Goal: Task Accomplishment & Management: Manage account settings

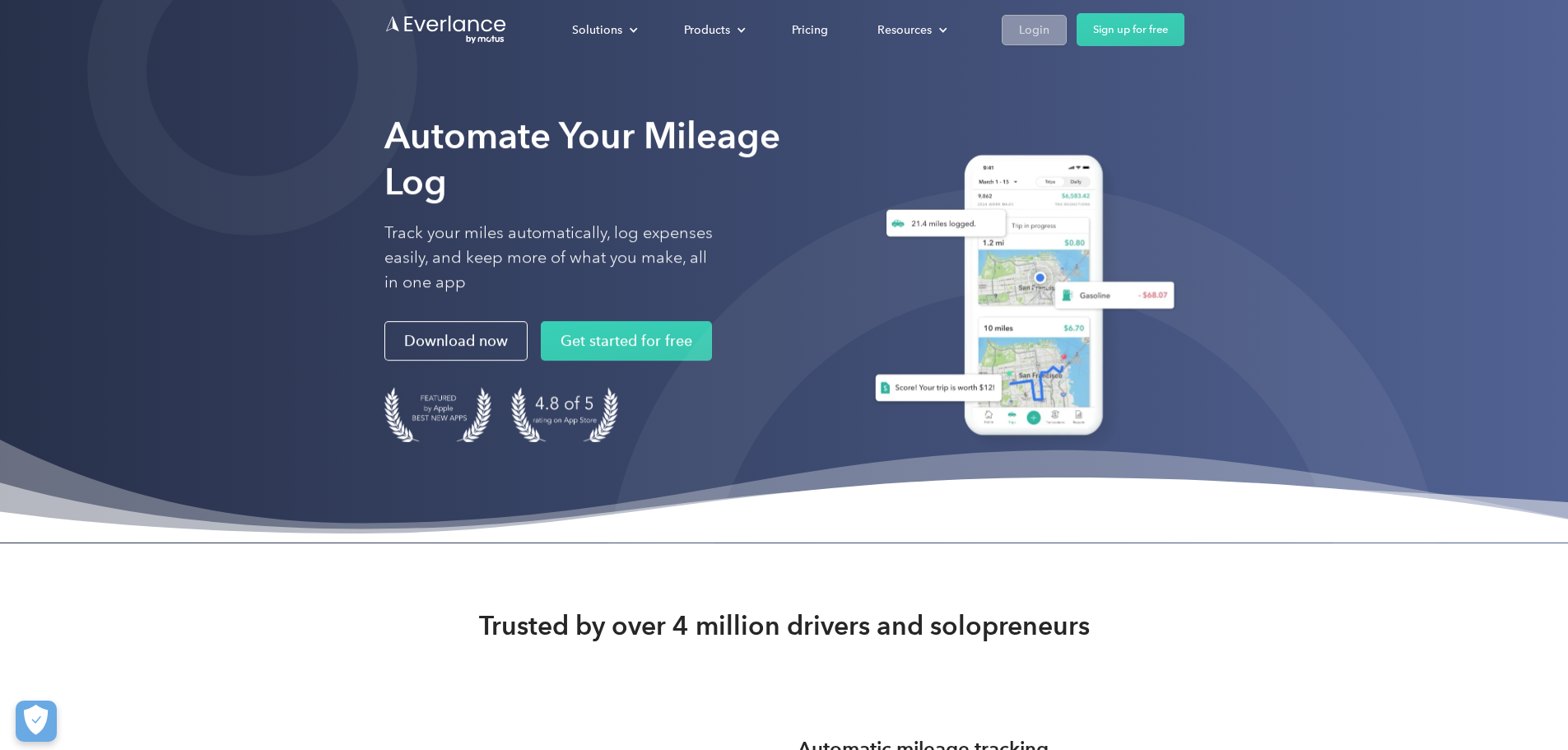
click at [1049, 30] on div "Login" at bounding box center [1034, 30] width 30 height 21
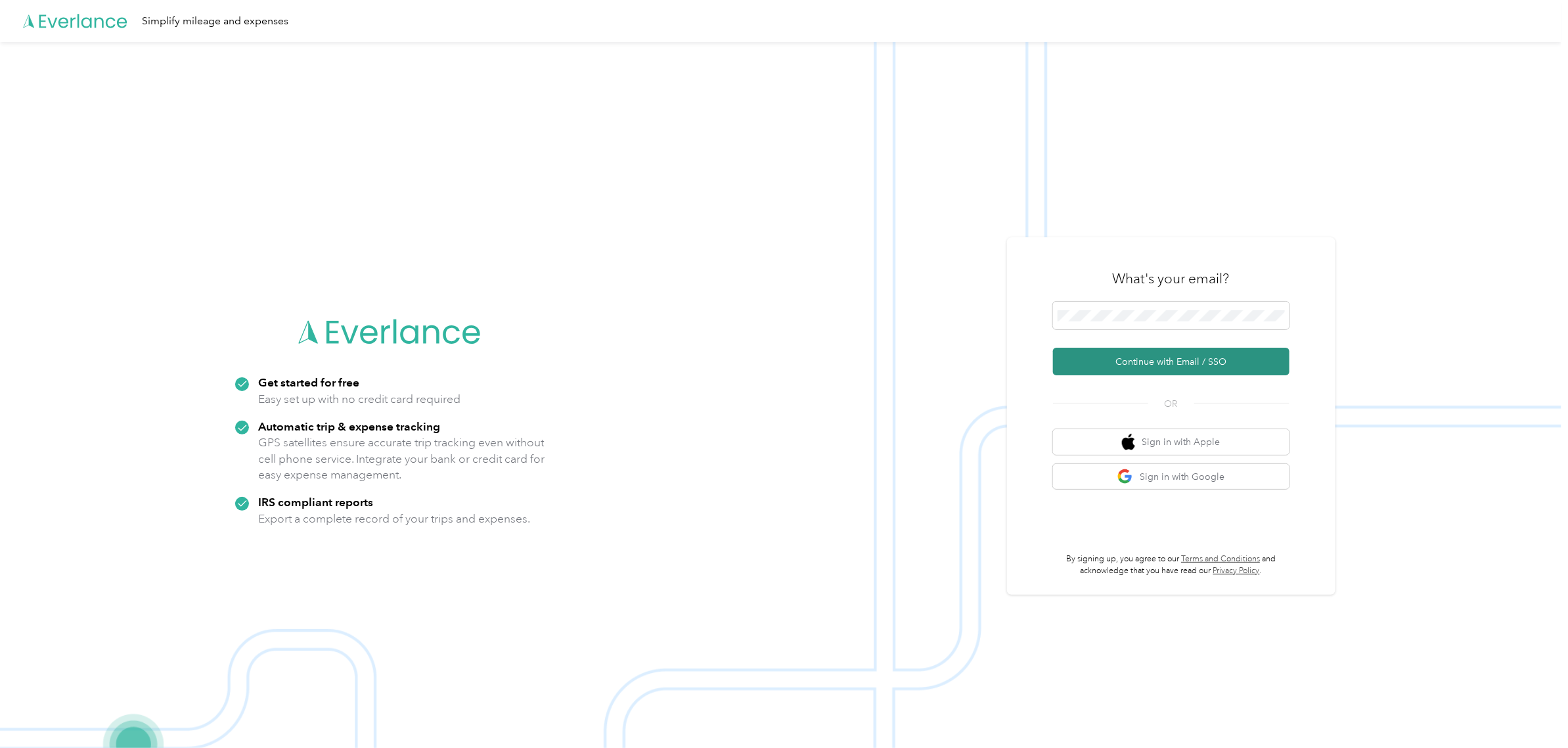
click at [1217, 359] on button "Continue with Email / SSO" at bounding box center [1171, 361] width 236 height 28
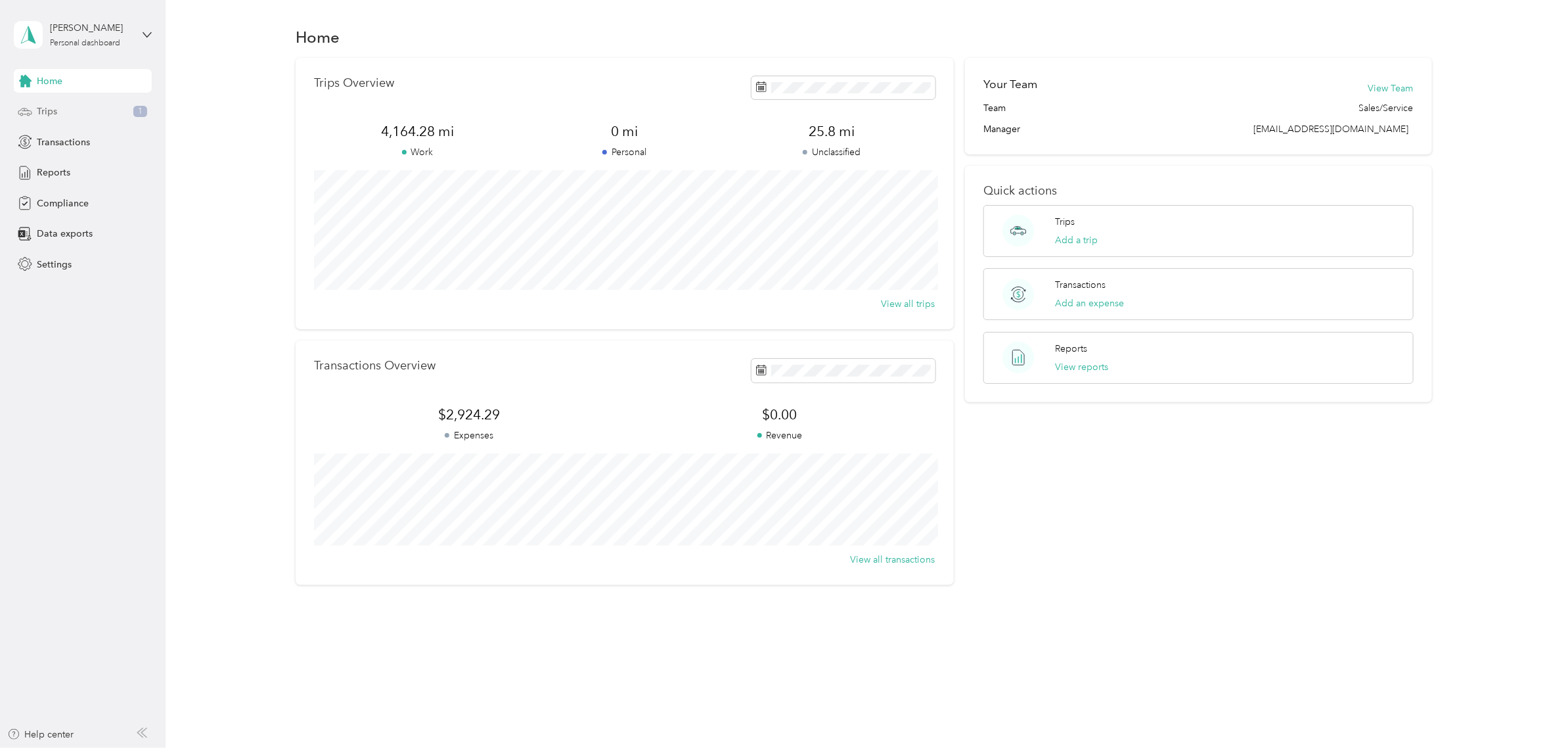
click at [51, 115] on span "Trips" at bounding box center [47, 111] width 21 height 14
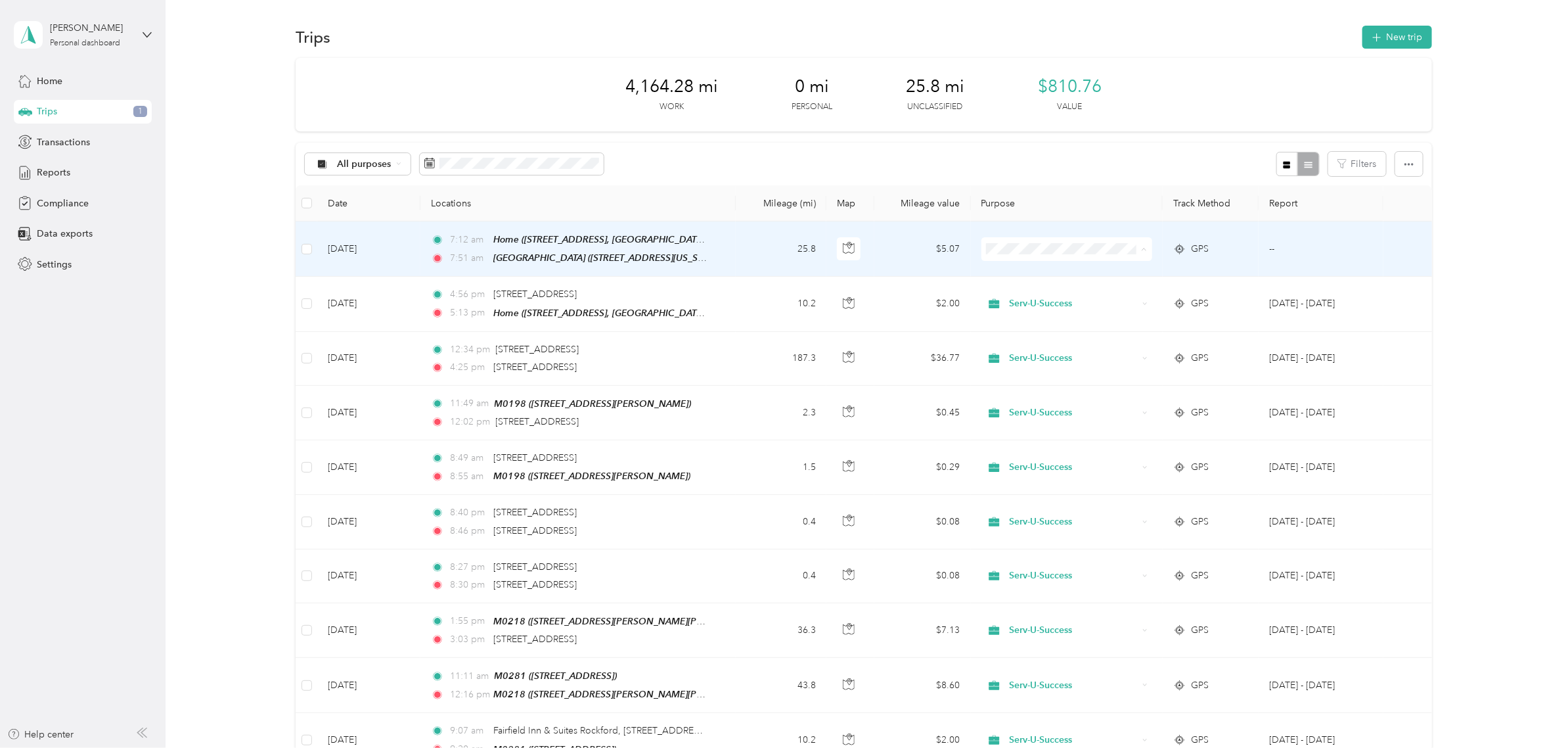
click at [1032, 269] on span "Serv-U-Success" at bounding box center [1075, 273] width 129 height 14
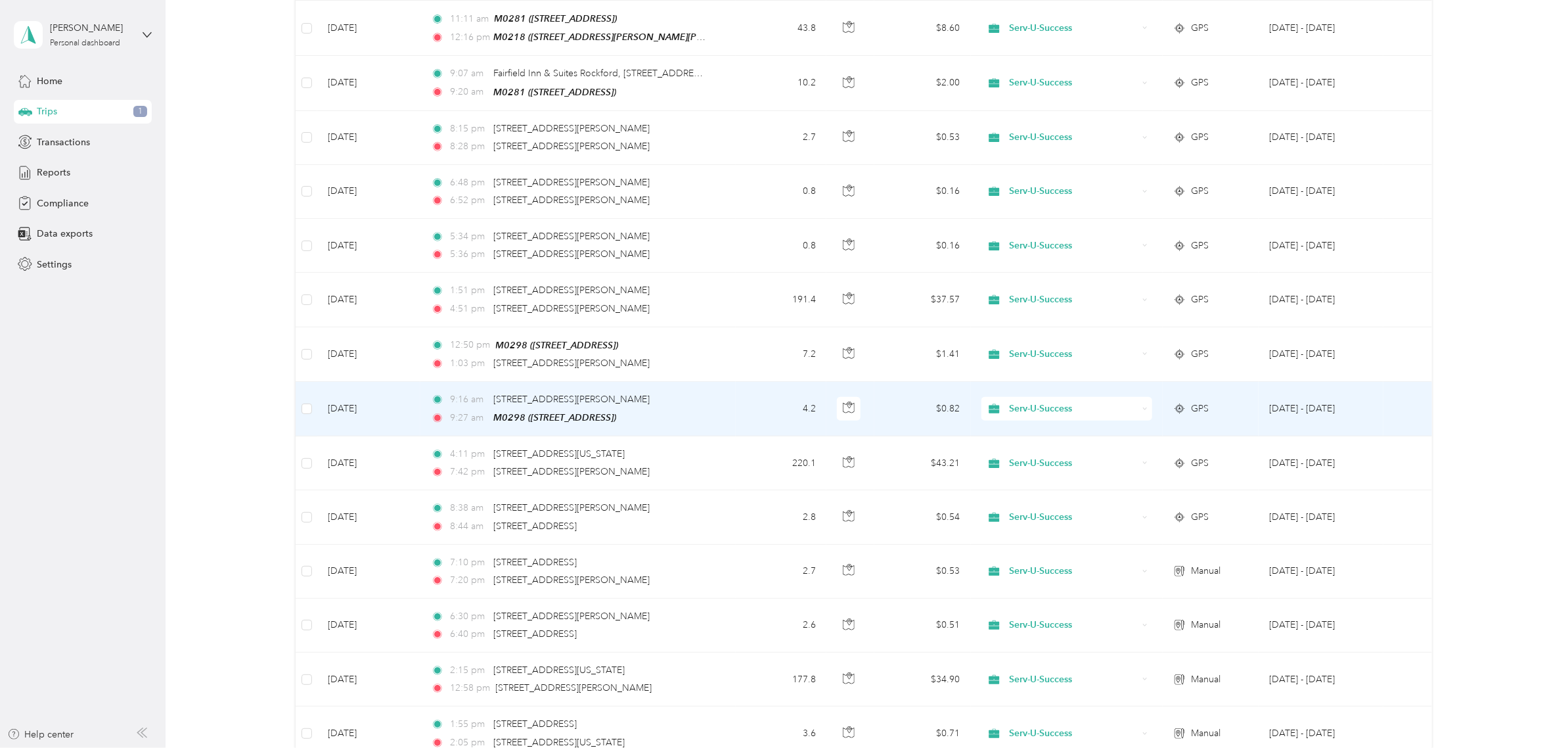
scroll to position [1056, 0]
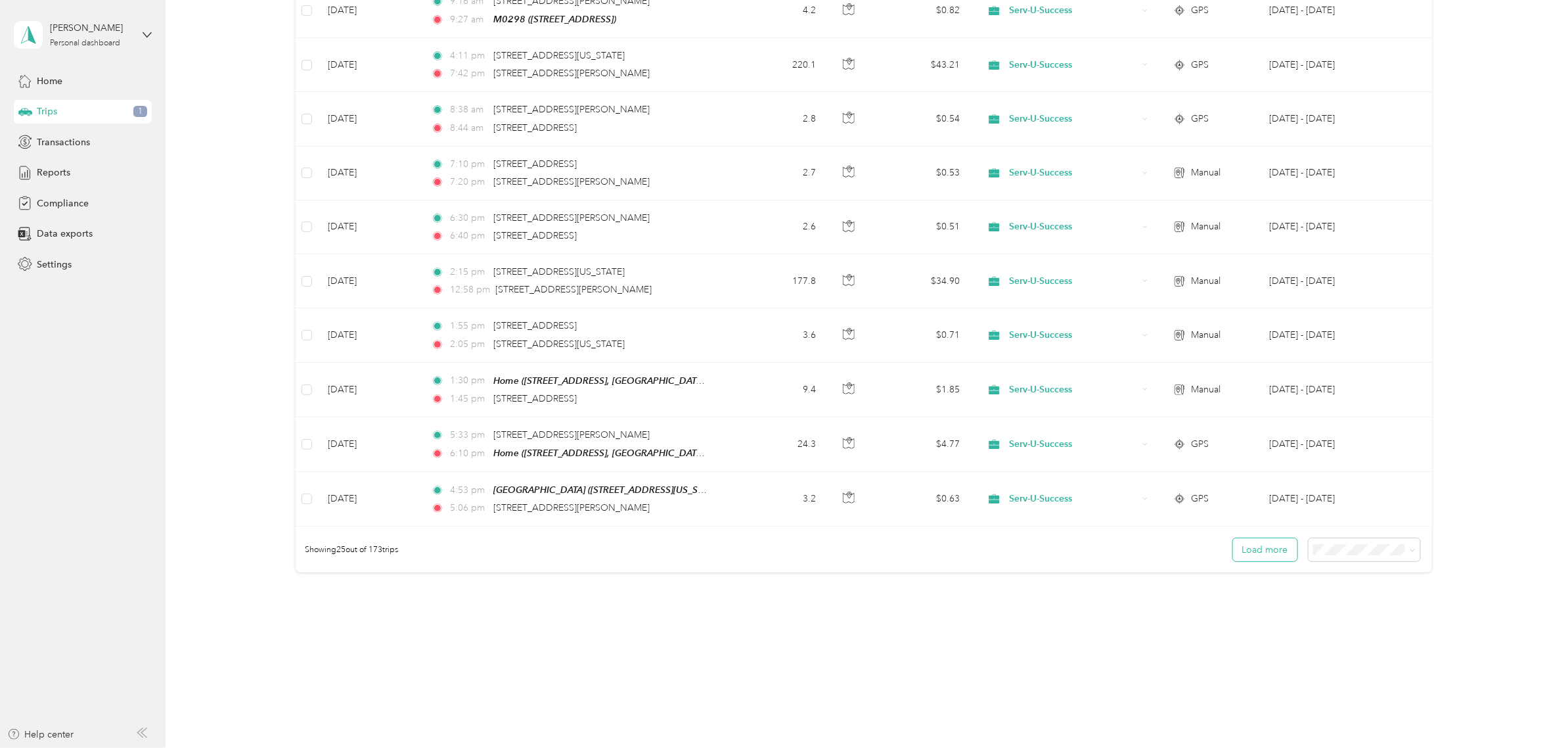
click at [1257, 547] on button "Load more" at bounding box center [1265, 550] width 64 height 23
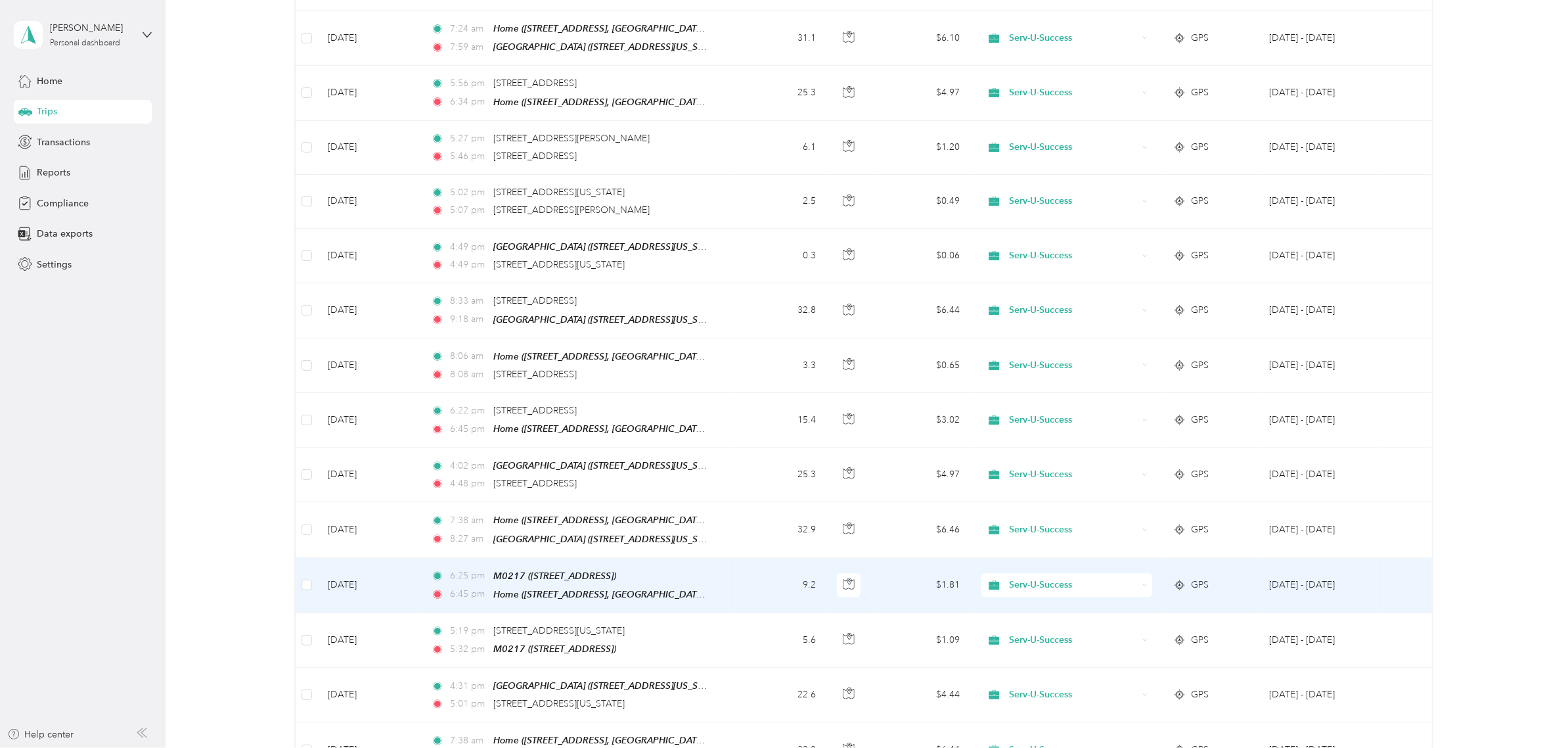
scroll to position [2411, 0]
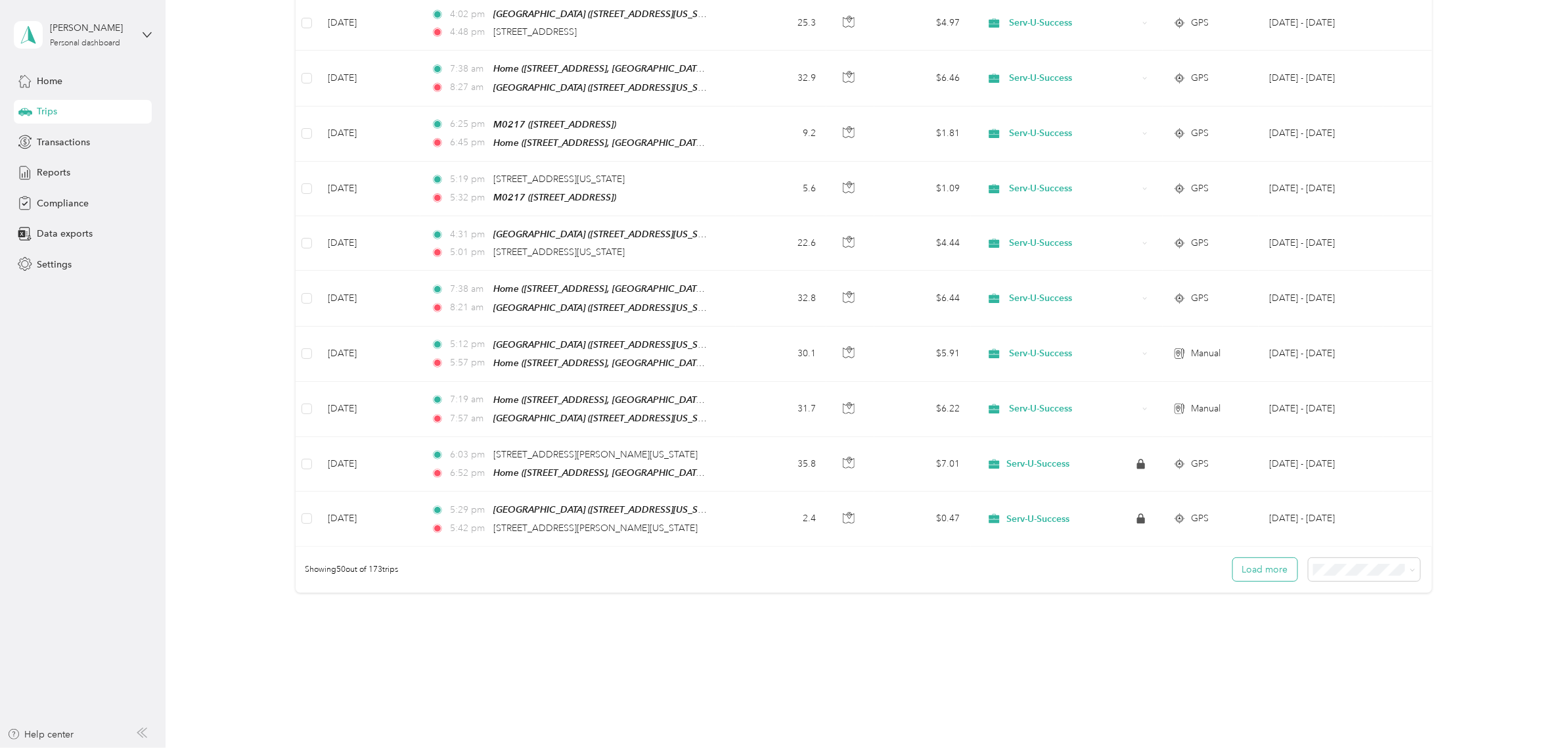
click at [1255, 558] on button "Load more" at bounding box center [1265, 569] width 64 height 23
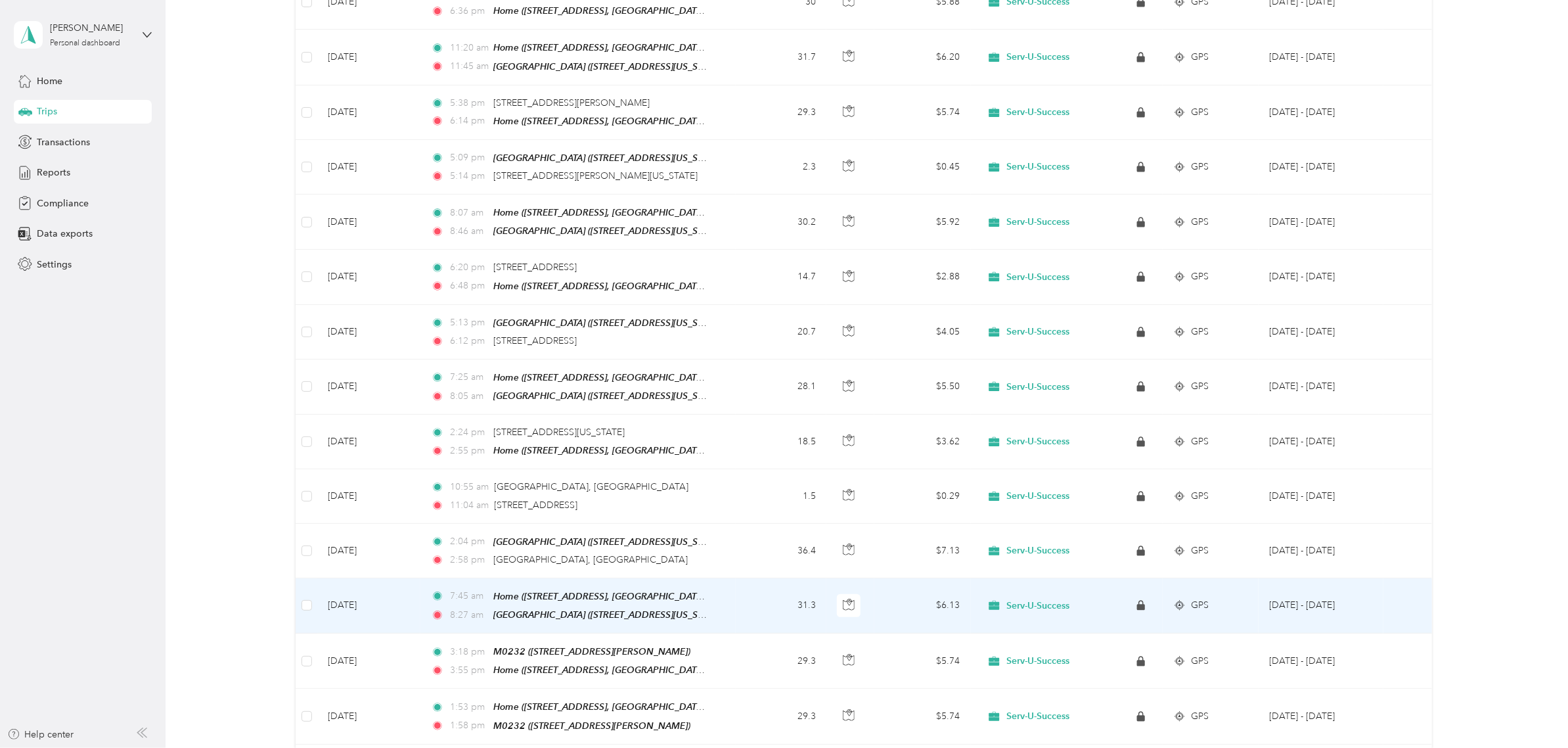
scroll to position [3766, 0]
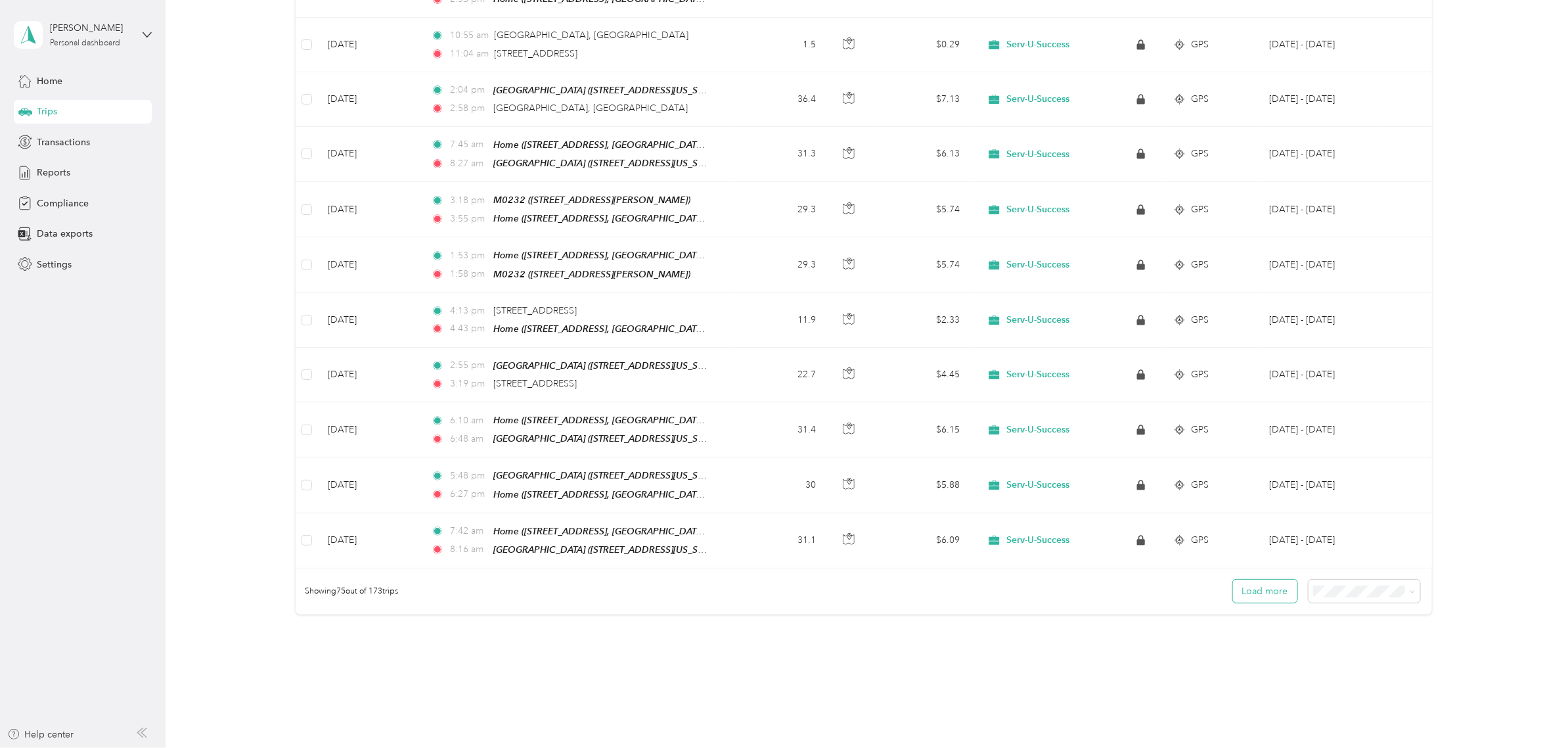
click at [1249, 580] on button "Load more" at bounding box center [1265, 592] width 64 height 23
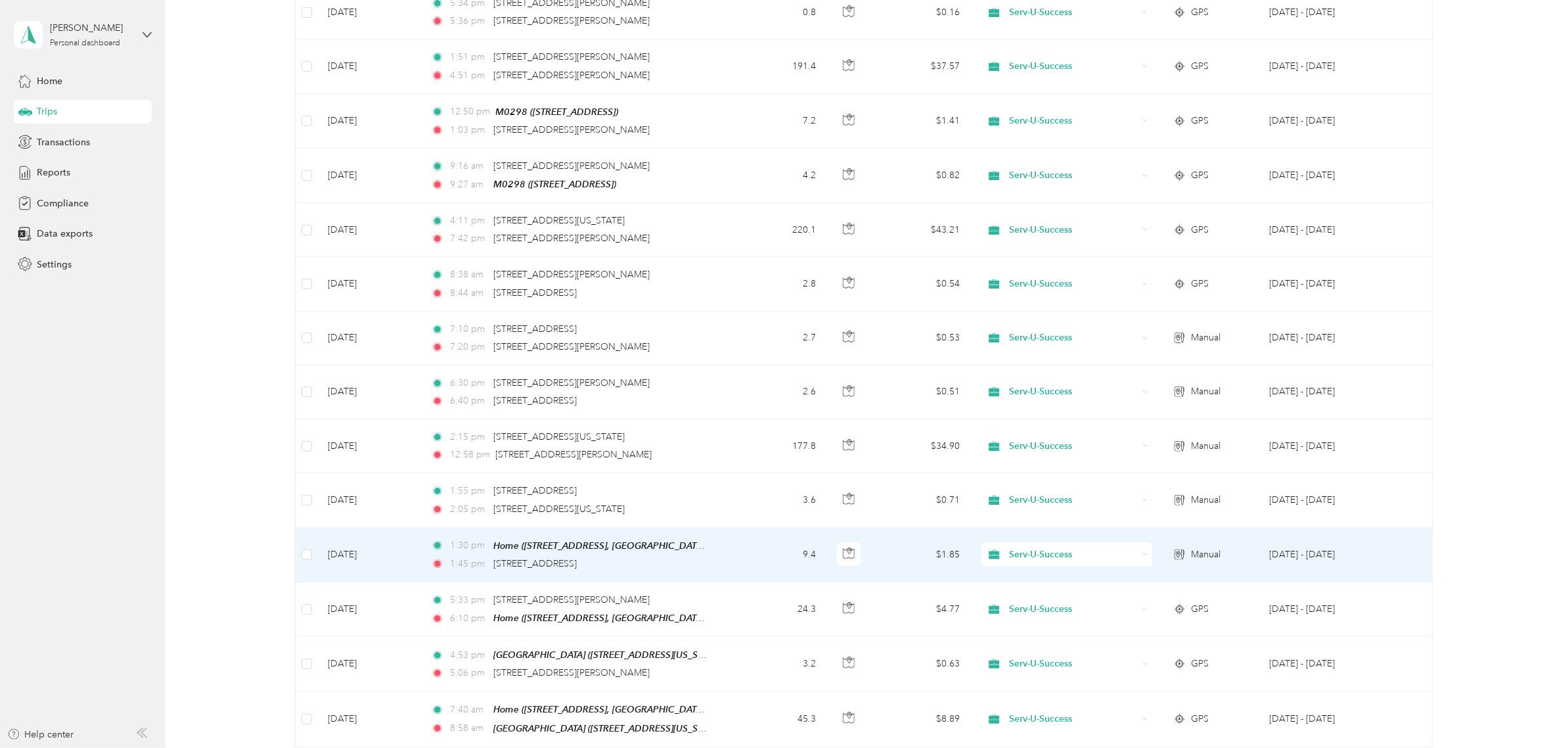
scroll to position [0, 0]
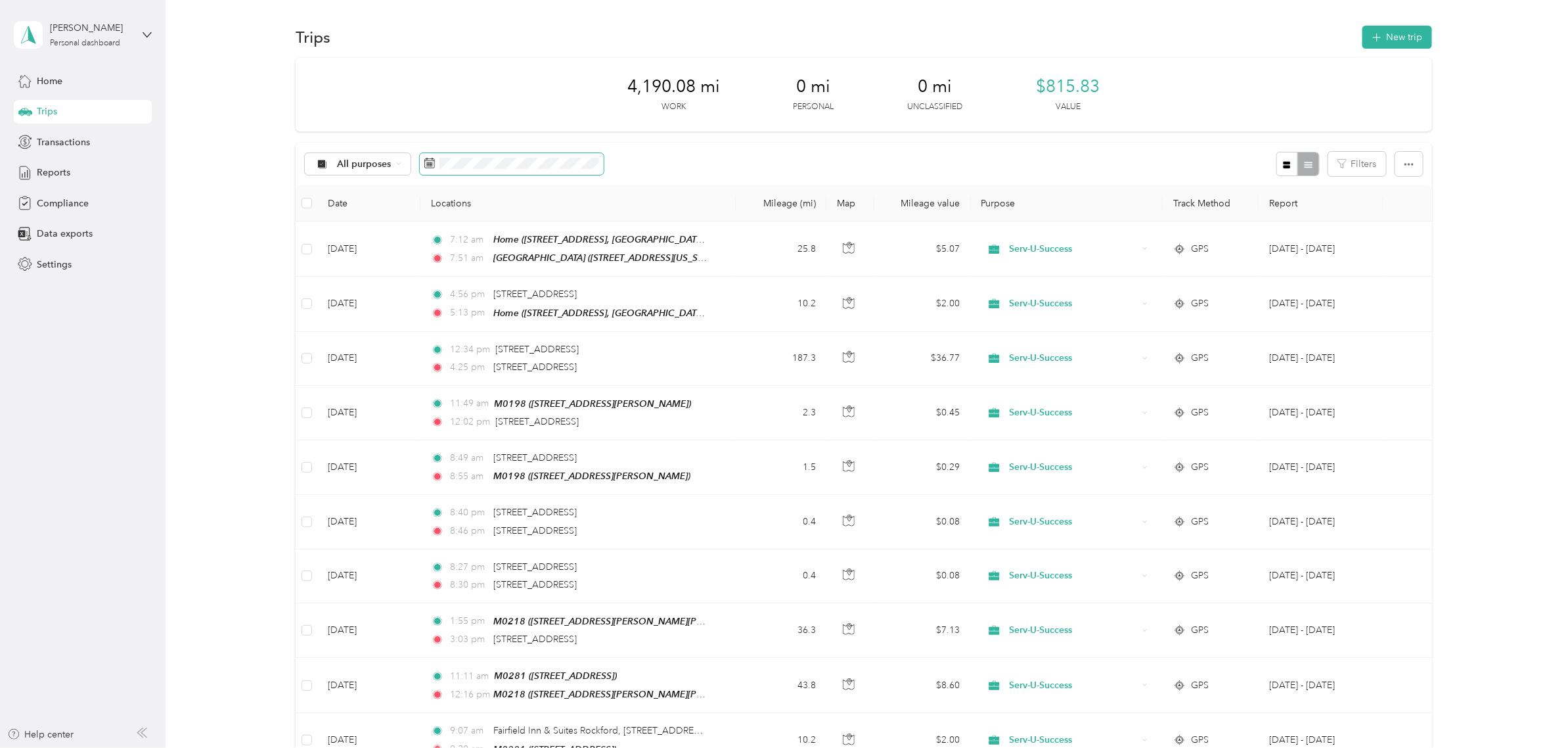
click at [477, 171] on span at bounding box center [512, 164] width 184 height 22
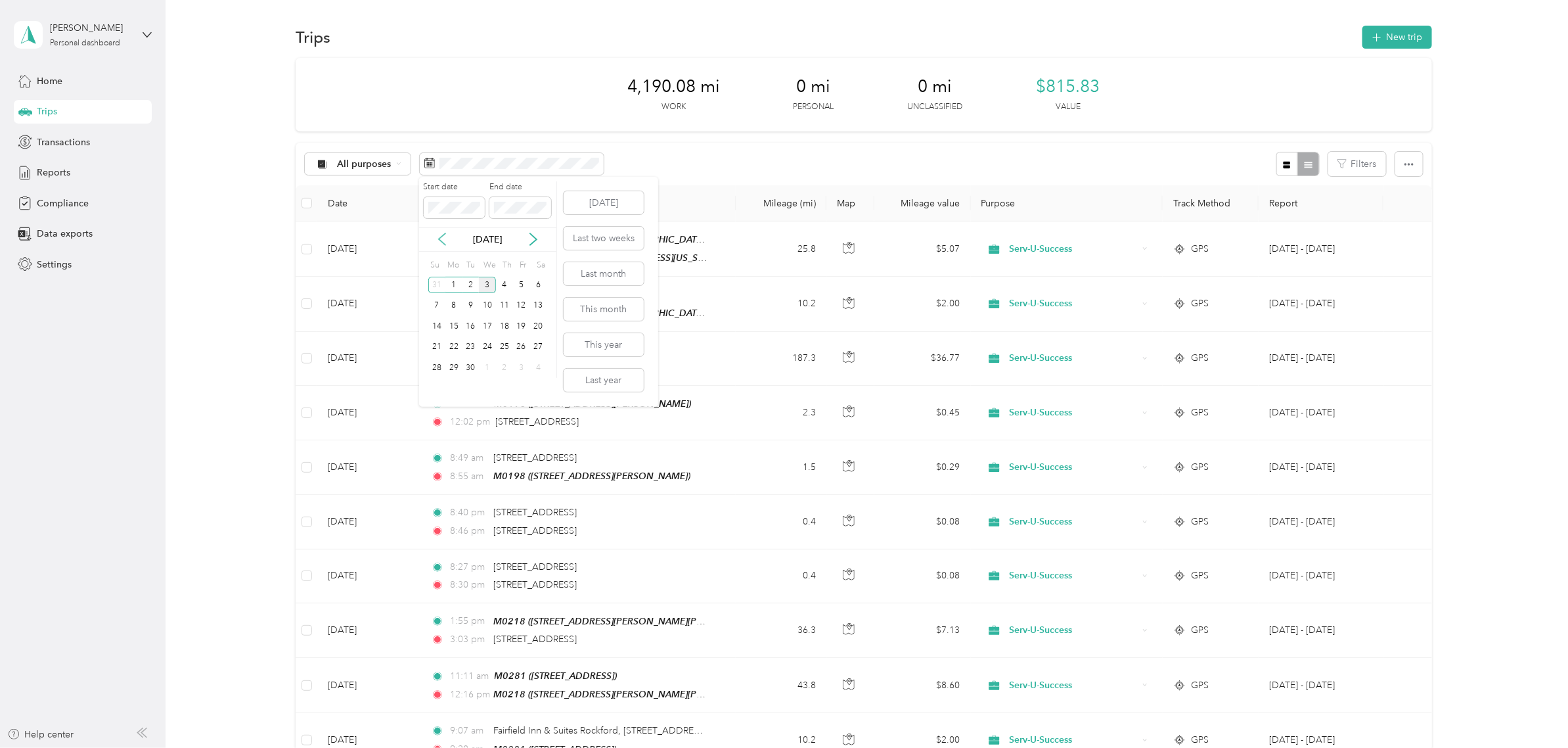
click at [439, 241] on icon at bounding box center [442, 239] width 6 height 12
click at [521, 284] on div "1" at bounding box center [522, 284] width 17 height 16
click at [441, 389] on div "31" at bounding box center [437, 389] width 17 height 16
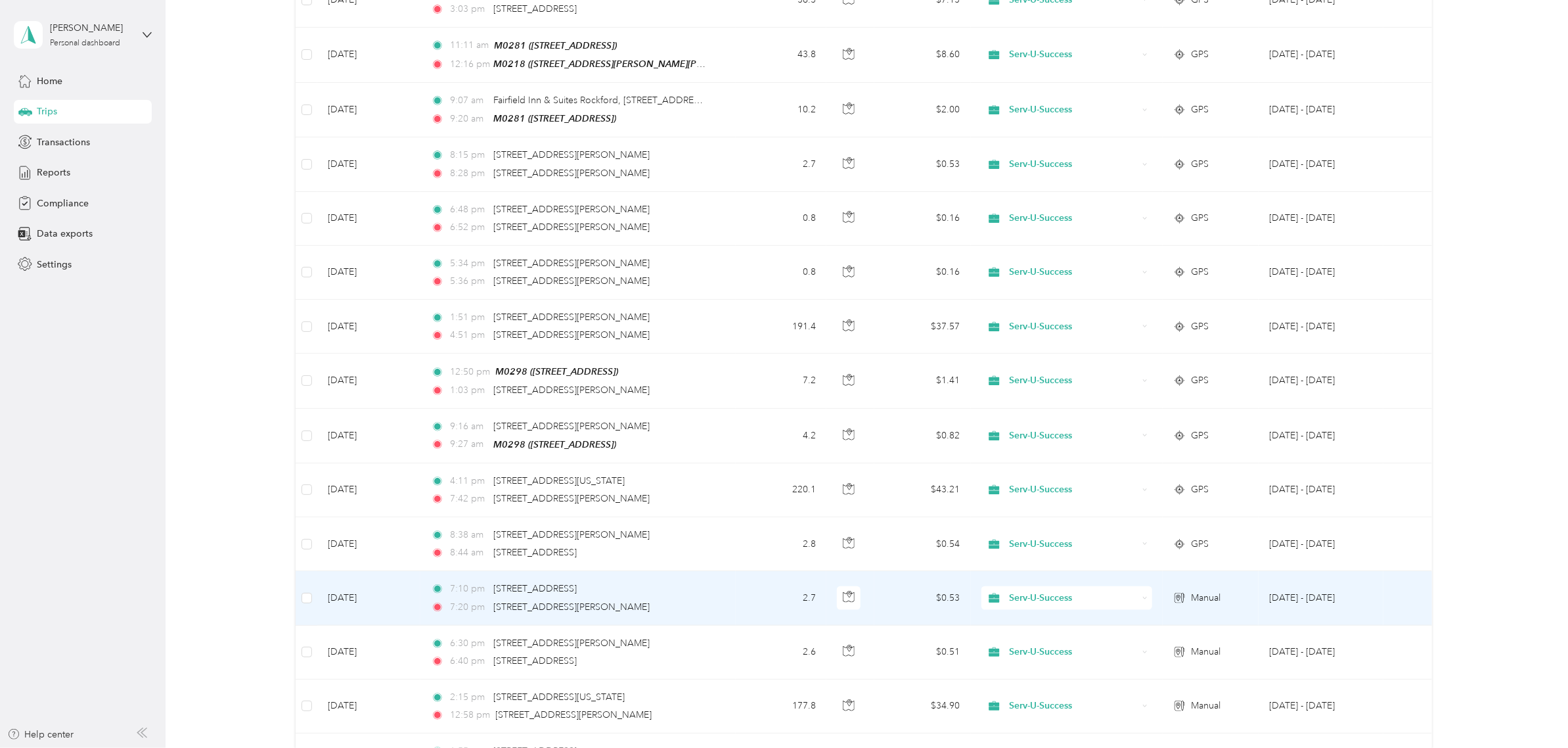
scroll to position [1056, 0]
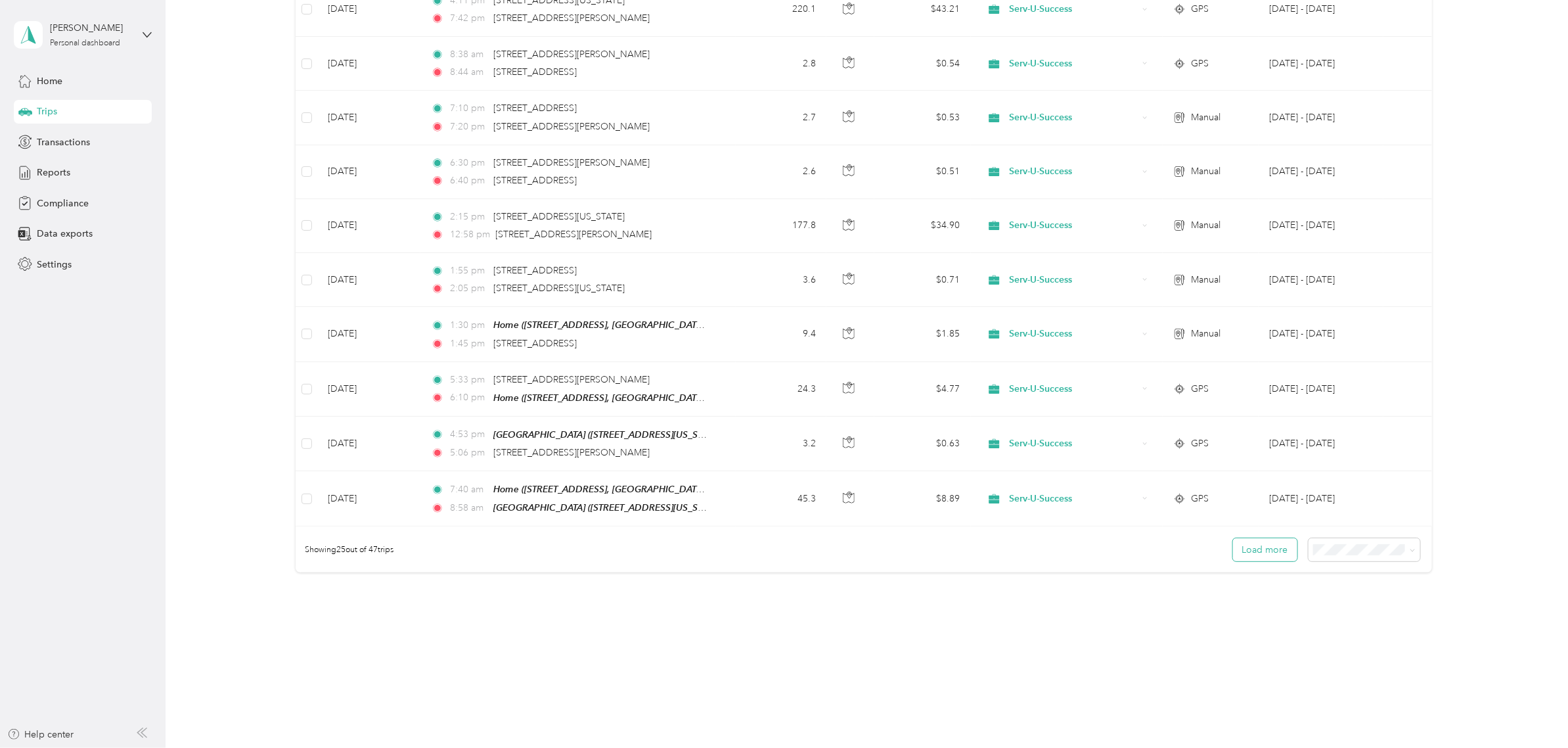
click at [1257, 547] on button "Load more" at bounding box center [1265, 550] width 64 height 23
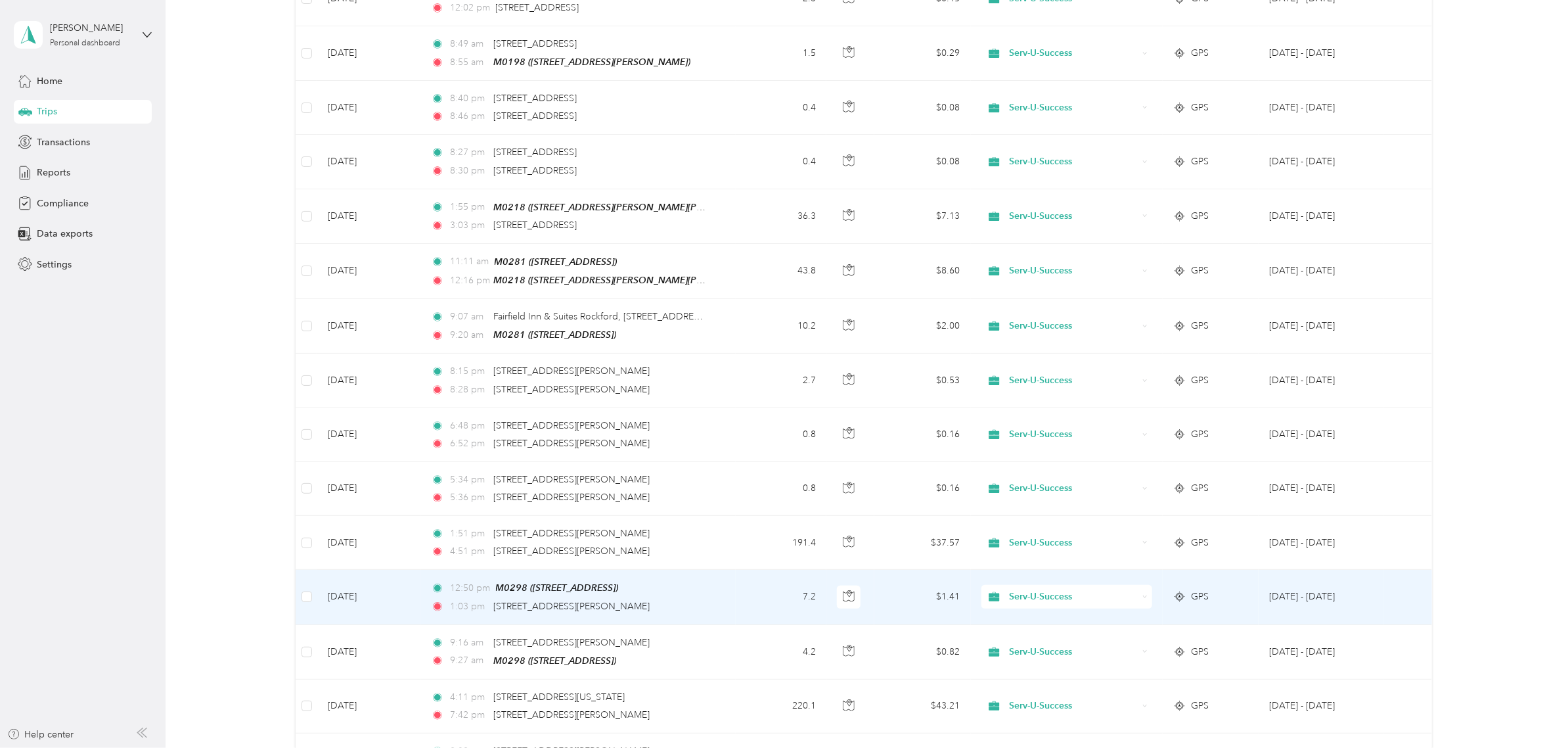
scroll to position [0, 0]
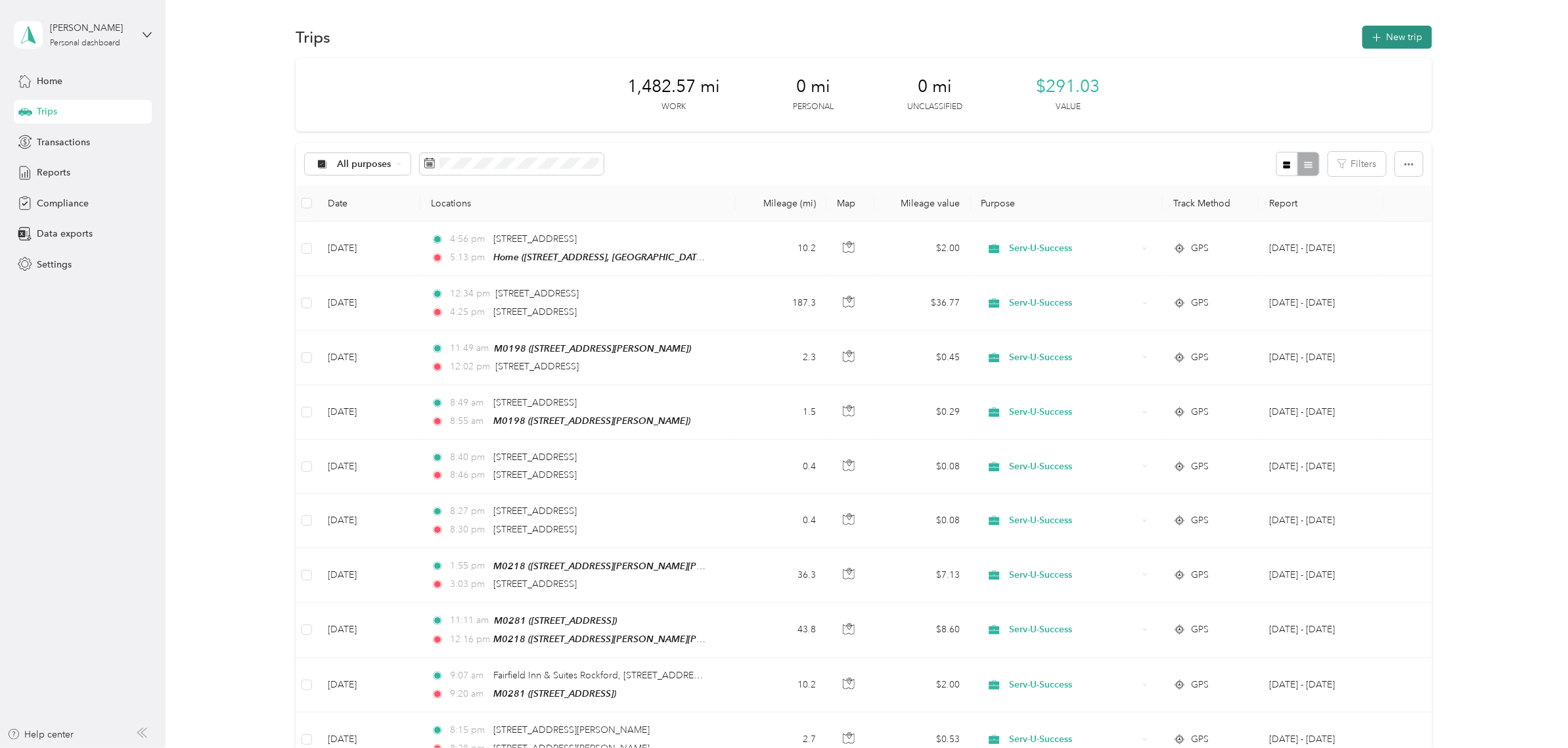
click at [1387, 36] on button "New trip" at bounding box center [1397, 37] width 70 height 23
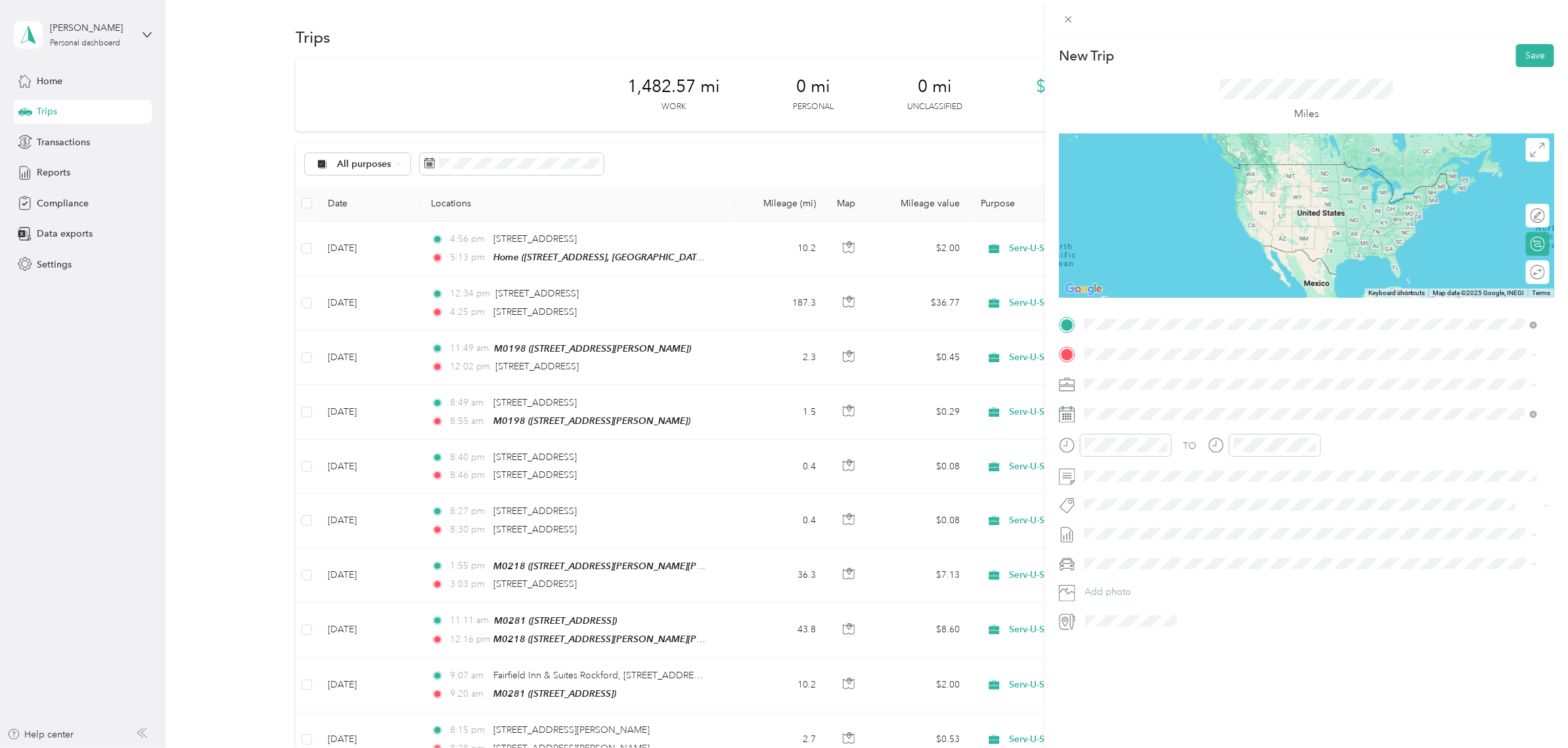
click at [1156, 434] on span "6449 Lake Shore Dr, West Olive, MI 49460, USA, 49460, Ottawa County, Michigan, …" at bounding box center [1275, 438] width 331 height 11
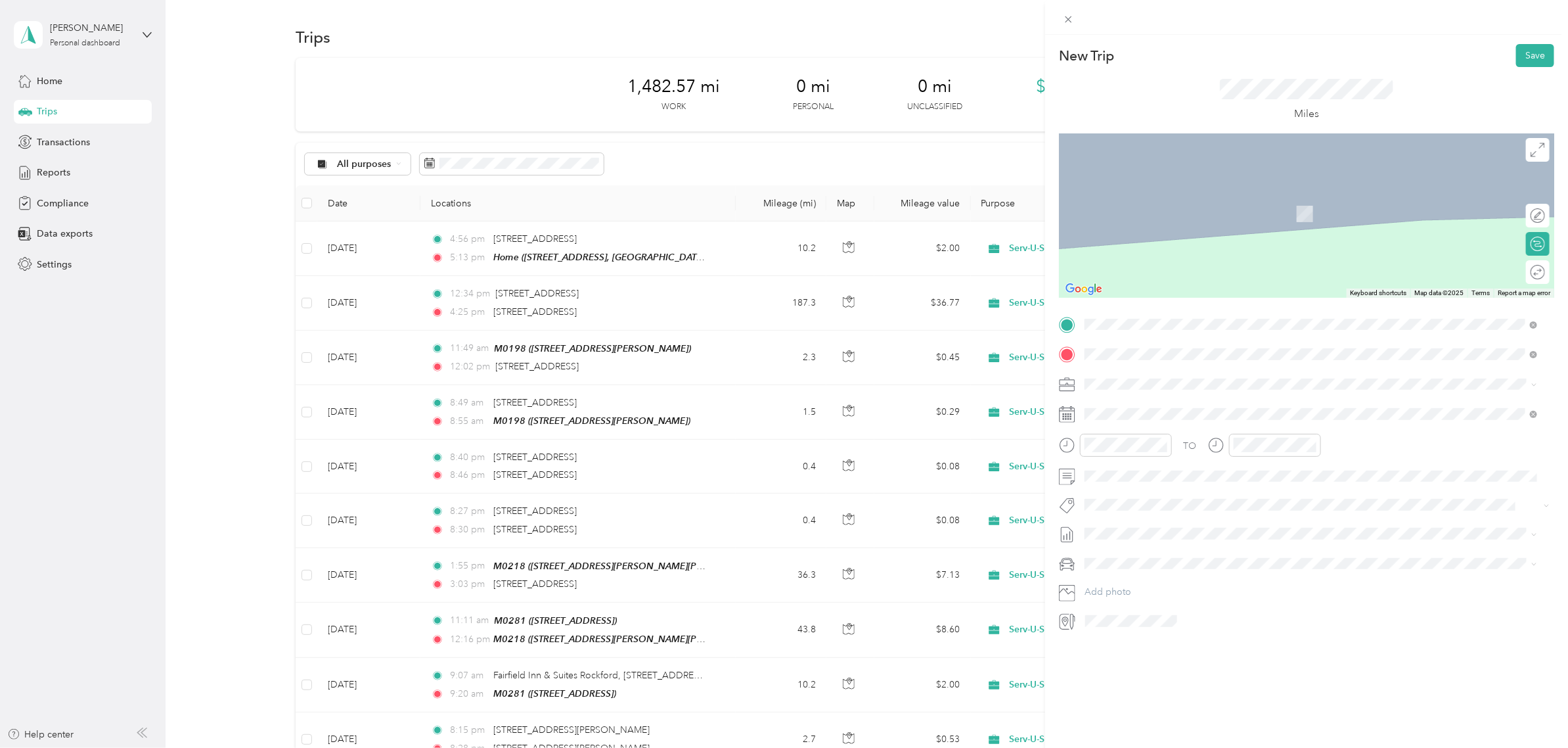
click at [1150, 414] on div "SUS University 2845 44th St SW #200, Grandville, MI 49418, USA, 49418, Kent Cou…" at bounding box center [1175, 414] width 131 height 28
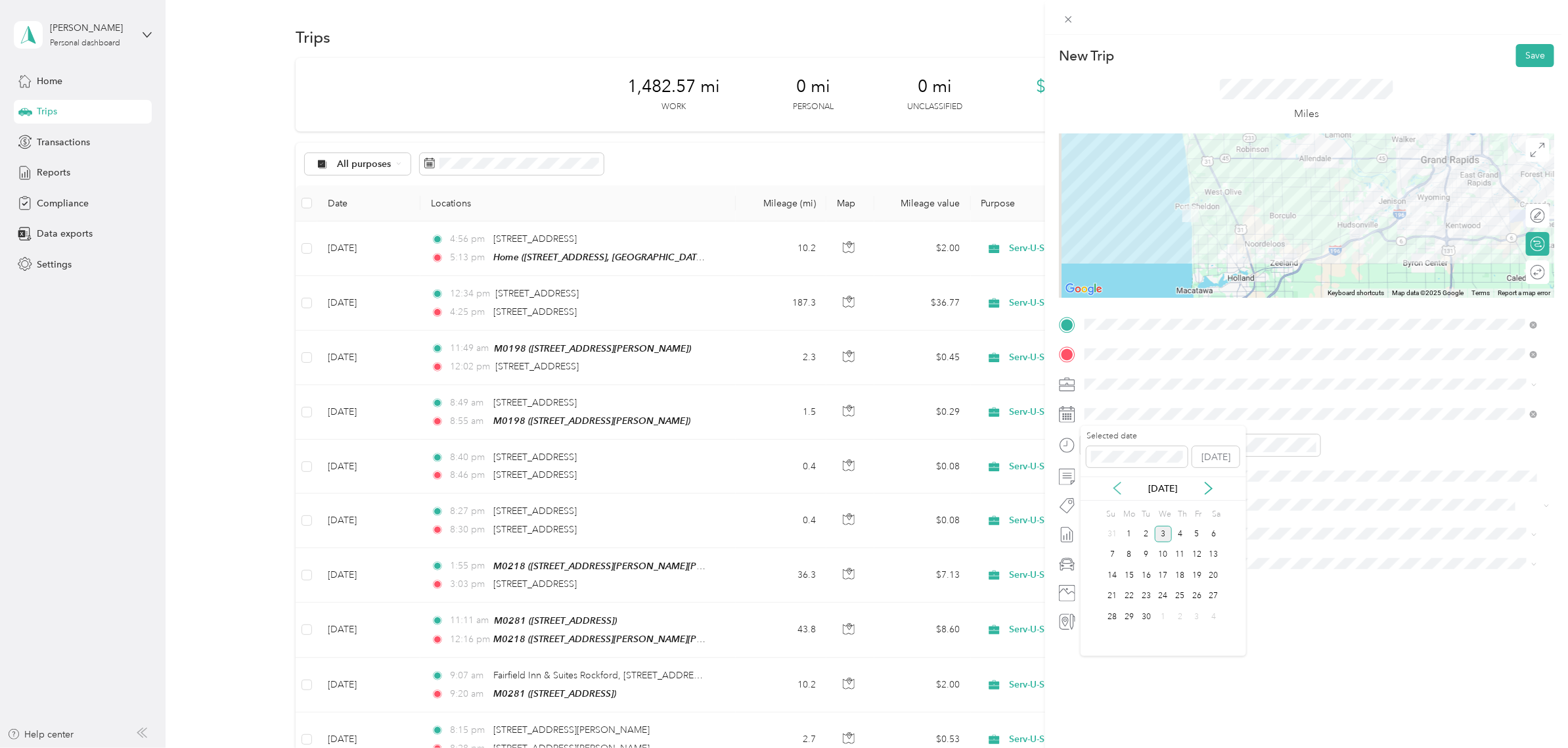
click at [1118, 488] on icon at bounding box center [1117, 488] width 13 height 13
click at [1148, 579] on div "12" at bounding box center [1147, 575] width 17 height 16
click at [1101, 527] on div "07" at bounding box center [1099, 529] width 31 height 19
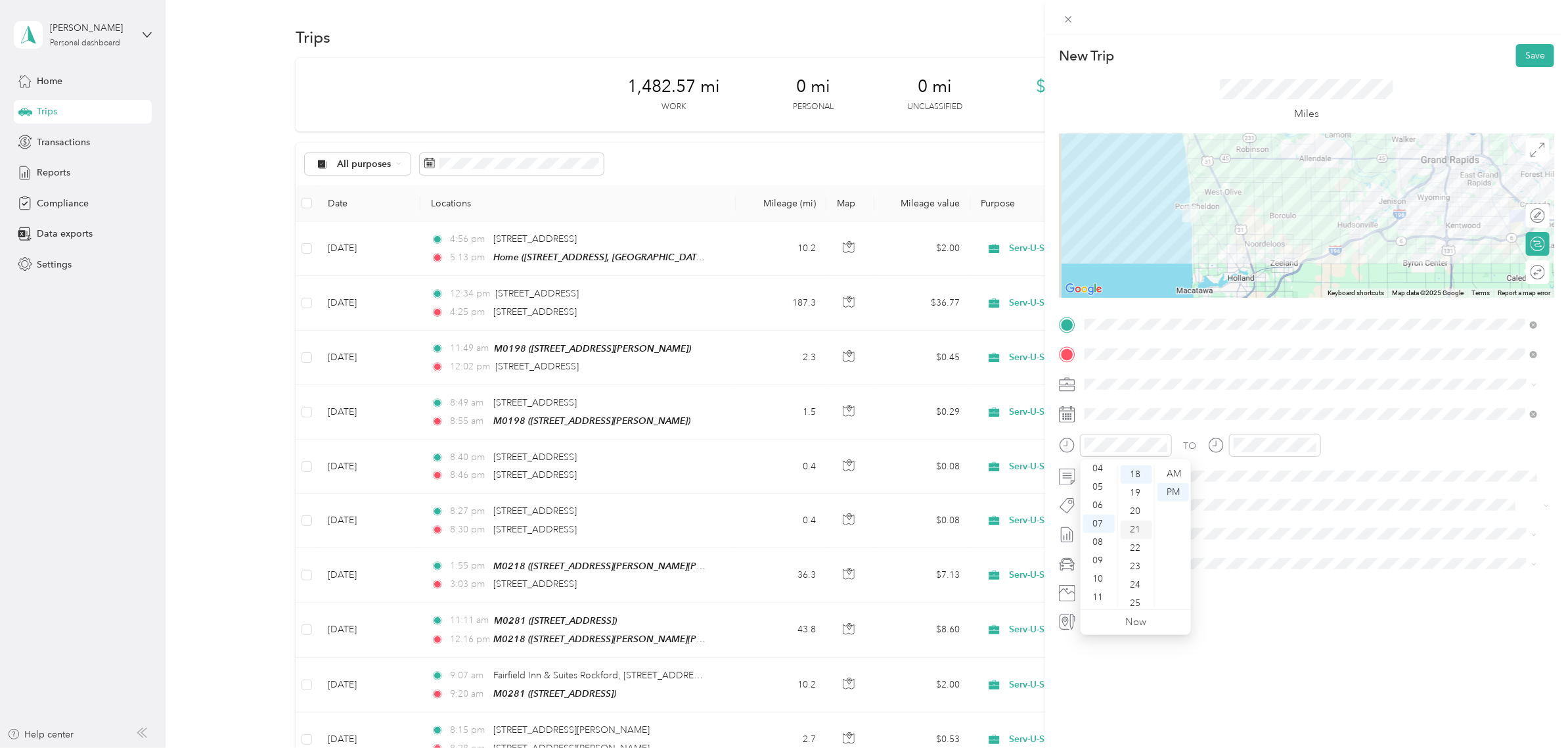
click at [1135, 532] on div "21" at bounding box center [1137, 530] width 31 height 19
click at [1175, 473] on div "AM" at bounding box center [1173, 474] width 31 height 19
click at [1248, 546] on div "08" at bounding box center [1247, 548] width 31 height 19
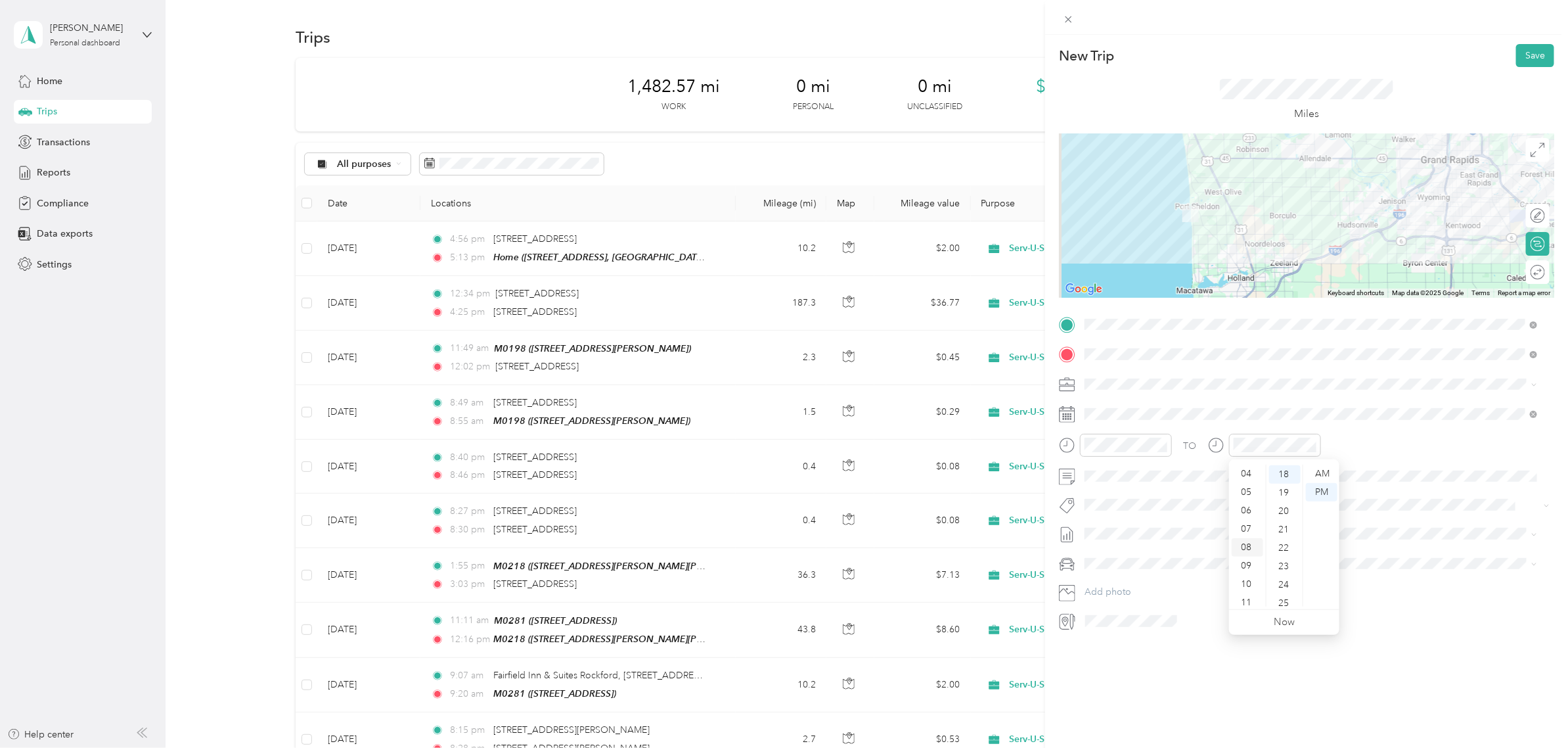
scroll to position [79, 0]
click at [1249, 523] on div "07" at bounding box center [1247, 524] width 31 height 19
click at [1279, 577] on div "58" at bounding box center [1285, 581] width 31 height 19
click at [1327, 474] on div "AM" at bounding box center [1322, 474] width 31 height 19
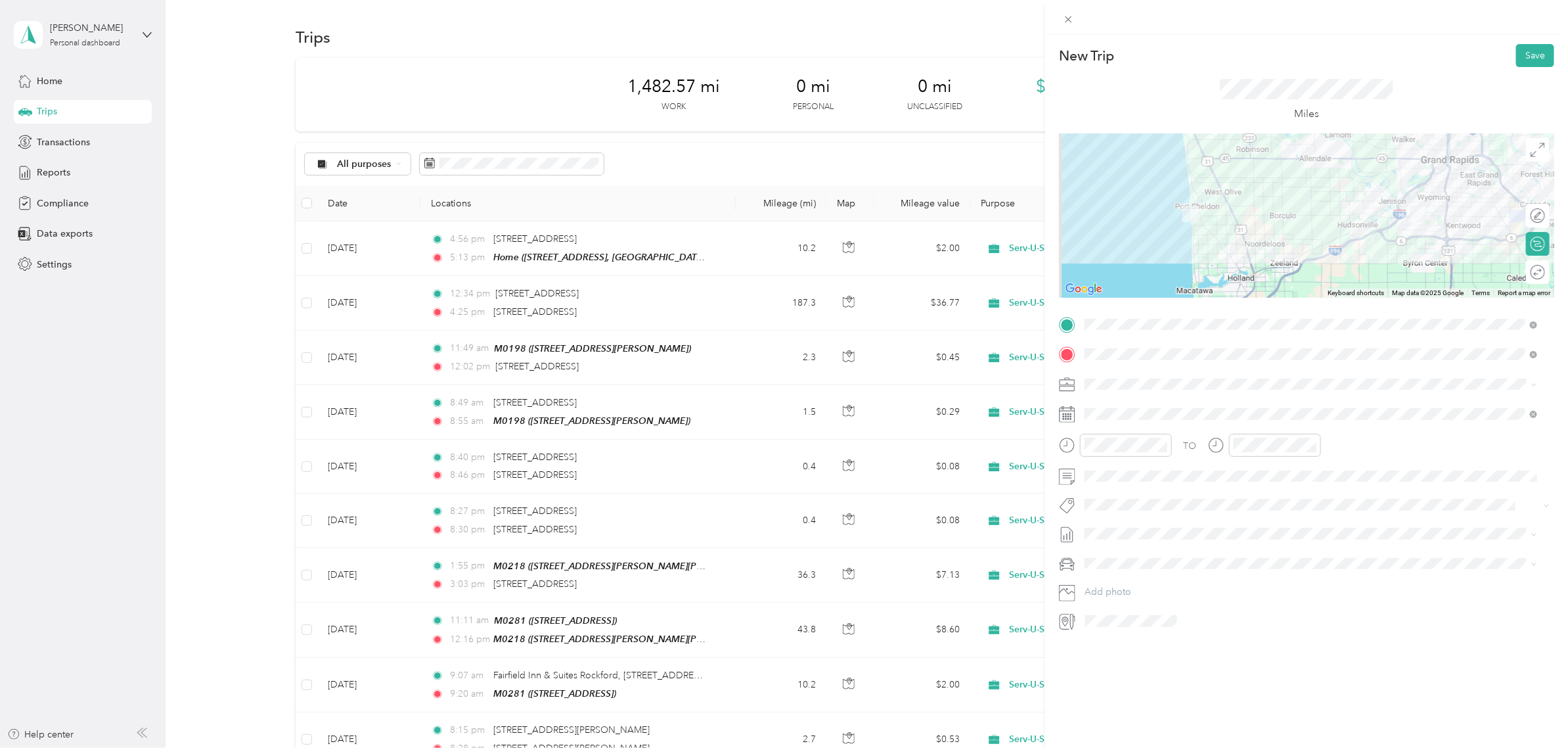
click at [1388, 442] on div "TO" at bounding box center [1307, 449] width 496 height 32
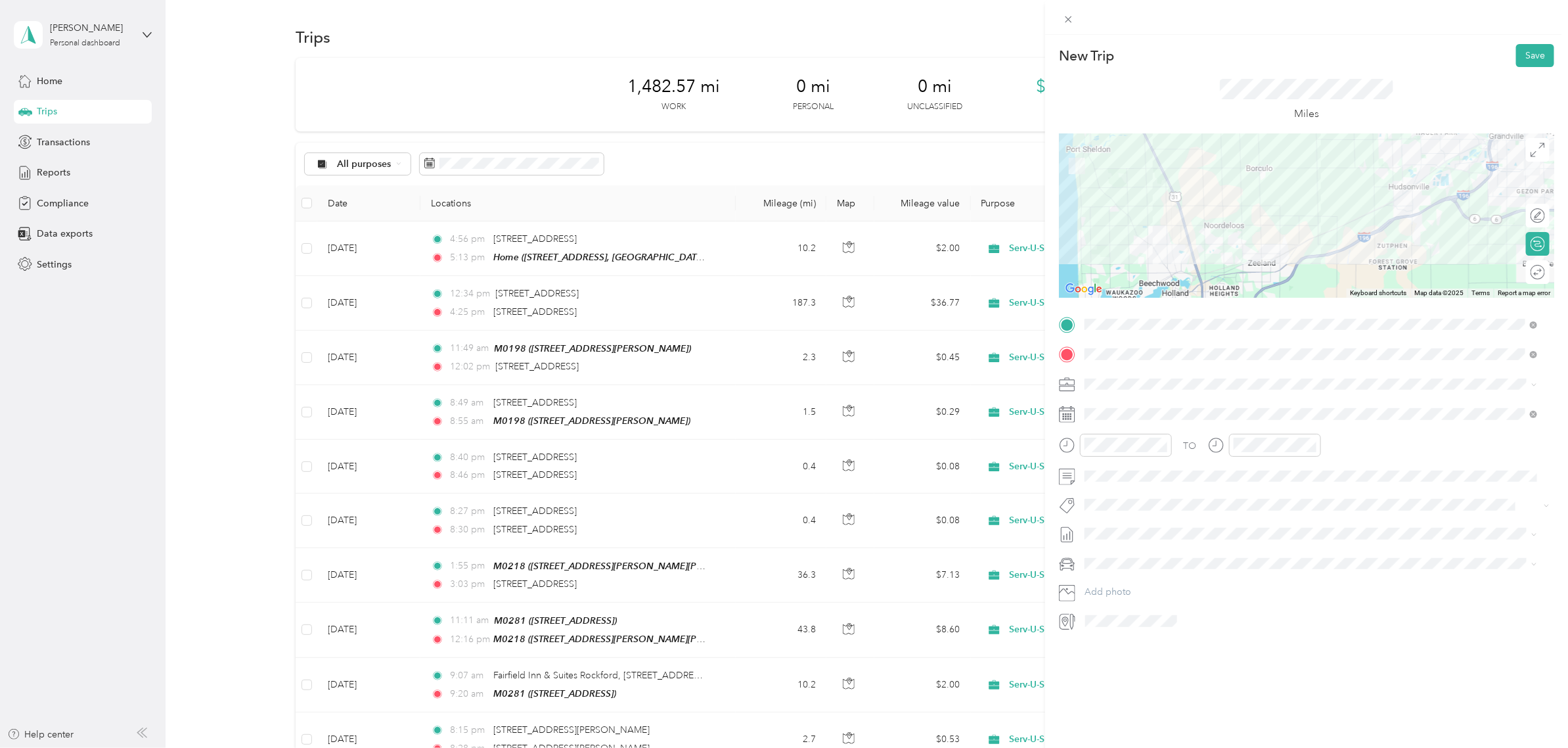
click at [1331, 260] on div at bounding box center [1307, 216] width 496 height 164
drag, startPoint x: 1337, startPoint y: 172, endPoint x: 1335, endPoint y: 185, distance: 13.2
click at [1335, 185] on div at bounding box center [1307, 216] width 496 height 164
drag, startPoint x: 1164, startPoint y: 141, endPoint x: 1128, endPoint y: 169, distance: 45.6
click at [1128, 169] on div at bounding box center [1307, 216] width 496 height 164
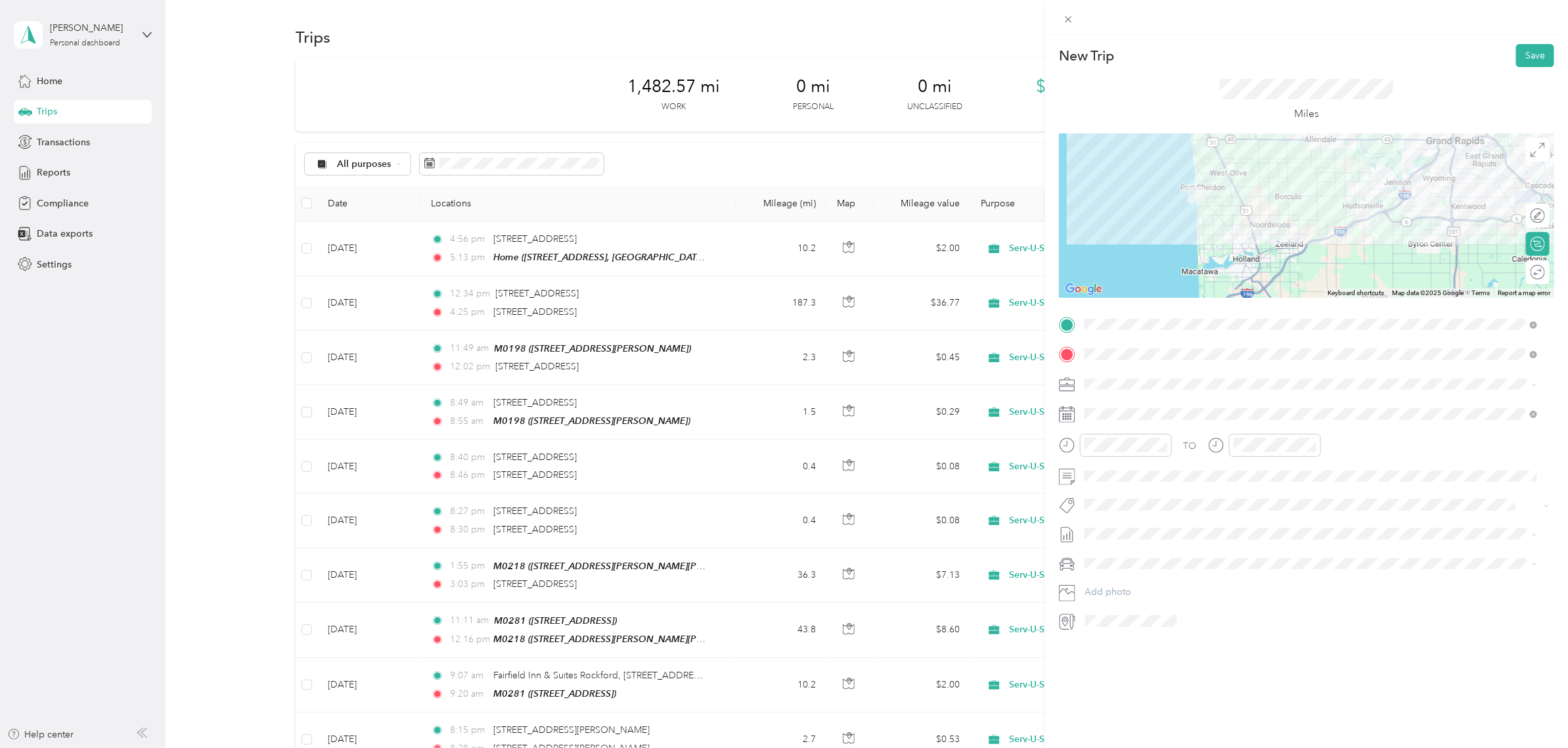
click at [1308, 245] on div at bounding box center [1307, 216] width 496 height 164
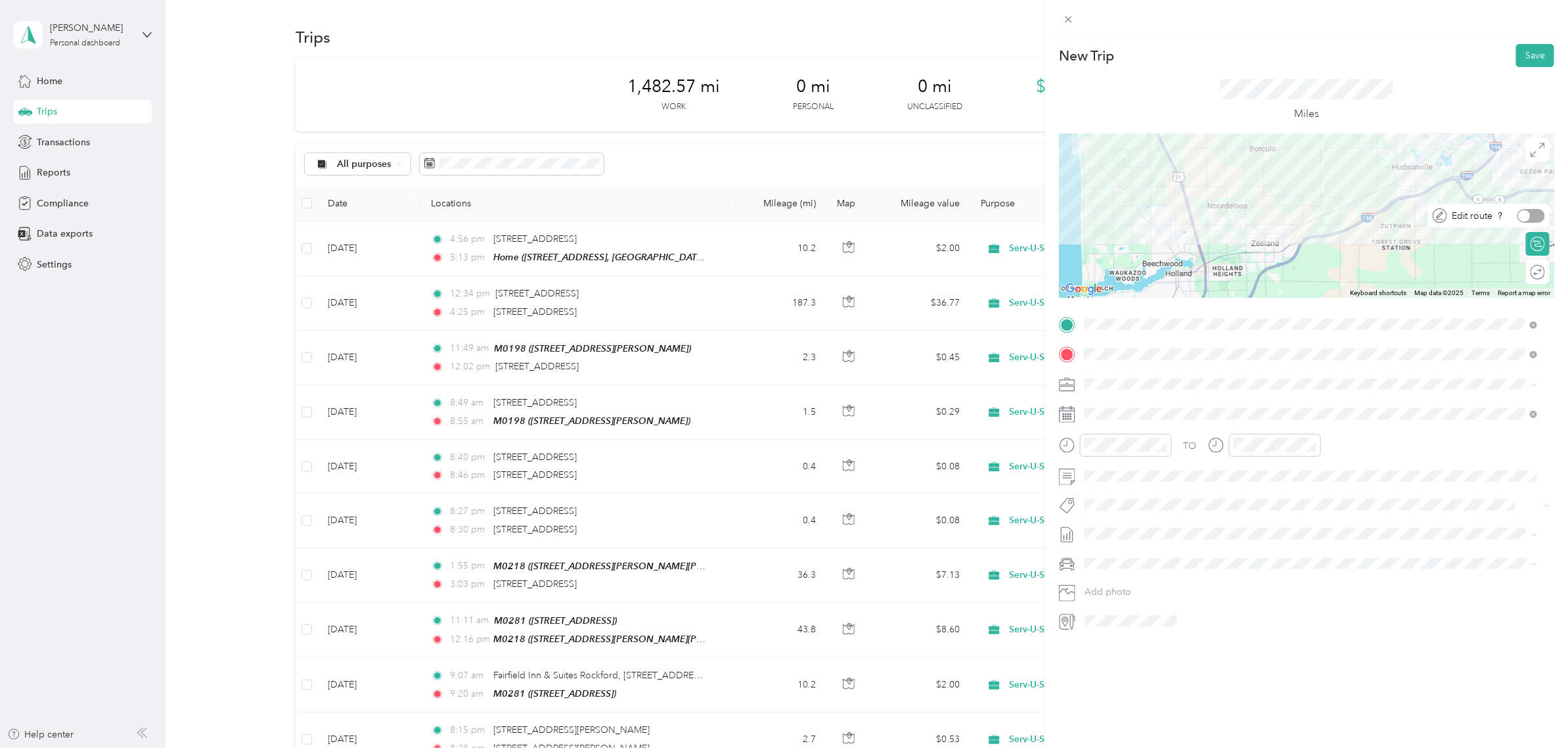
click at [1519, 212] on div at bounding box center [1531, 216] width 28 height 14
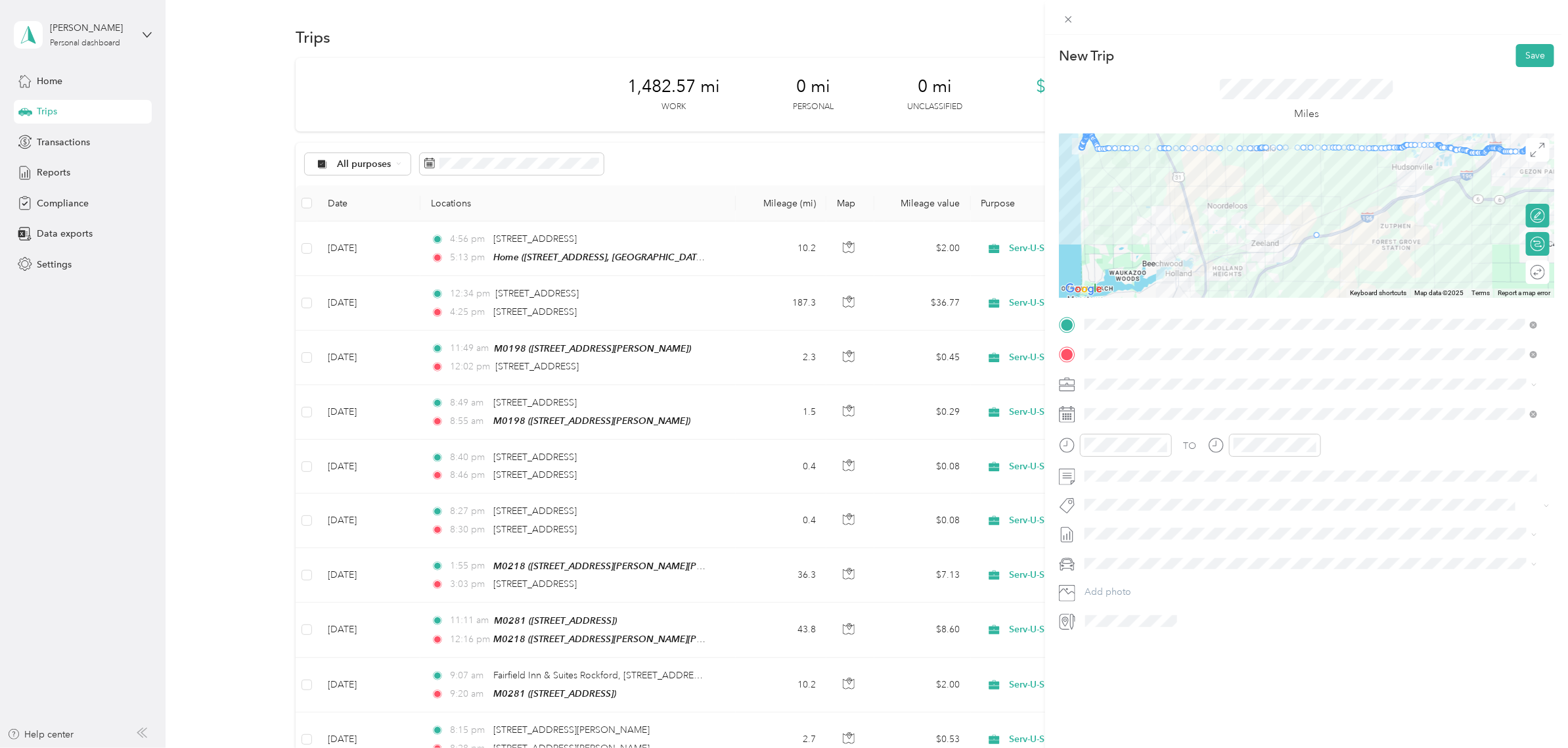
drag, startPoint x: 1289, startPoint y: 146, endPoint x: 1315, endPoint y: 236, distance: 93.7
drag, startPoint x: 1155, startPoint y: 146, endPoint x: 1197, endPoint y: 263, distance: 124.3
click at [1533, 216] on div at bounding box center [1539, 216] width 12 height 12
click at [1533, 244] on div at bounding box center [1539, 244] width 12 height 12
click at [1523, 244] on div at bounding box center [1531, 244] width 28 height 14
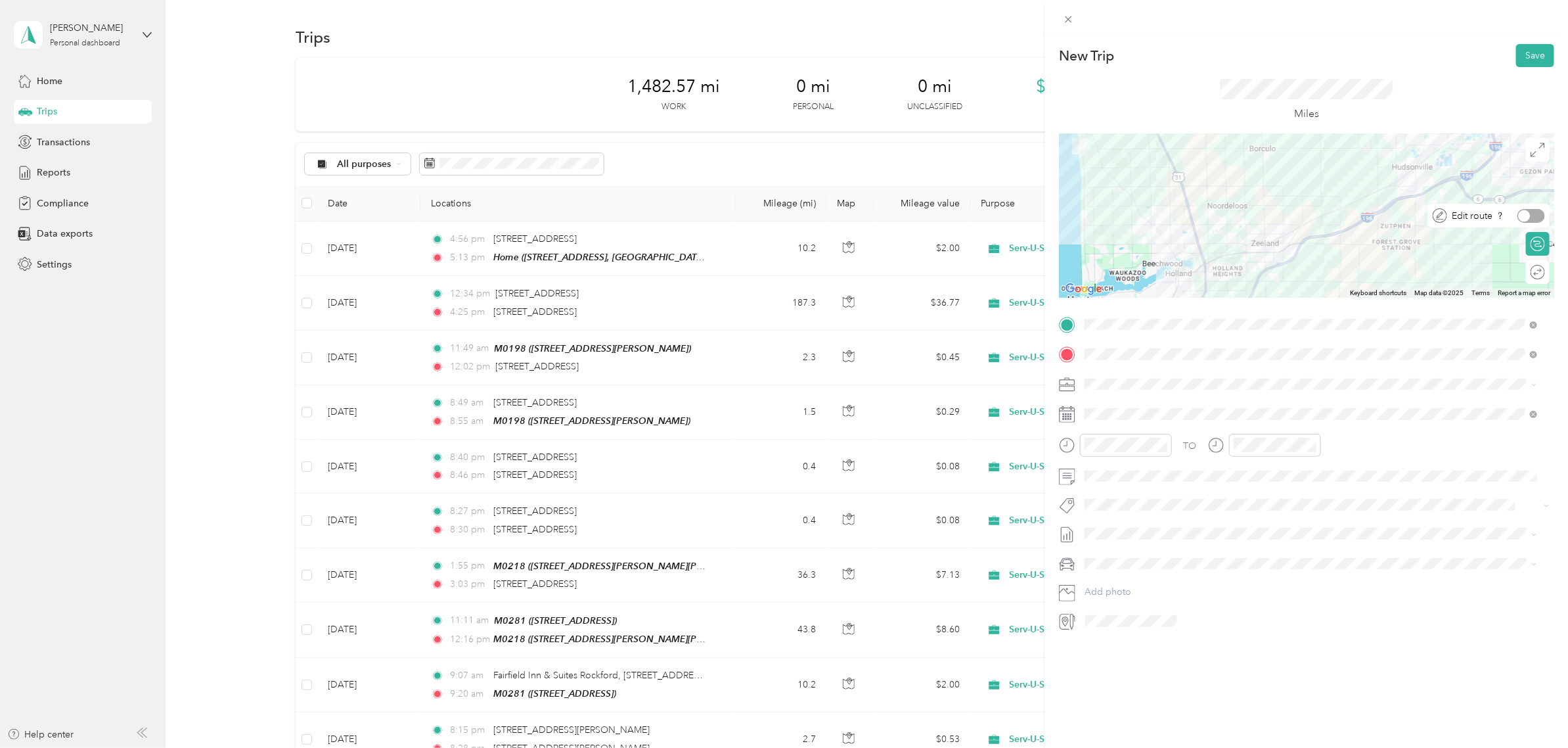
click at [1522, 211] on div at bounding box center [1531, 216] width 28 height 14
drag, startPoint x: 1200, startPoint y: 273, endPoint x: 1170, endPoint y: 159, distance: 117.9
drag, startPoint x: 1302, startPoint y: 251, endPoint x: 1262, endPoint y: 161, distance: 98.5
click at [1067, 16] on icon at bounding box center [1069, 19] width 11 height 11
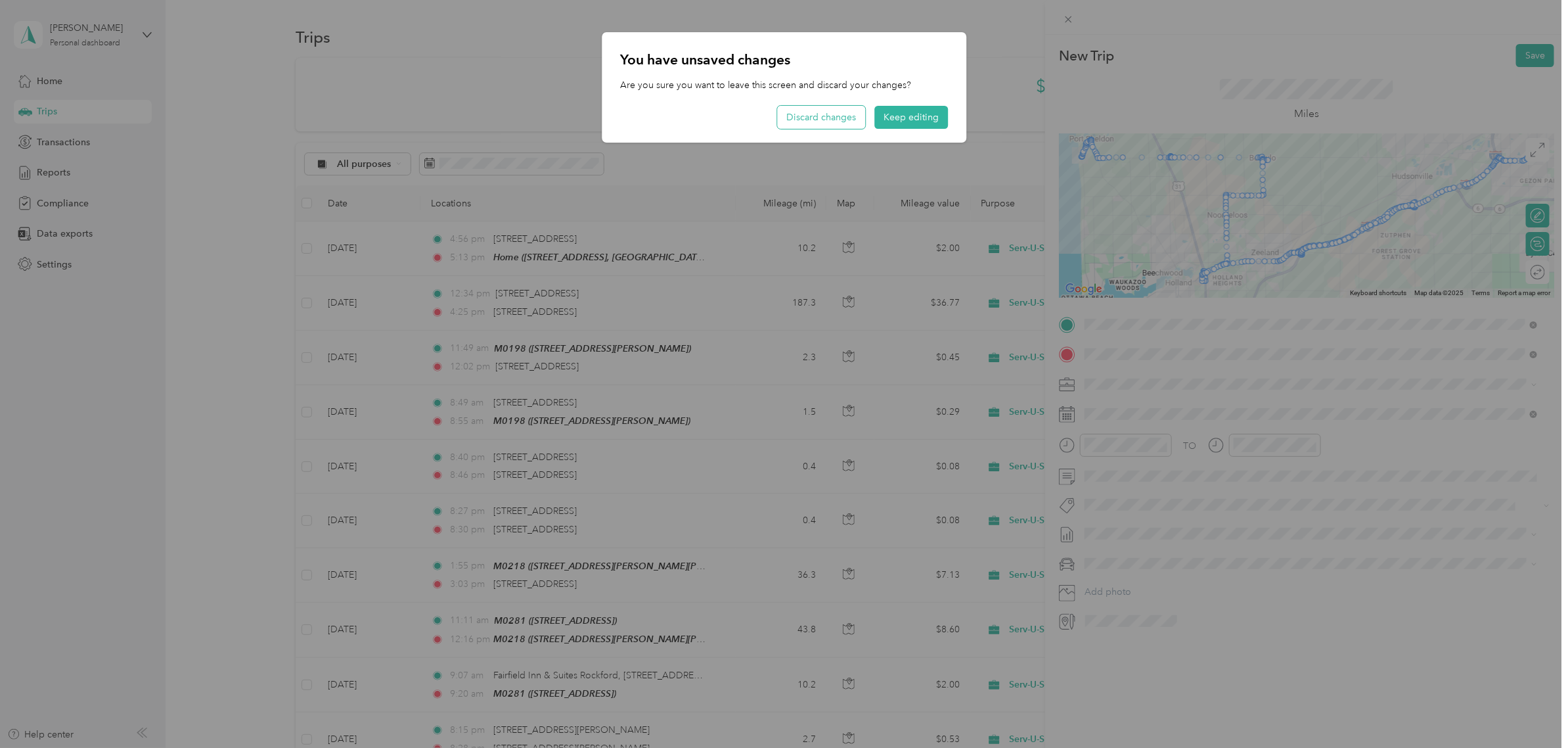
click at [802, 117] on button "Discard changes" at bounding box center [820, 117] width 88 height 23
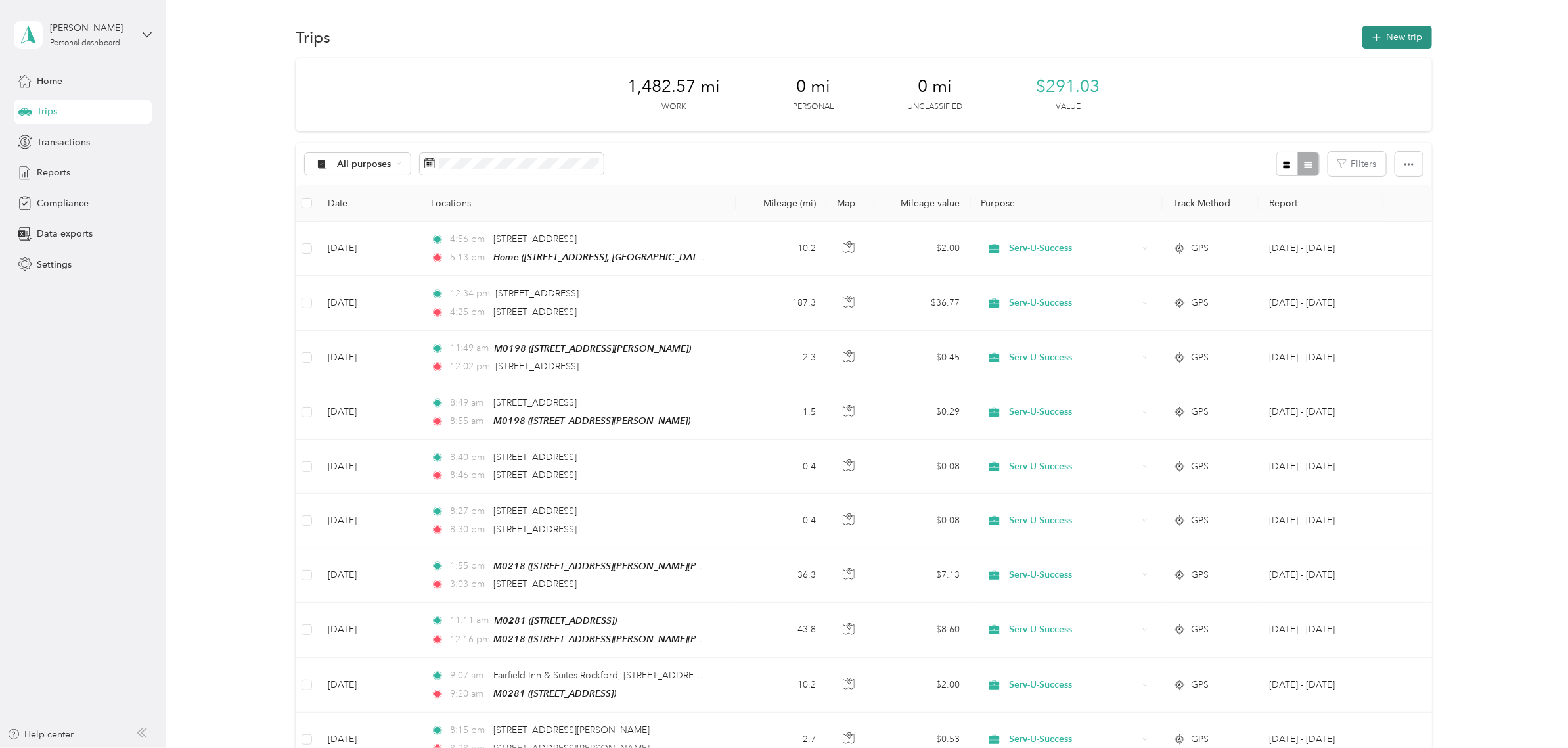
click at [1381, 38] on button "New trip" at bounding box center [1397, 37] width 70 height 23
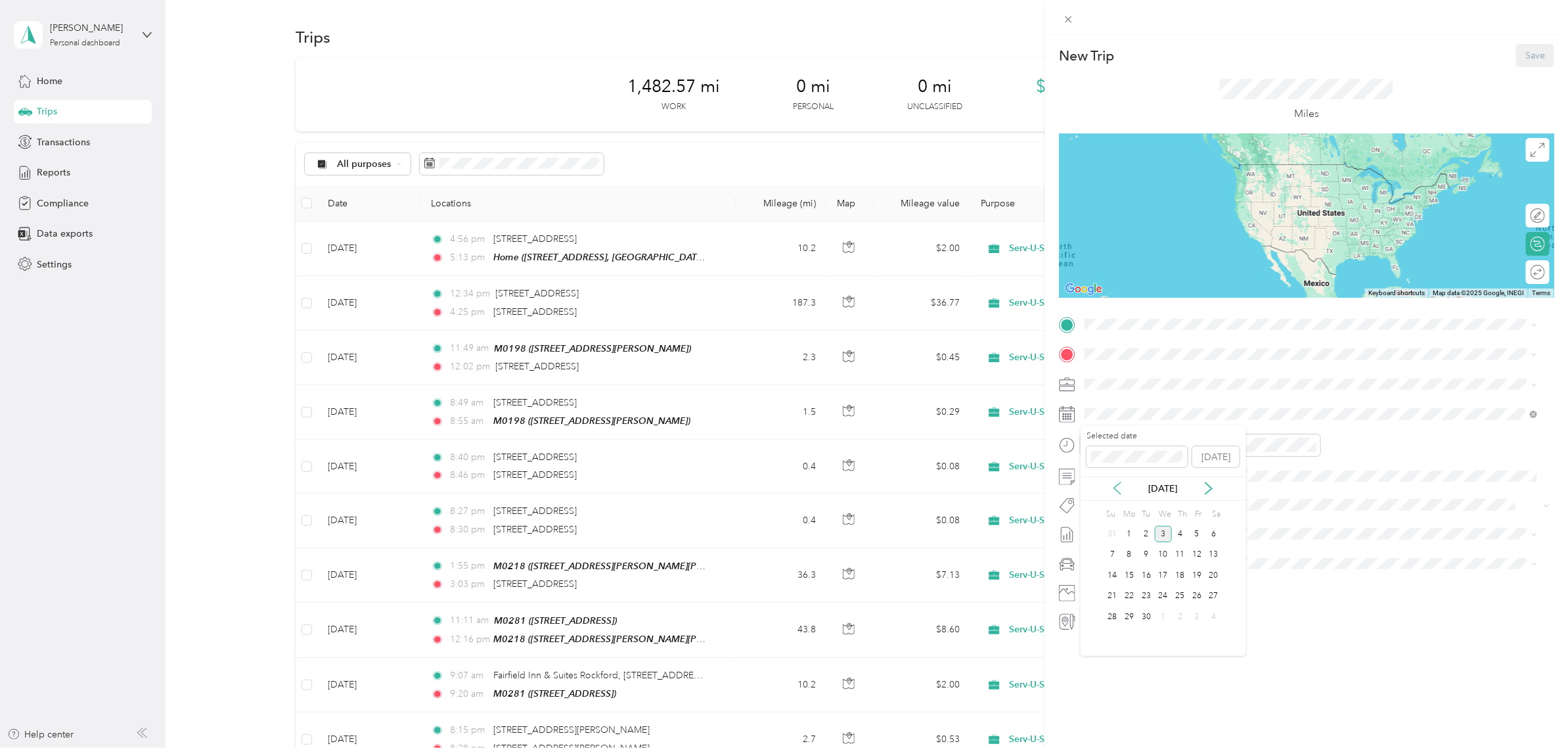
click at [1112, 494] on icon at bounding box center [1117, 488] width 13 height 13
click at [1147, 573] on div "12" at bounding box center [1147, 575] width 17 height 16
click at [1099, 528] on div "07" at bounding box center [1099, 529] width 31 height 19
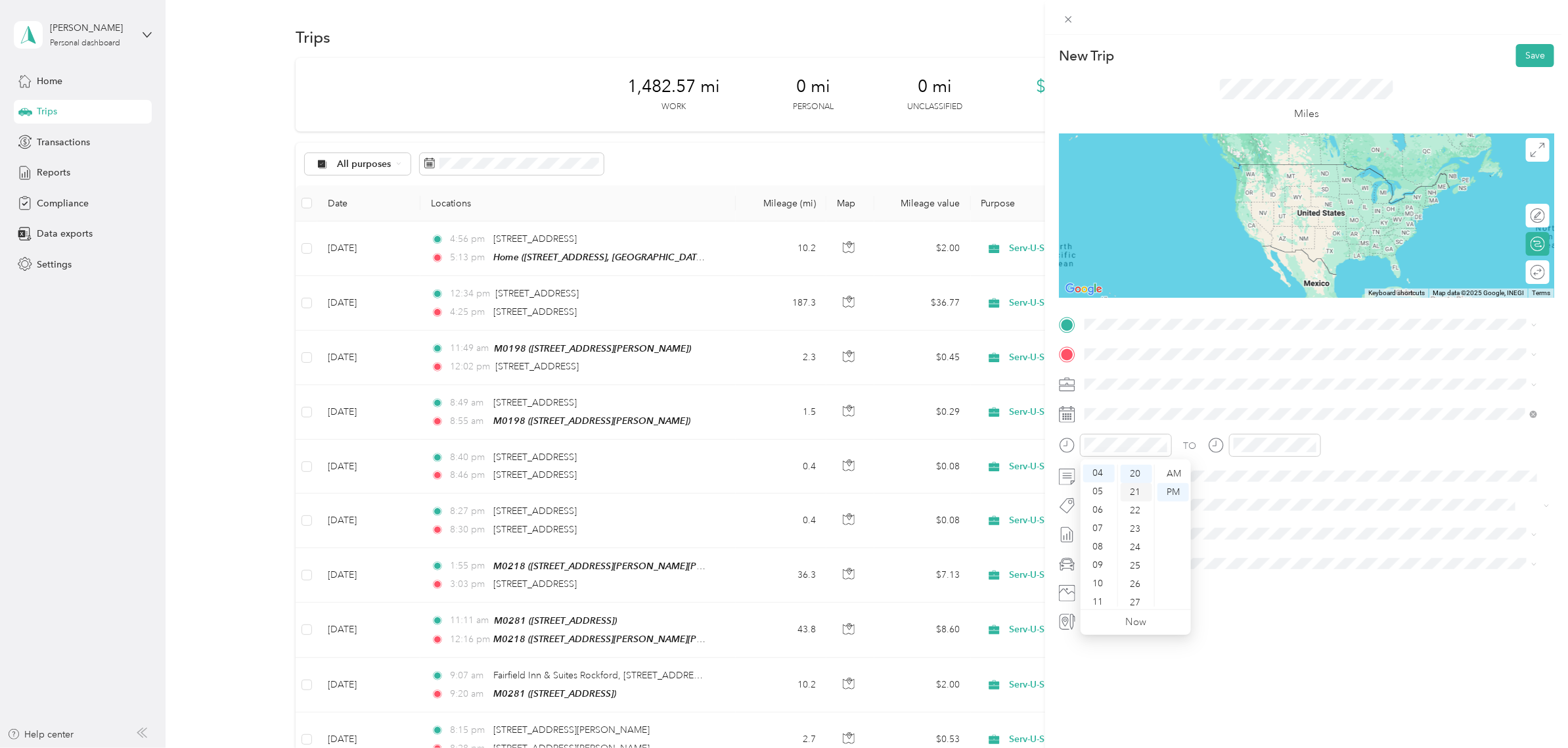
click at [1131, 489] on div "21" at bounding box center [1137, 492] width 31 height 19
click at [1170, 471] on div "AM" at bounding box center [1173, 474] width 31 height 19
click at [1101, 528] on div "07" at bounding box center [1099, 529] width 31 height 19
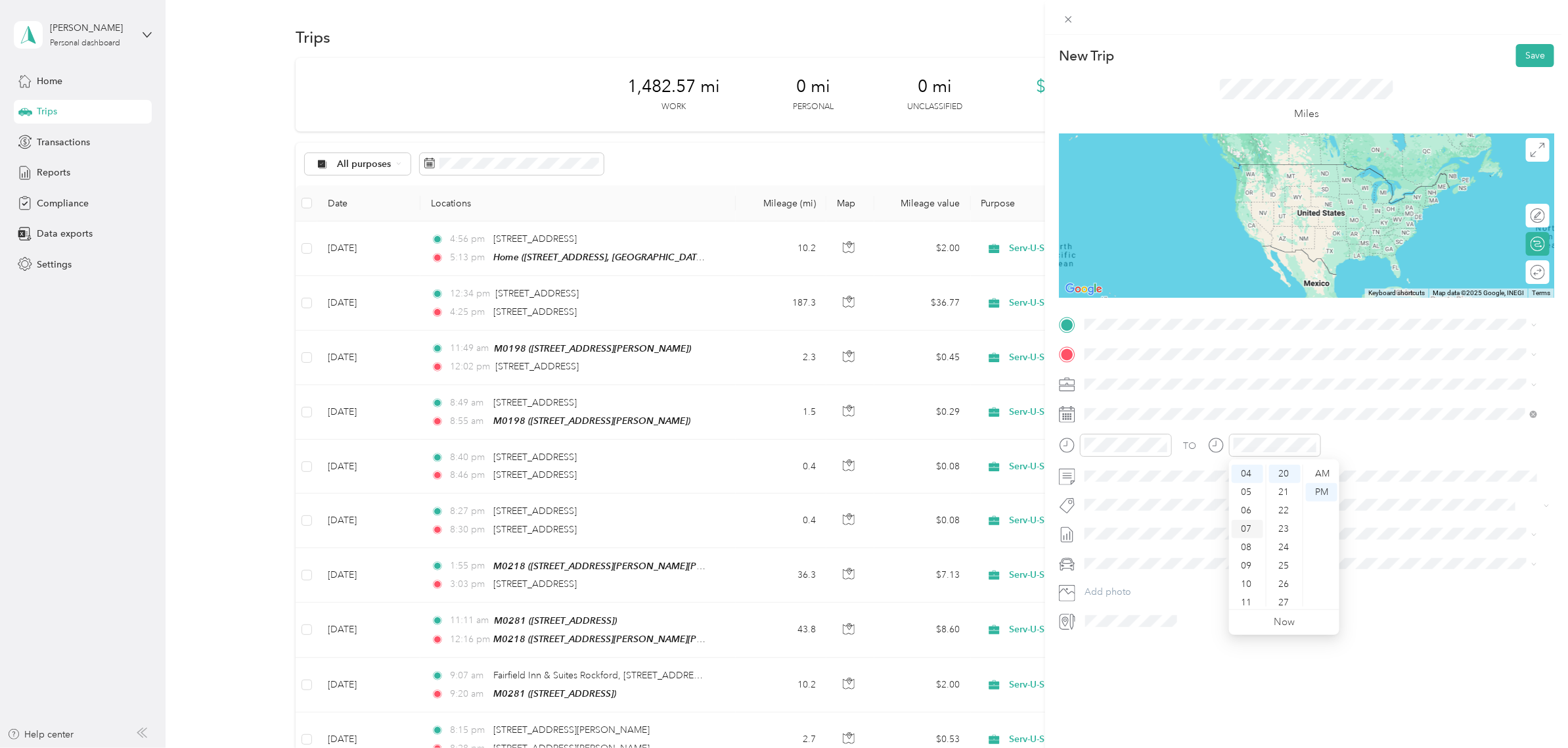
click at [1246, 528] on div "07" at bounding box center [1247, 529] width 31 height 19
click at [1279, 576] on div "58" at bounding box center [1285, 581] width 31 height 19
click at [1322, 474] on div "AM" at bounding box center [1322, 474] width 31 height 19
click at [1377, 439] on div "TO" at bounding box center [1307, 449] width 496 height 32
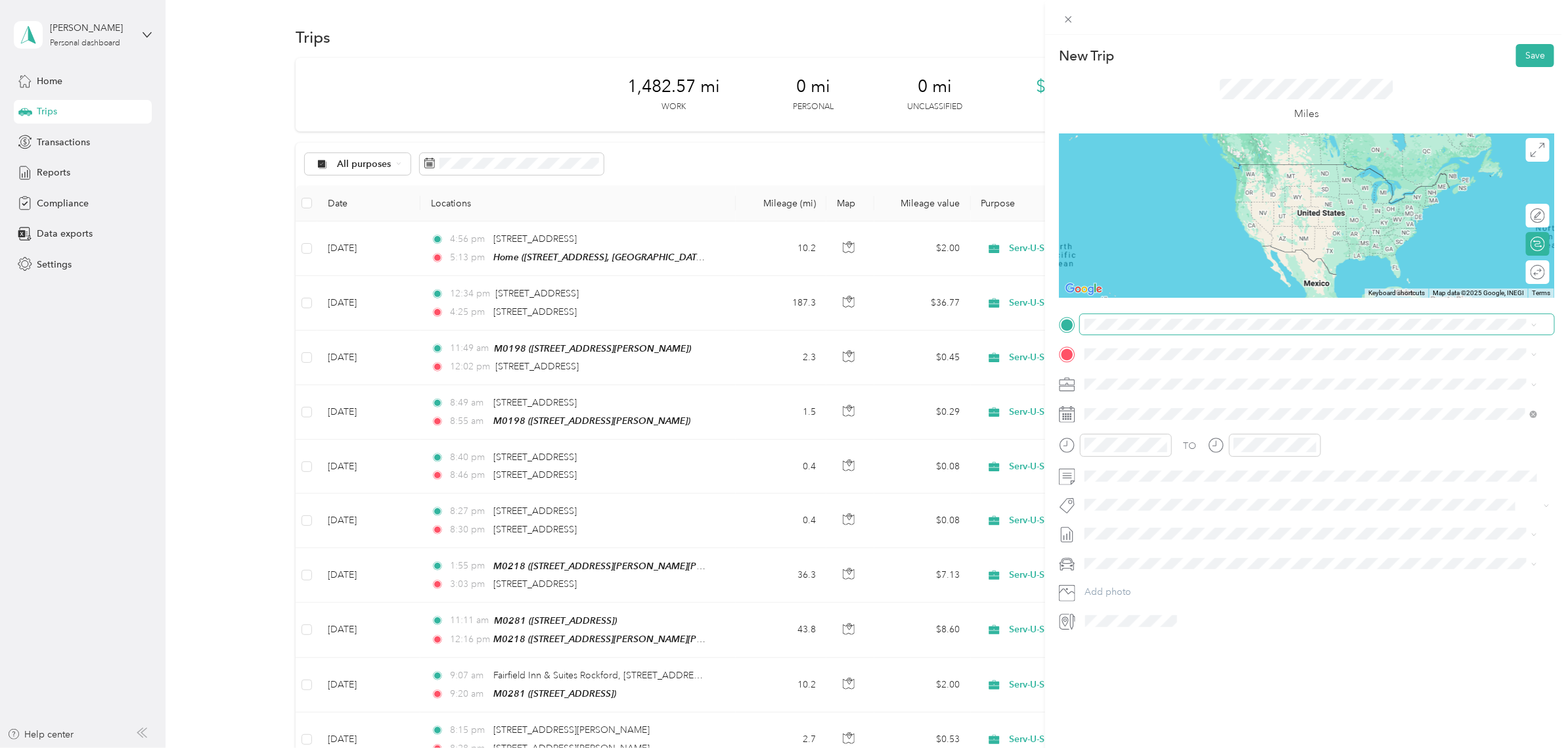
click at [1152, 330] on span at bounding box center [1317, 324] width 474 height 21
click at [1147, 432] on span "6449 Lake Shore Dr, West Olive, MI 49460, USA, 49460, Ottawa County, Michigan, …" at bounding box center [1275, 438] width 331 height 11
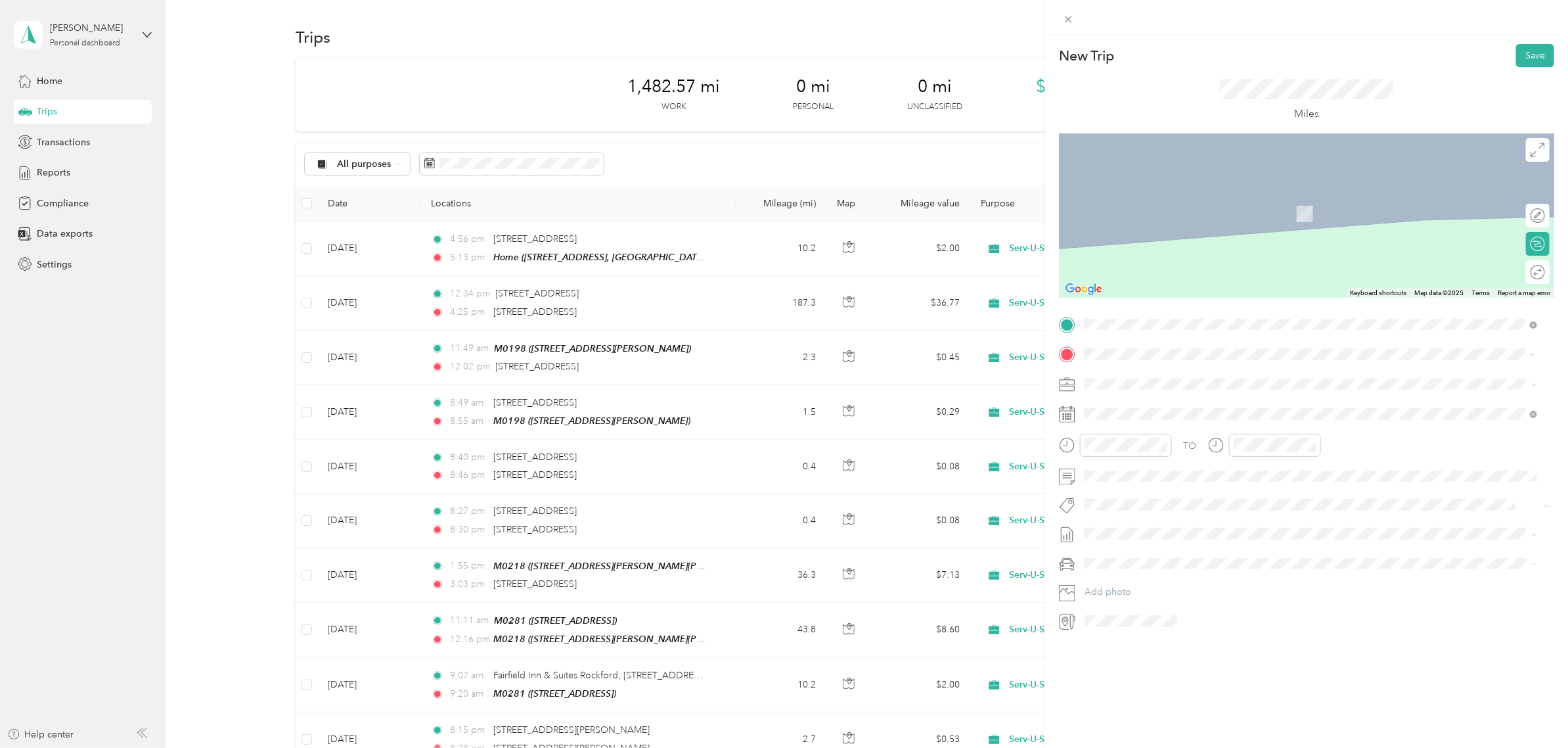
click at [1160, 507] on span "2845 44th St SW #200, Grandville, MI 49418, USA, 49418, Kent County, Michigan, …" at bounding box center [1175, 513] width 131 height 11
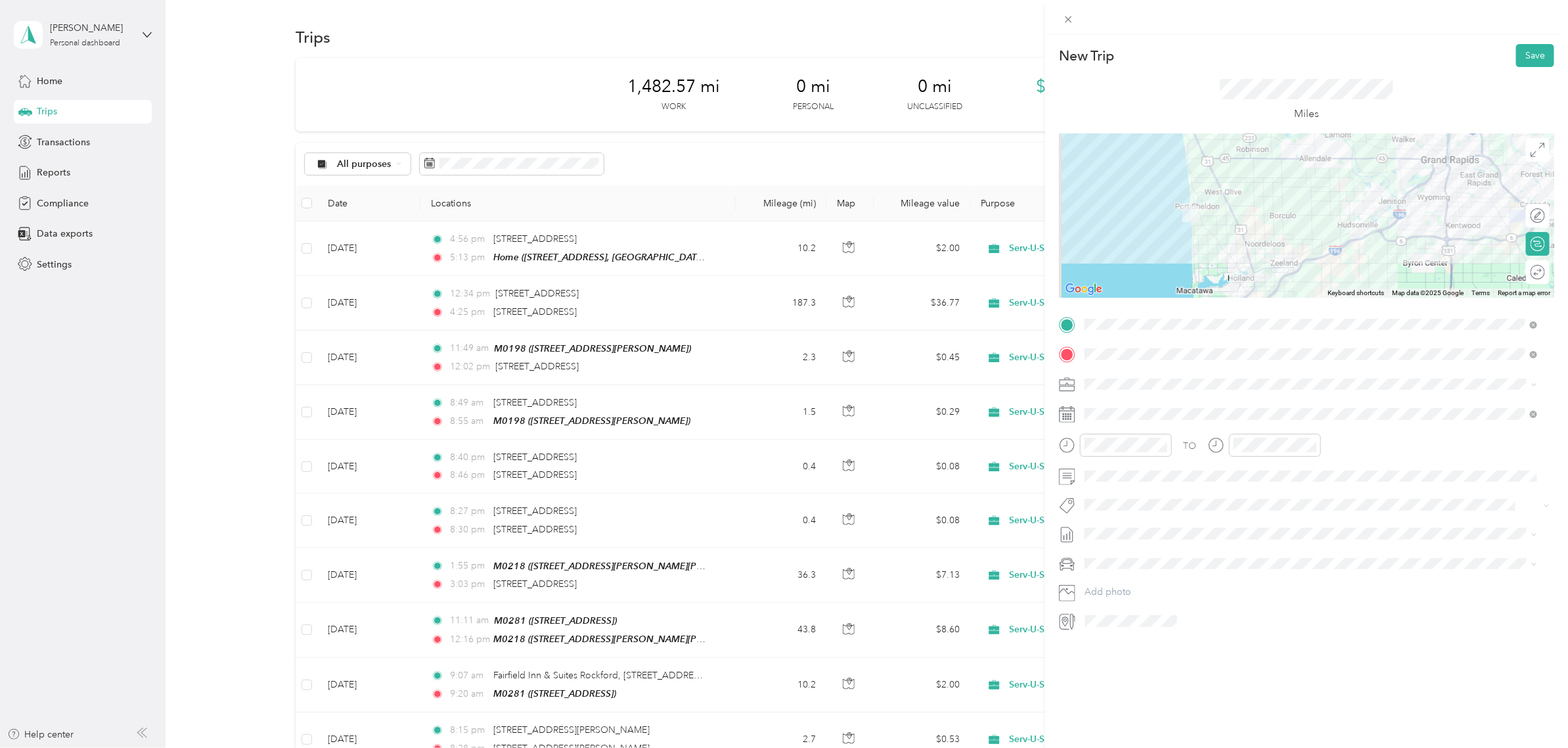
click at [1315, 258] on div at bounding box center [1307, 216] width 496 height 164
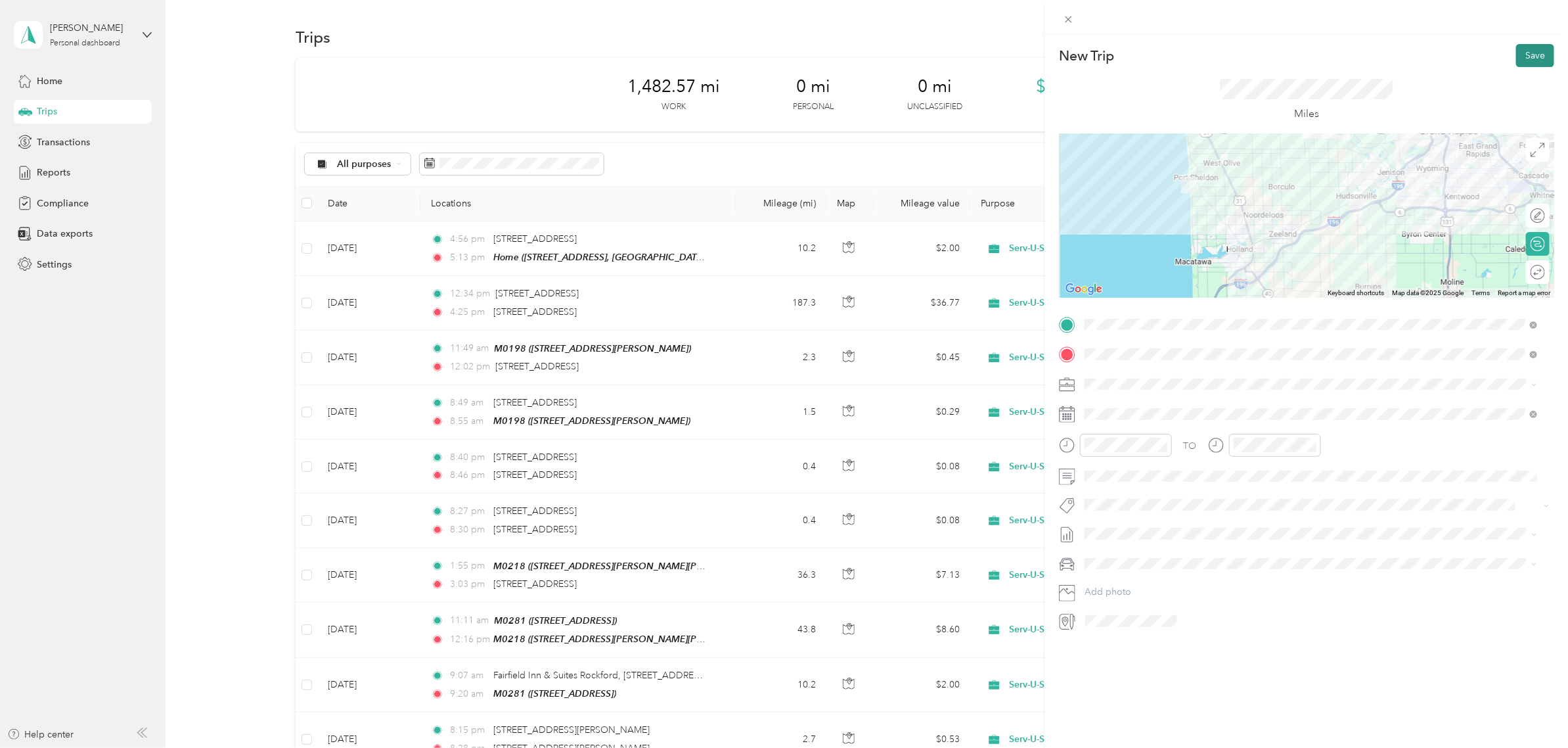
click at [1522, 57] on button "Save" at bounding box center [1535, 56] width 38 height 23
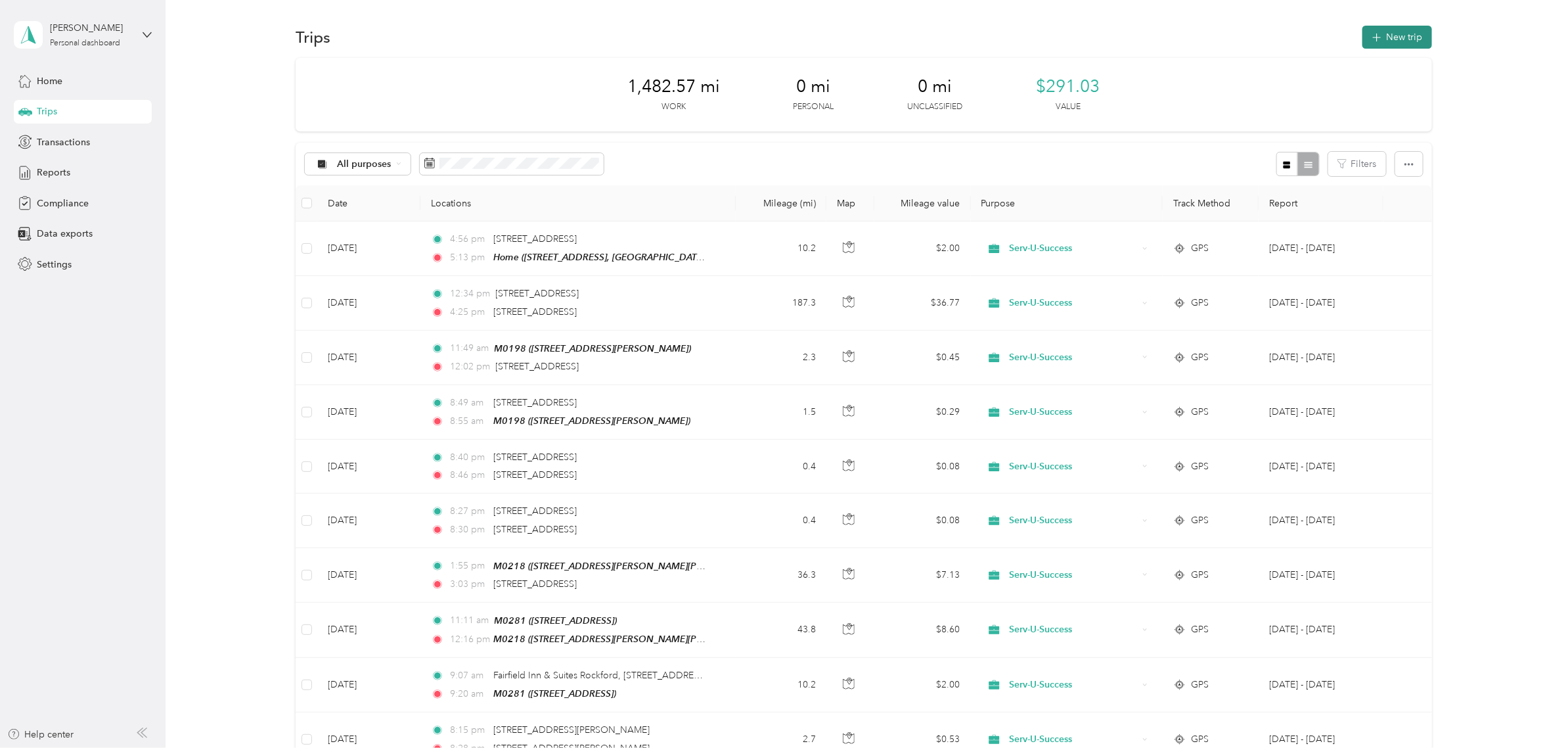
click at [1393, 34] on button "New trip" at bounding box center [1397, 37] width 70 height 23
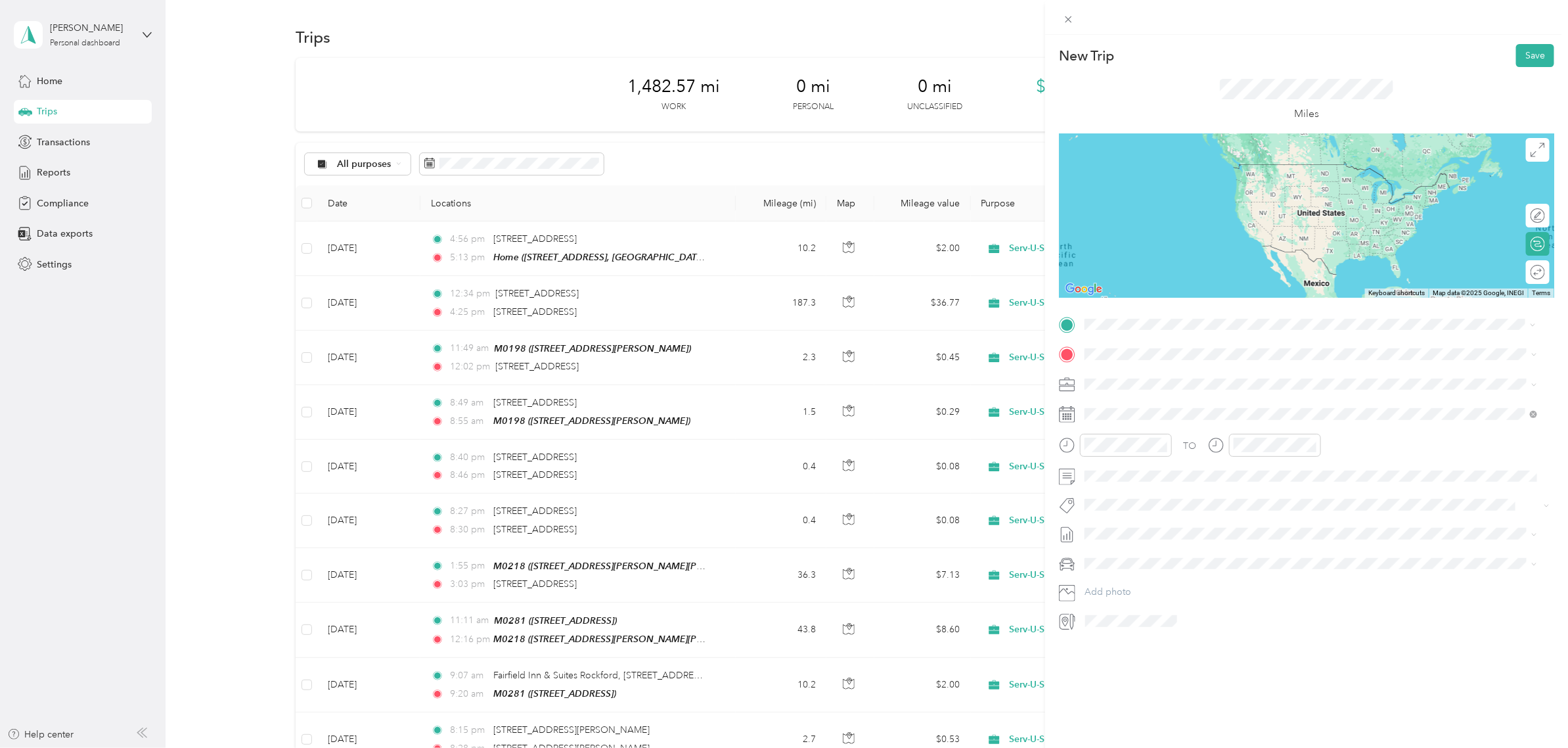
click at [1153, 389] on span "2845 44th St SW #200, Grandville, MI 49418, USA, 49418, Kent County, Michigan, …" at bounding box center [1175, 392] width 131 height 11
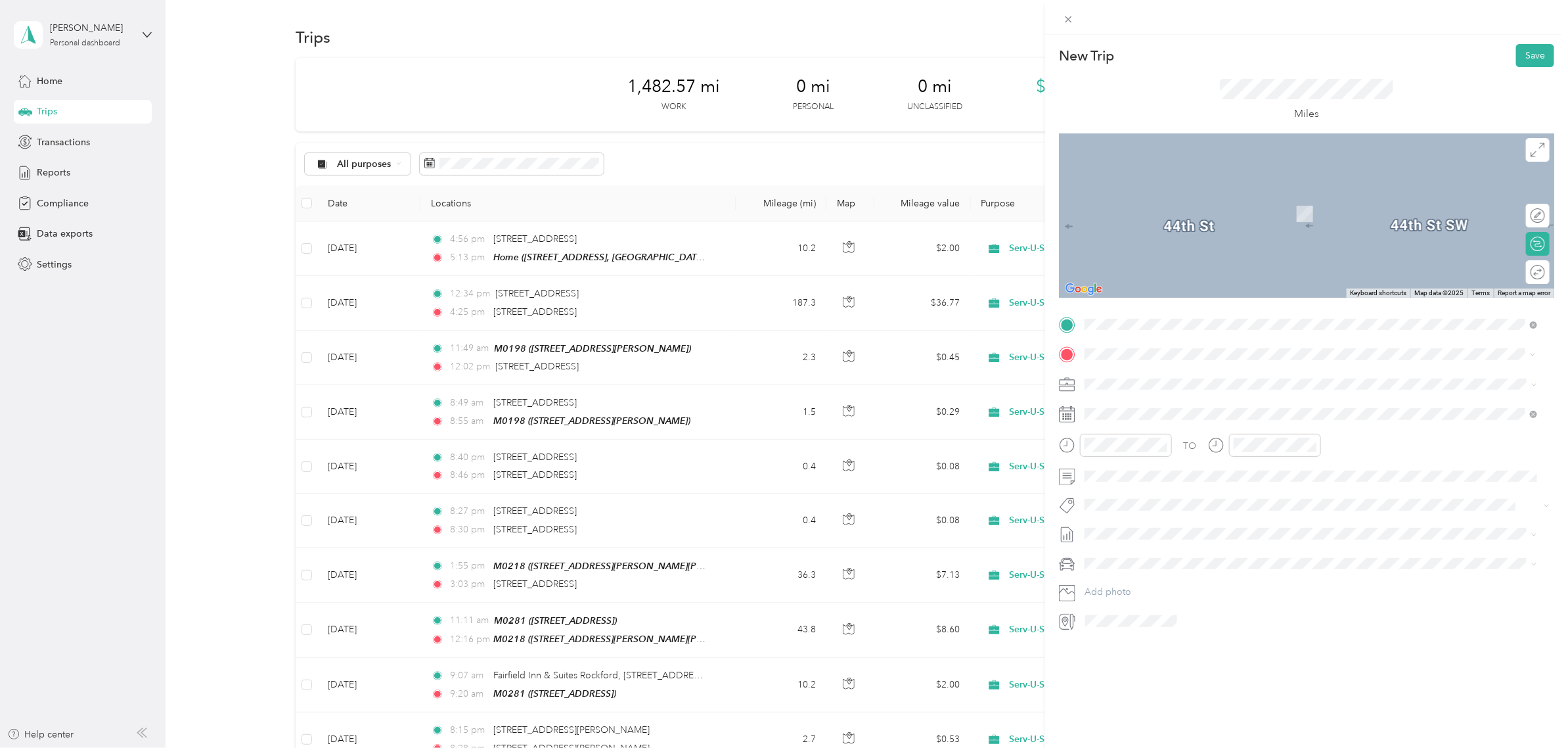
click at [1143, 465] on span "6449 Lake Shore Dr, West Olive, MI 49460, USA, 49460, Ottawa County, Michigan, …" at bounding box center [1275, 467] width 331 height 11
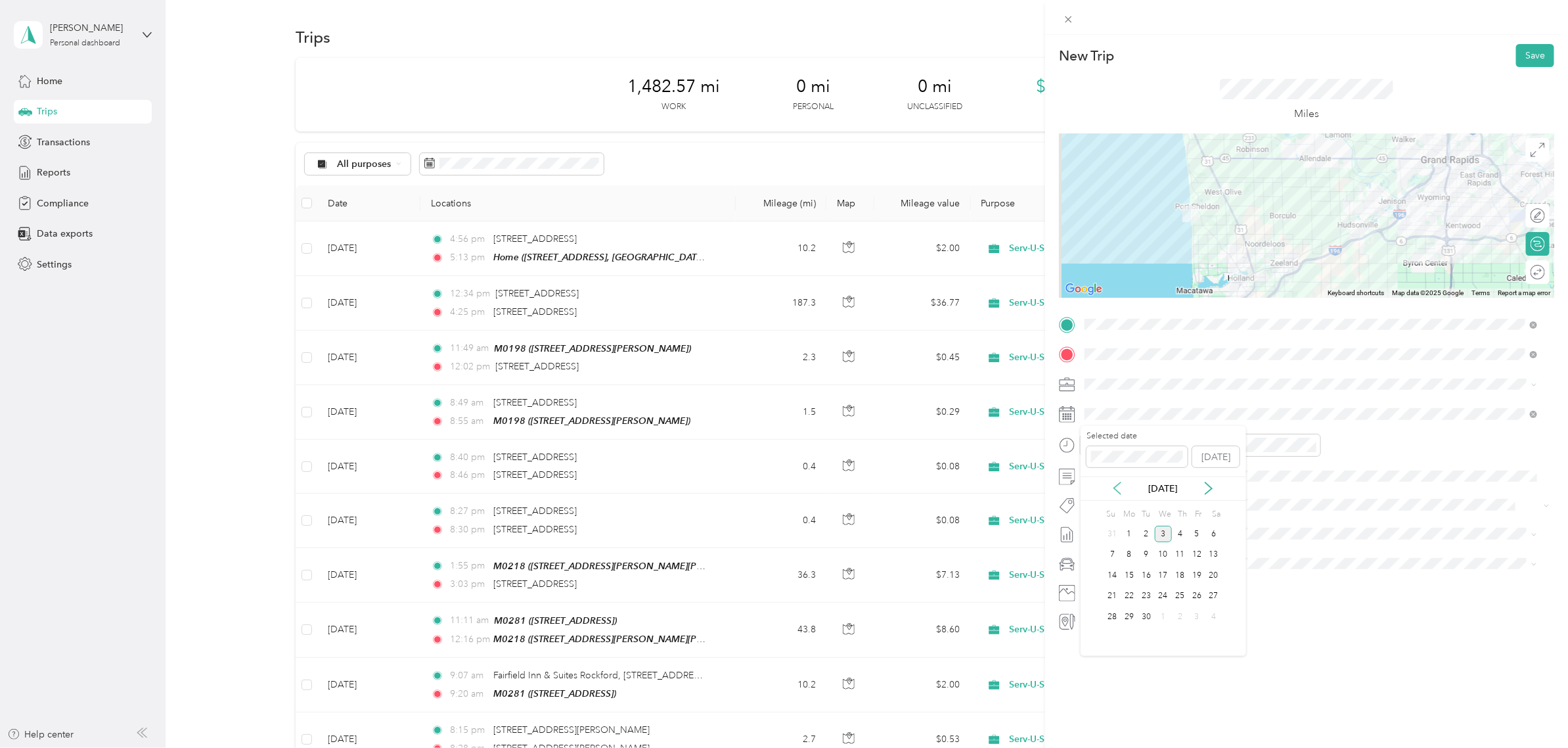
click at [1115, 494] on icon at bounding box center [1117, 488] width 13 height 13
click at [1151, 579] on div "12" at bounding box center [1147, 575] width 17 height 16
click at [1101, 493] on div "05" at bounding box center [1099, 492] width 31 height 19
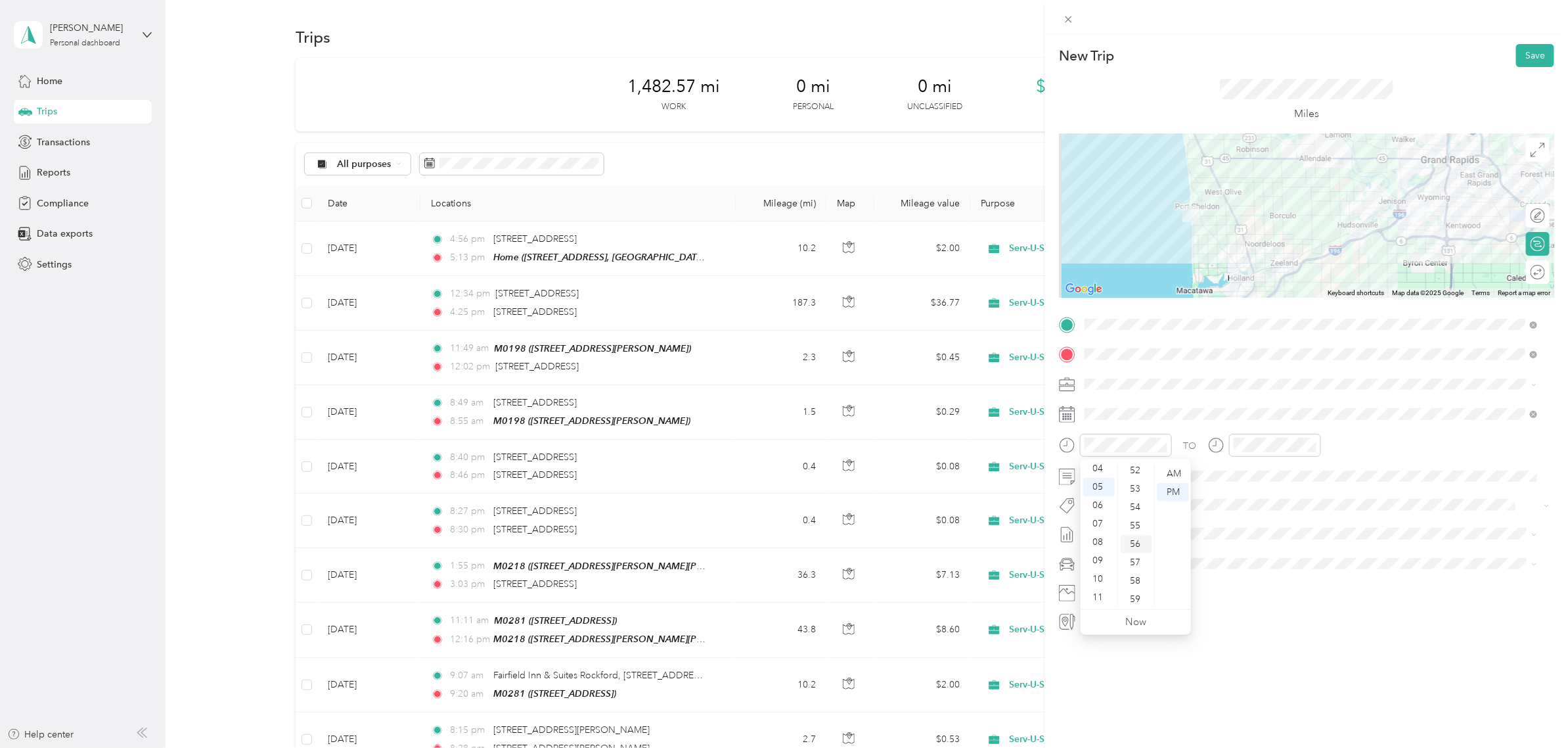
click at [1133, 541] on div "56" at bounding box center [1137, 544] width 31 height 19
click at [1248, 514] on div "06" at bounding box center [1247, 511] width 31 height 19
click at [1287, 571] on div "35" at bounding box center [1285, 569] width 31 height 19
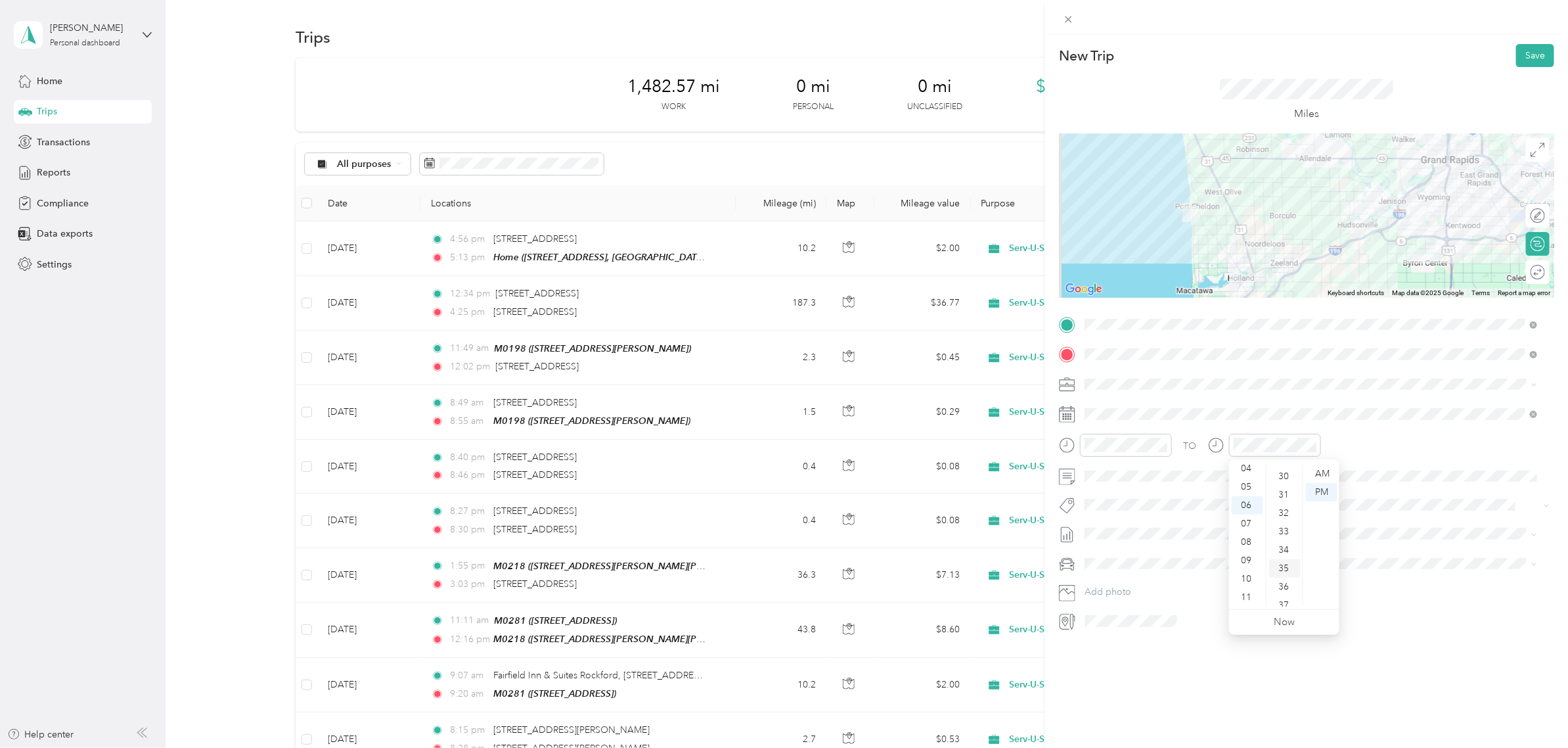
scroll to position [644, 0]
click at [1362, 440] on div "TO" at bounding box center [1307, 449] width 496 height 32
click at [1271, 266] on div at bounding box center [1307, 216] width 496 height 164
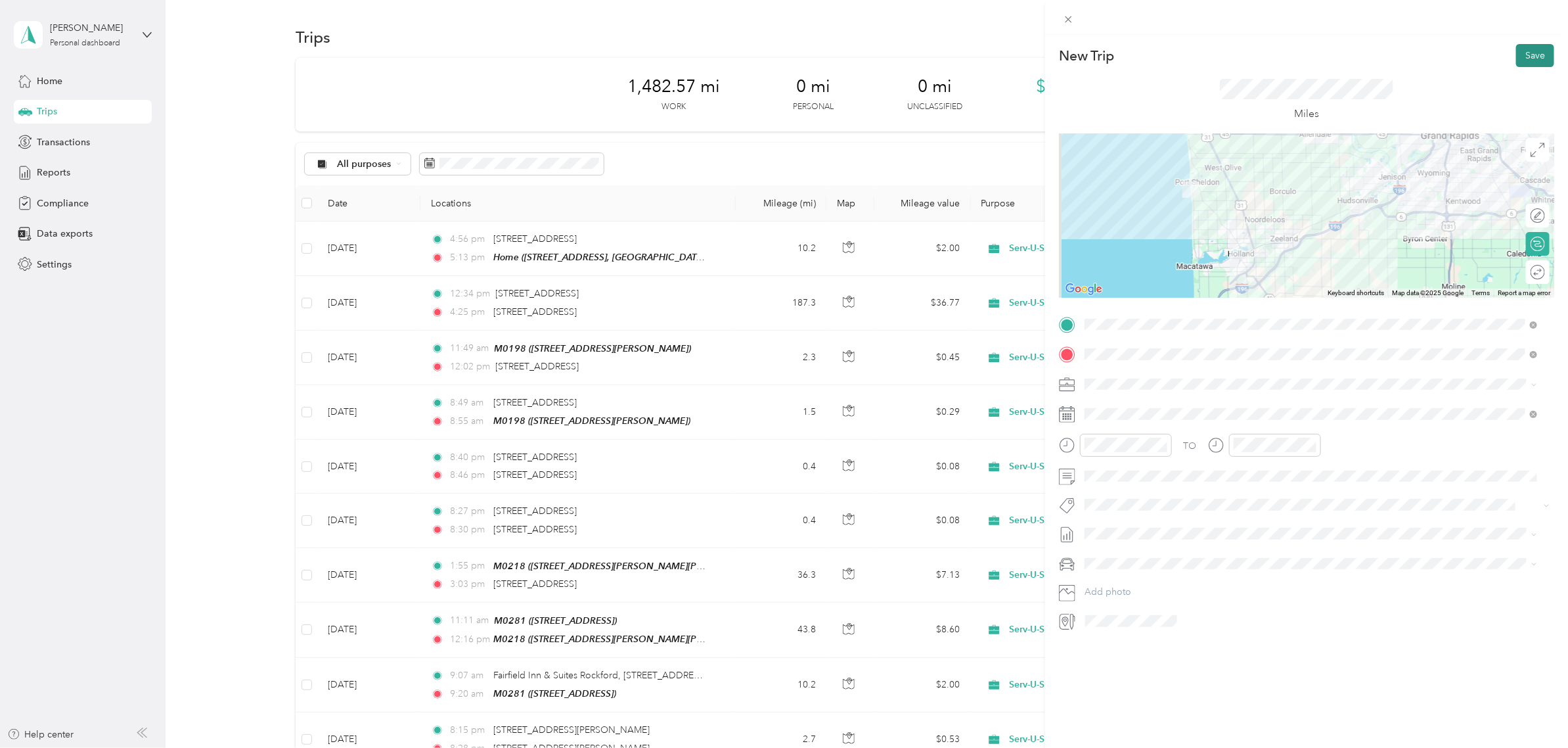
click at [1527, 54] on button "Save" at bounding box center [1535, 56] width 38 height 23
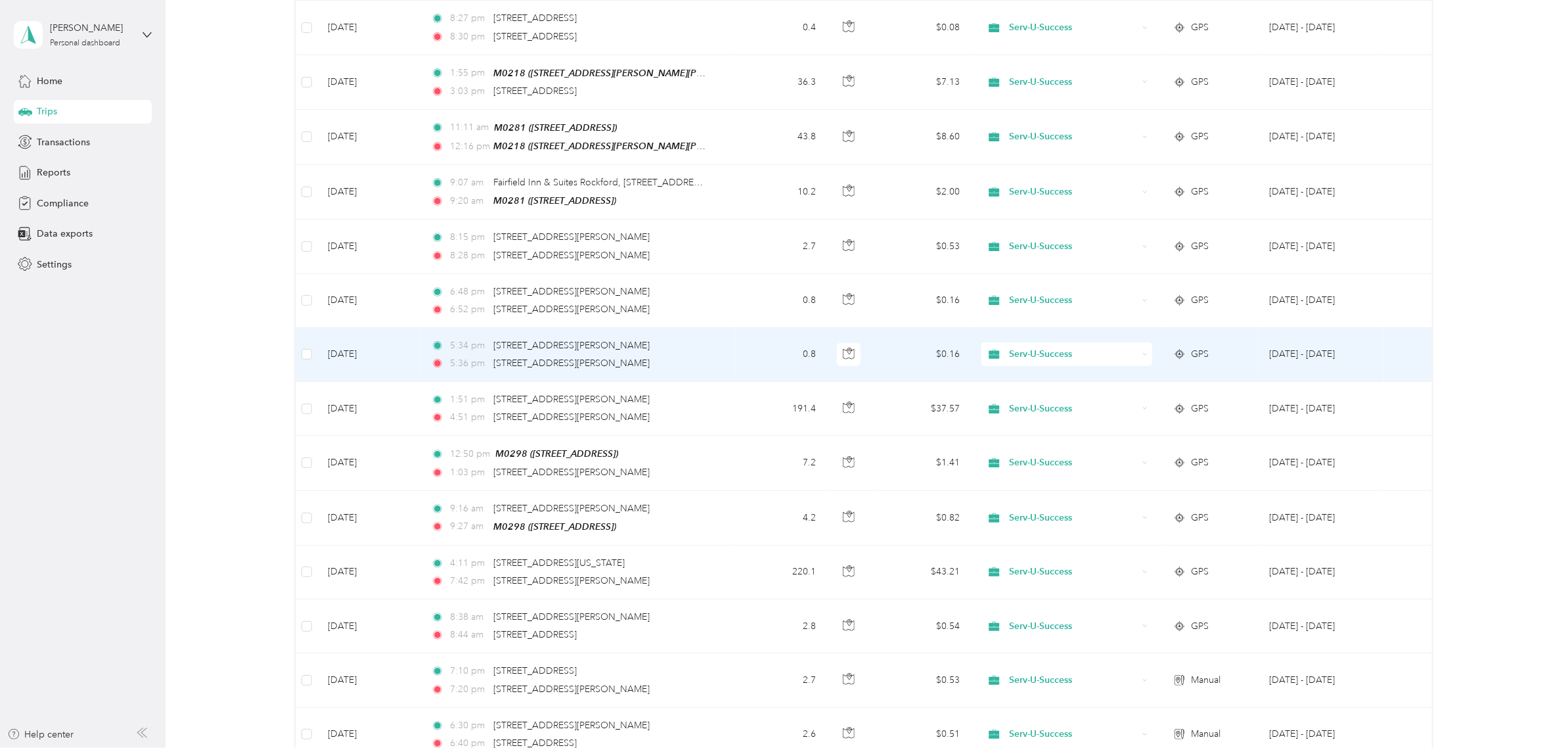
scroll to position [0, 0]
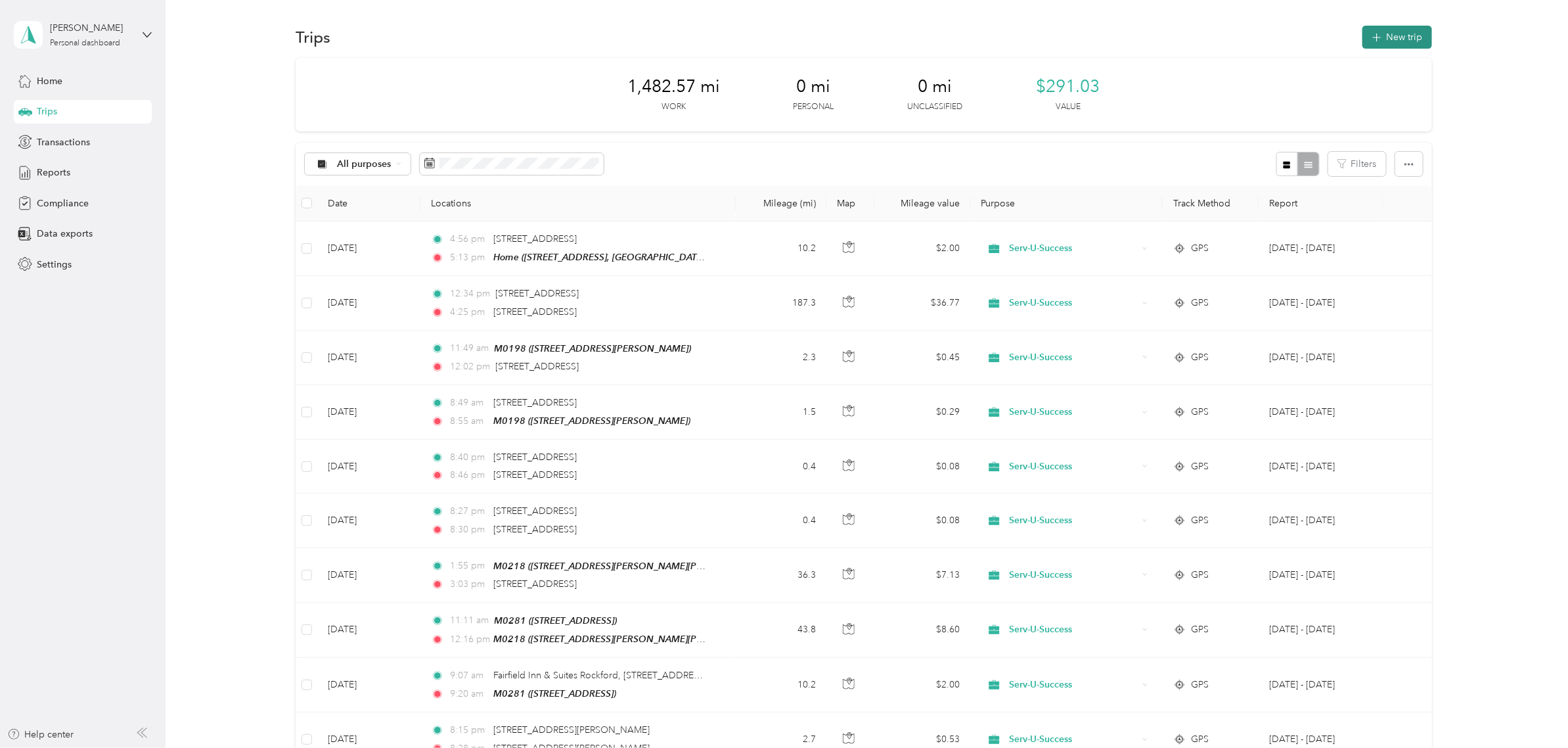
click at [1400, 38] on button "New trip" at bounding box center [1397, 37] width 70 height 23
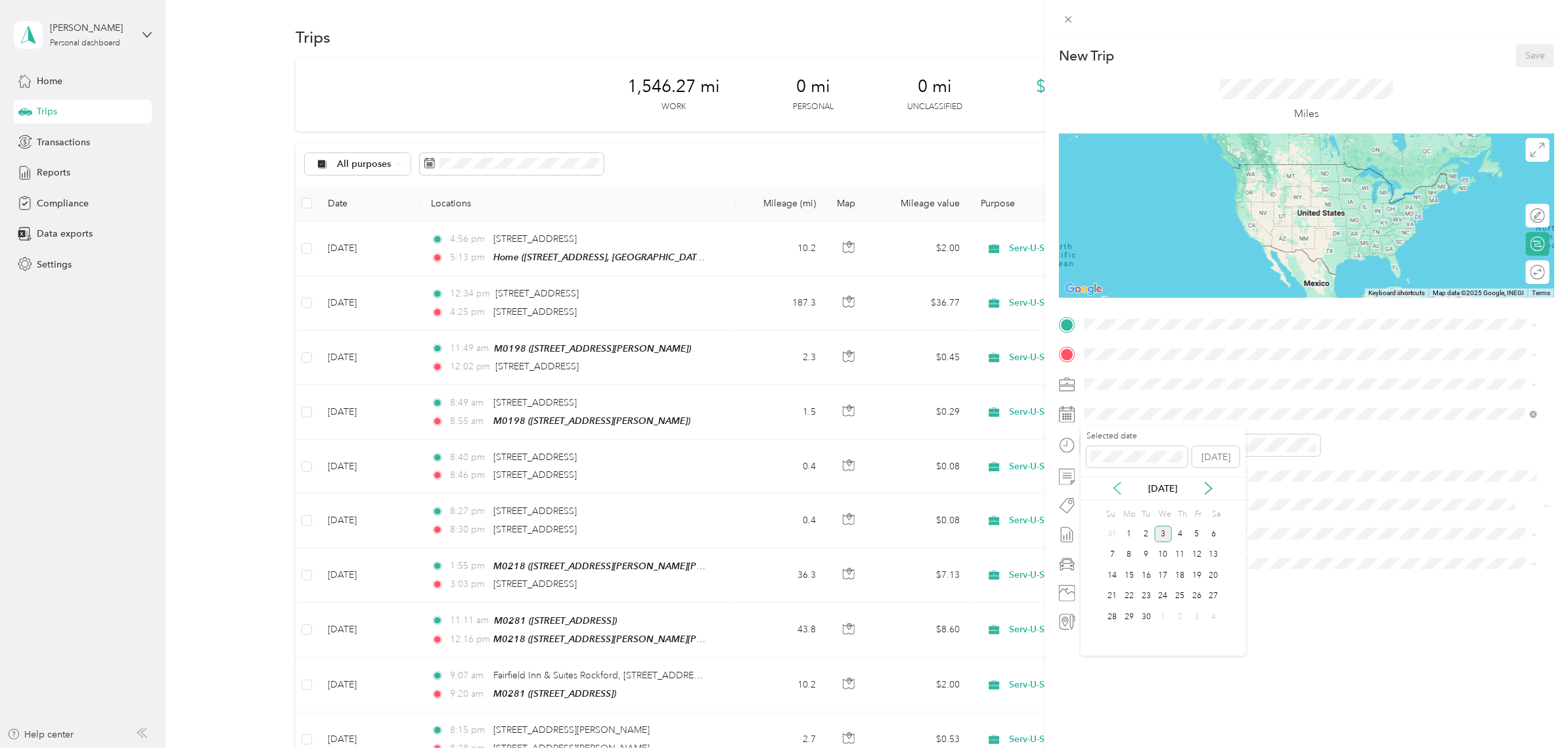
click at [1117, 491] on icon at bounding box center [1117, 489] width 6 height 12
click at [1131, 597] on div "18" at bounding box center [1130, 596] width 17 height 16
click at [1097, 492] on div "05" at bounding box center [1099, 492] width 31 height 19
click at [1252, 491] on div "05" at bounding box center [1247, 492] width 31 height 19
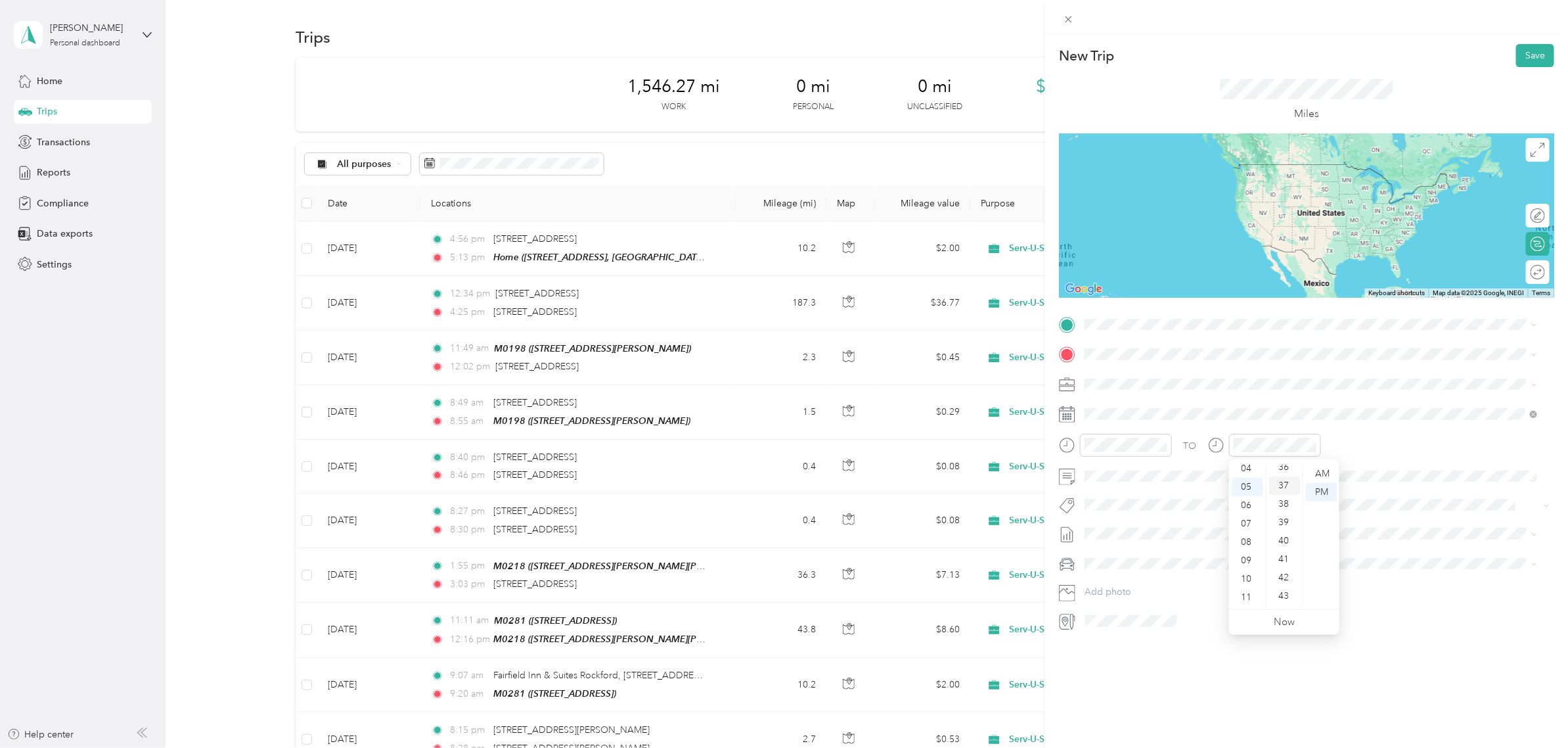
scroll to position [961, 0]
click at [1280, 600] on div "59" at bounding box center [1285, 599] width 31 height 19
click at [1368, 441] on div "TO" at bounding box center [1307, 449] width 496 height 32
click at [1161, 385] on span "2845 44th St SW #200, Grandville, MI 49418, USA, 49418, Kent County, Michigan, …" at bounding box center [1175, 391] width 131 height 11
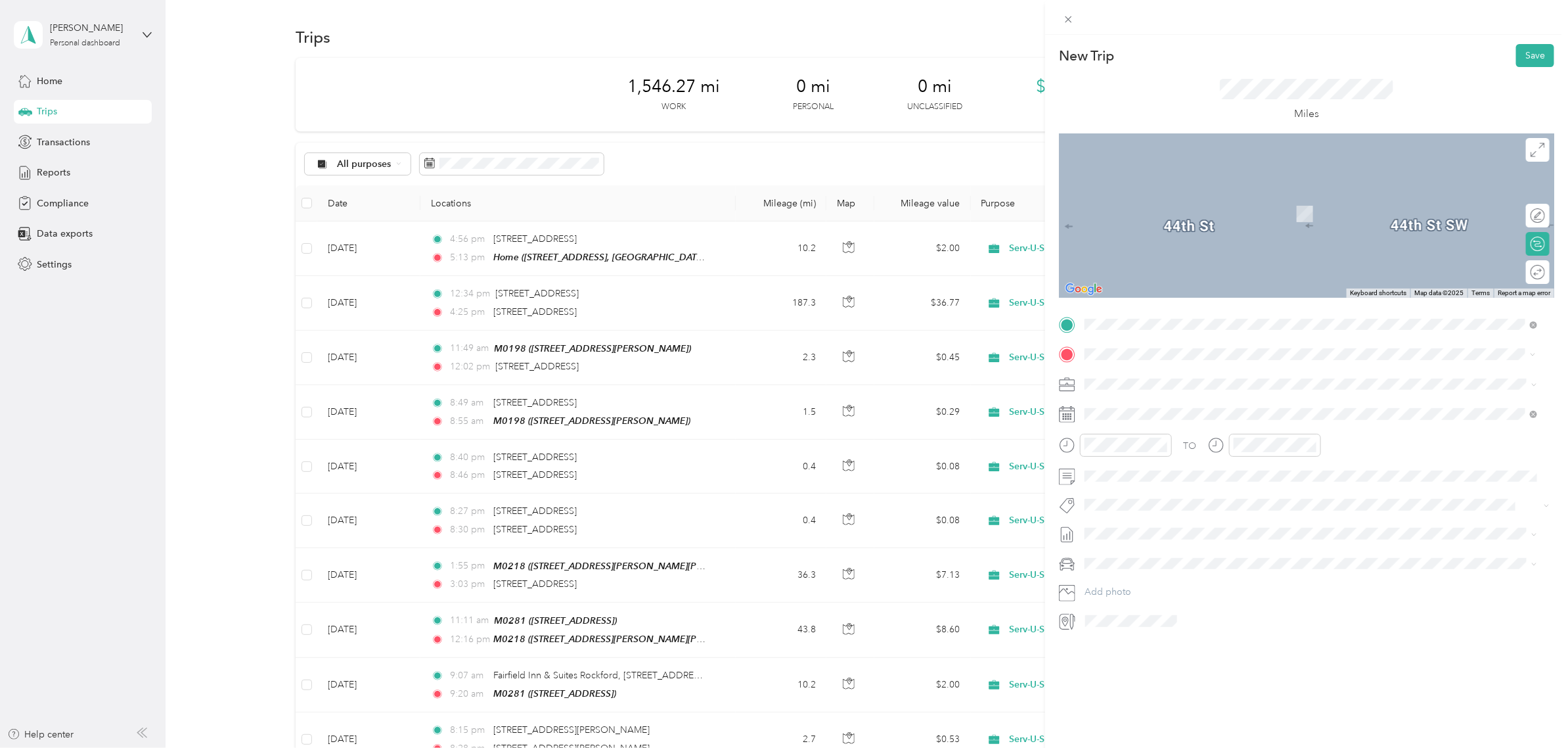
click at [1154, 467] on span "6449 Lake Shore Dr, West Olive, MI 49460, USA, 49460, Ottawa County, Michigan, …" at bounding box center [1275, 467] width 331 height 11
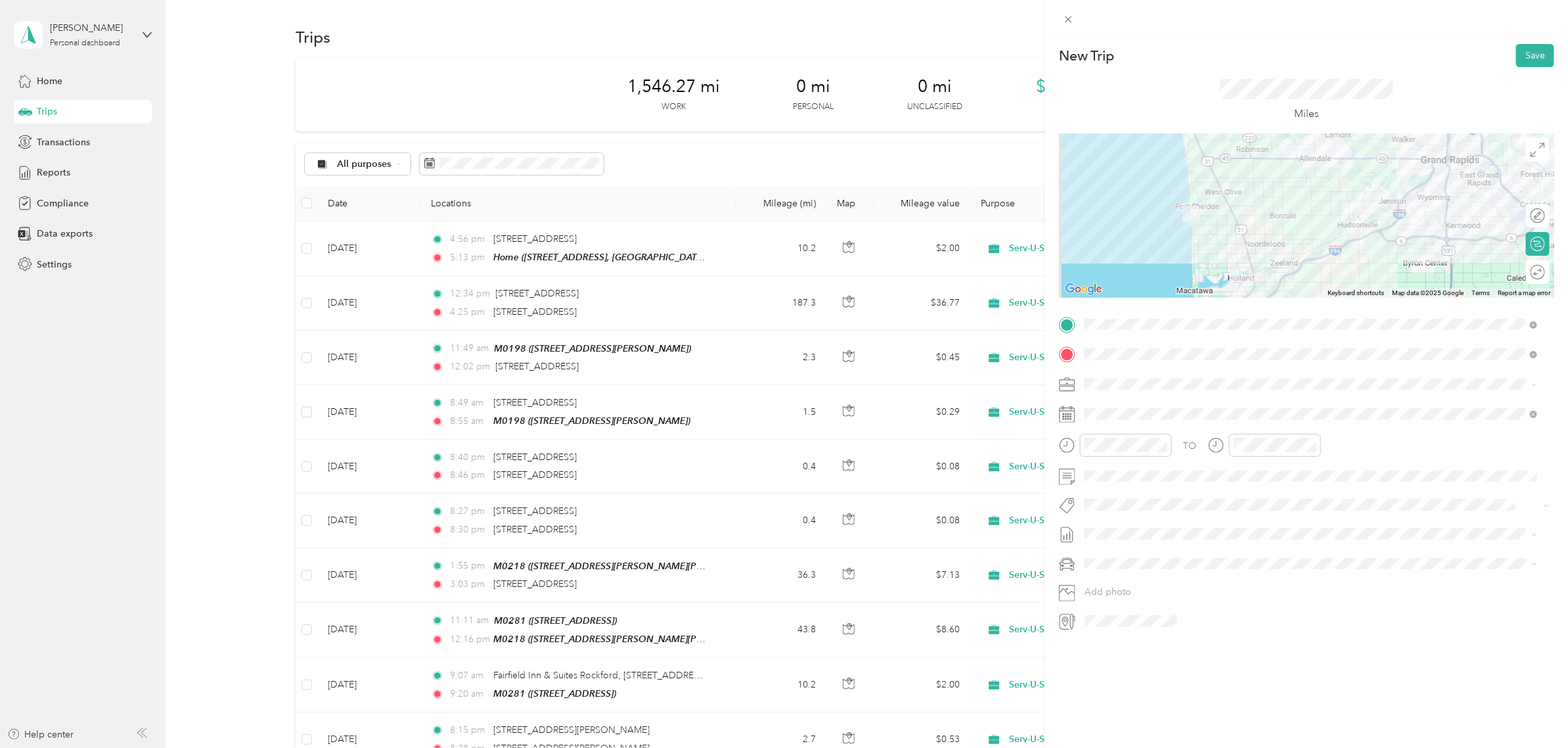
click at [1273, 244] on div at bounding box center [1307, 216] width 496 height 164
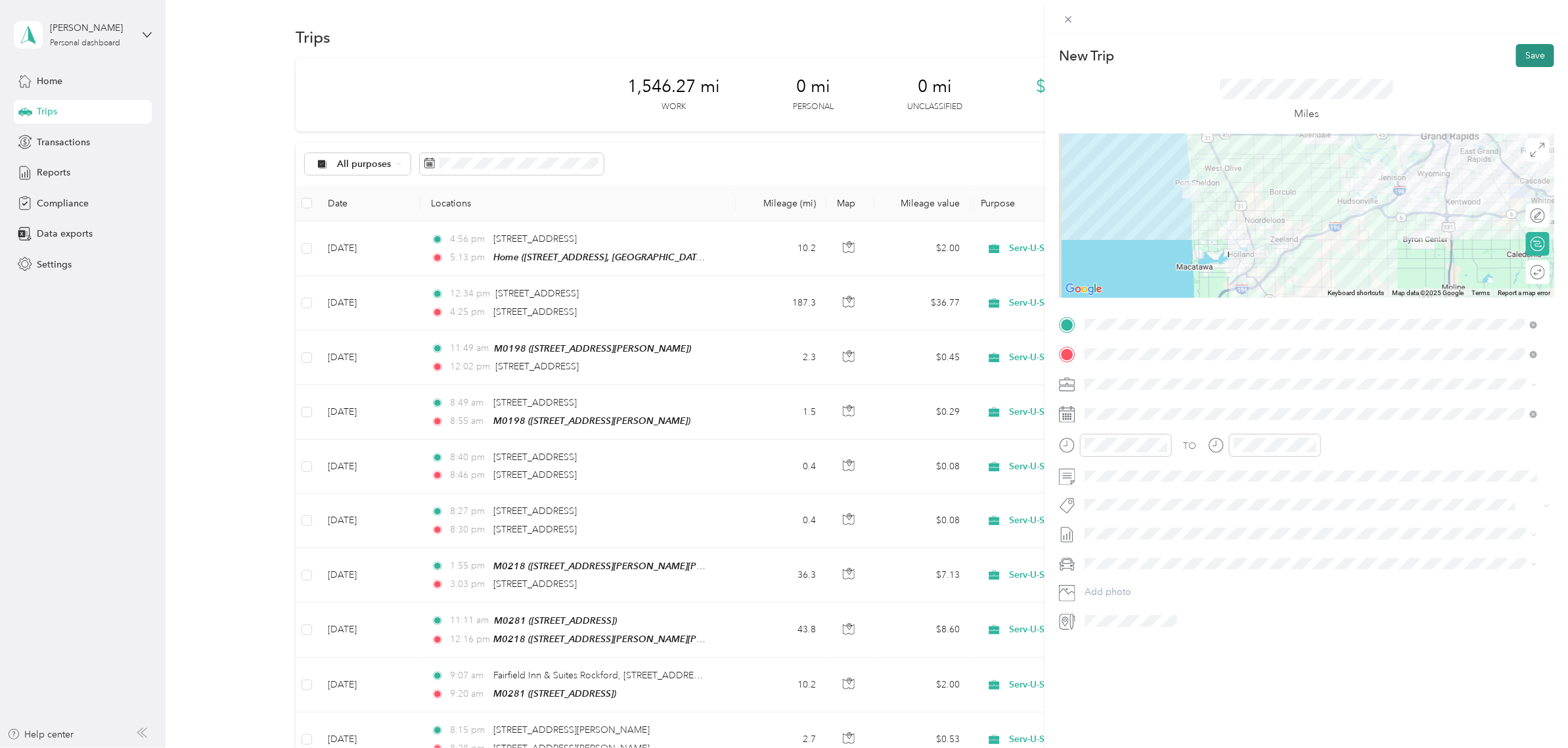
click at [1517, 53] on button "Save" at bounding box center [1535, 56] width 38 height 23
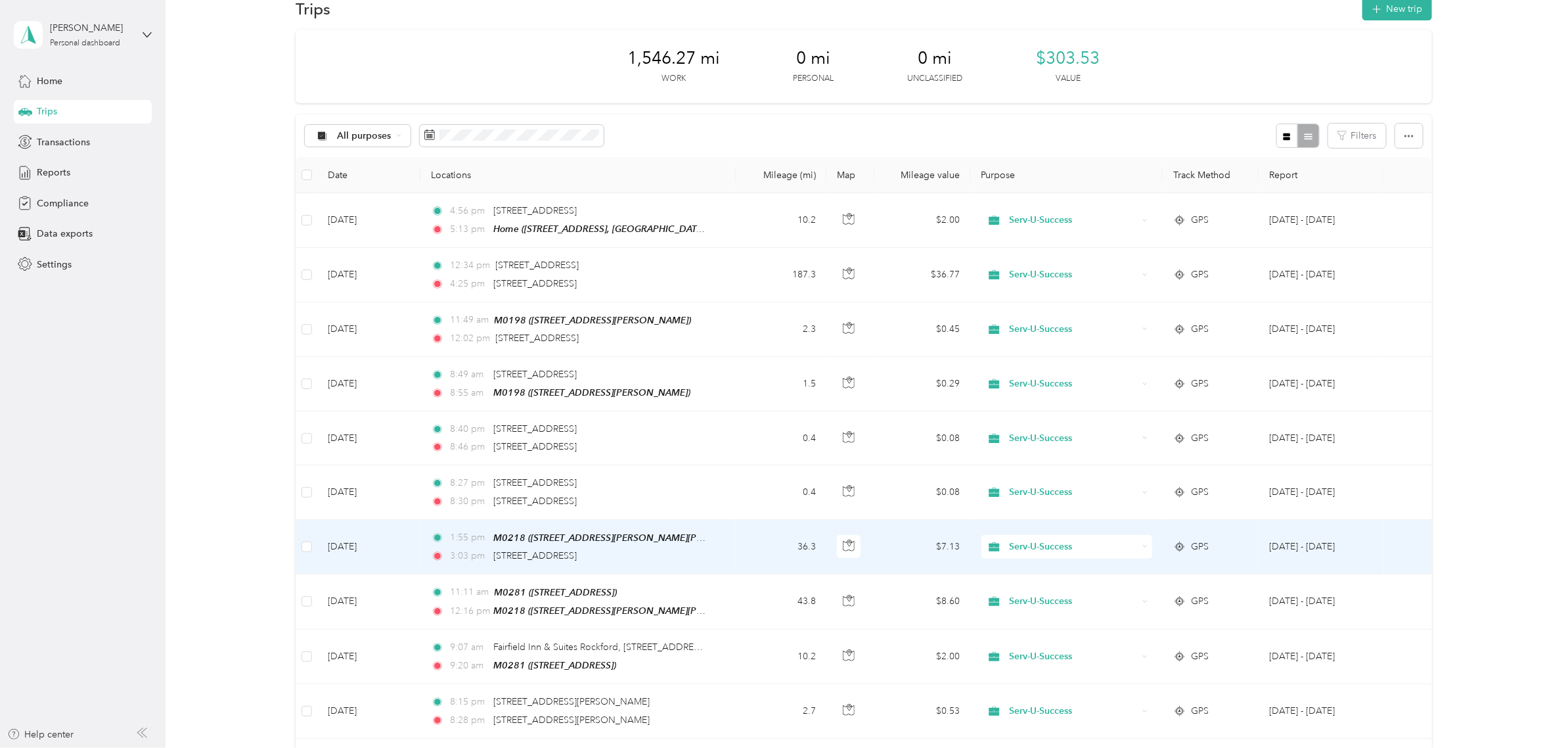
scroll to position [0, 0]
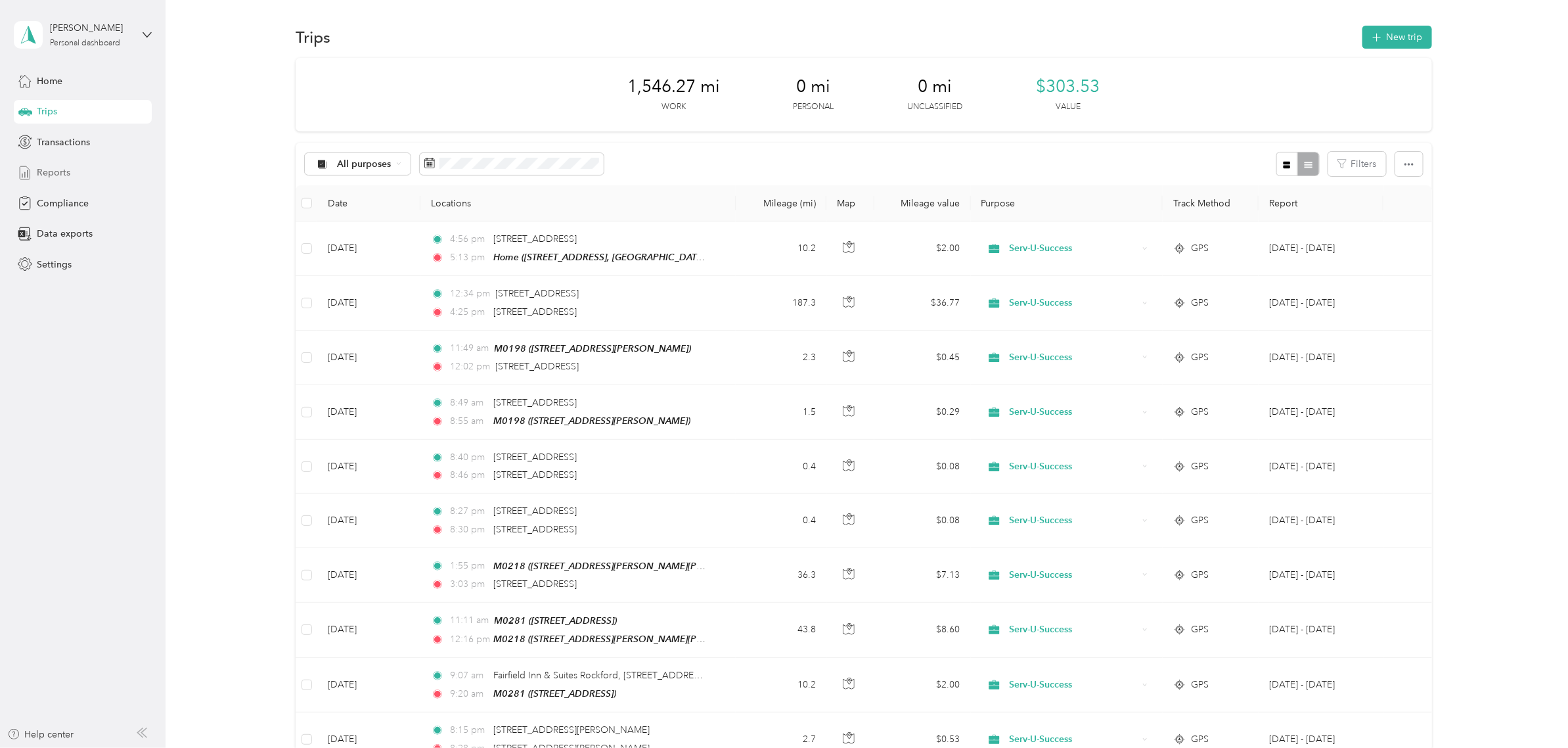
click at [64, 176] on span "Reports" at bounding box center [54, 172] width 34 height 14
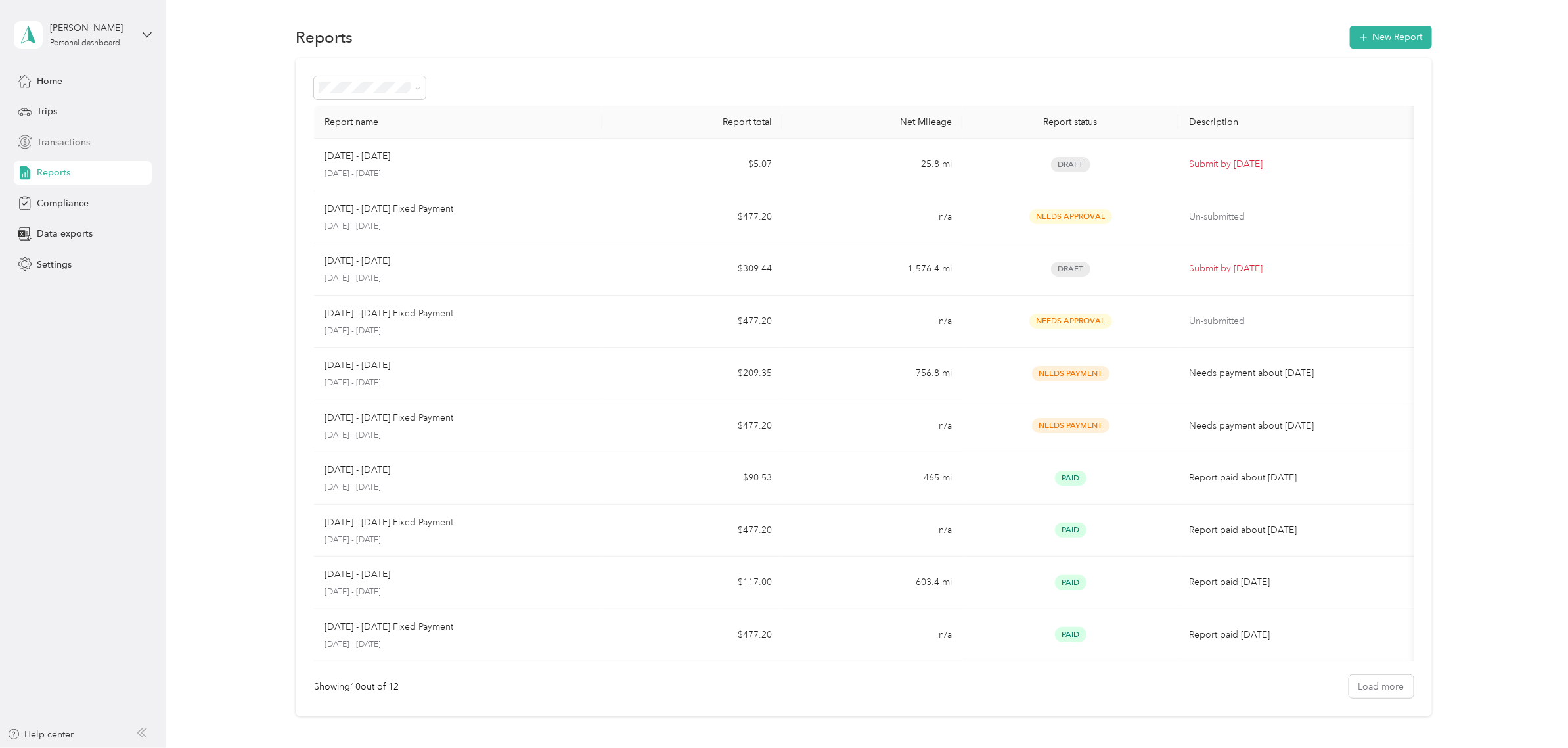
click at [54, 136] on span "Transactions" at bounding box center [64, 142] width 54 height 14
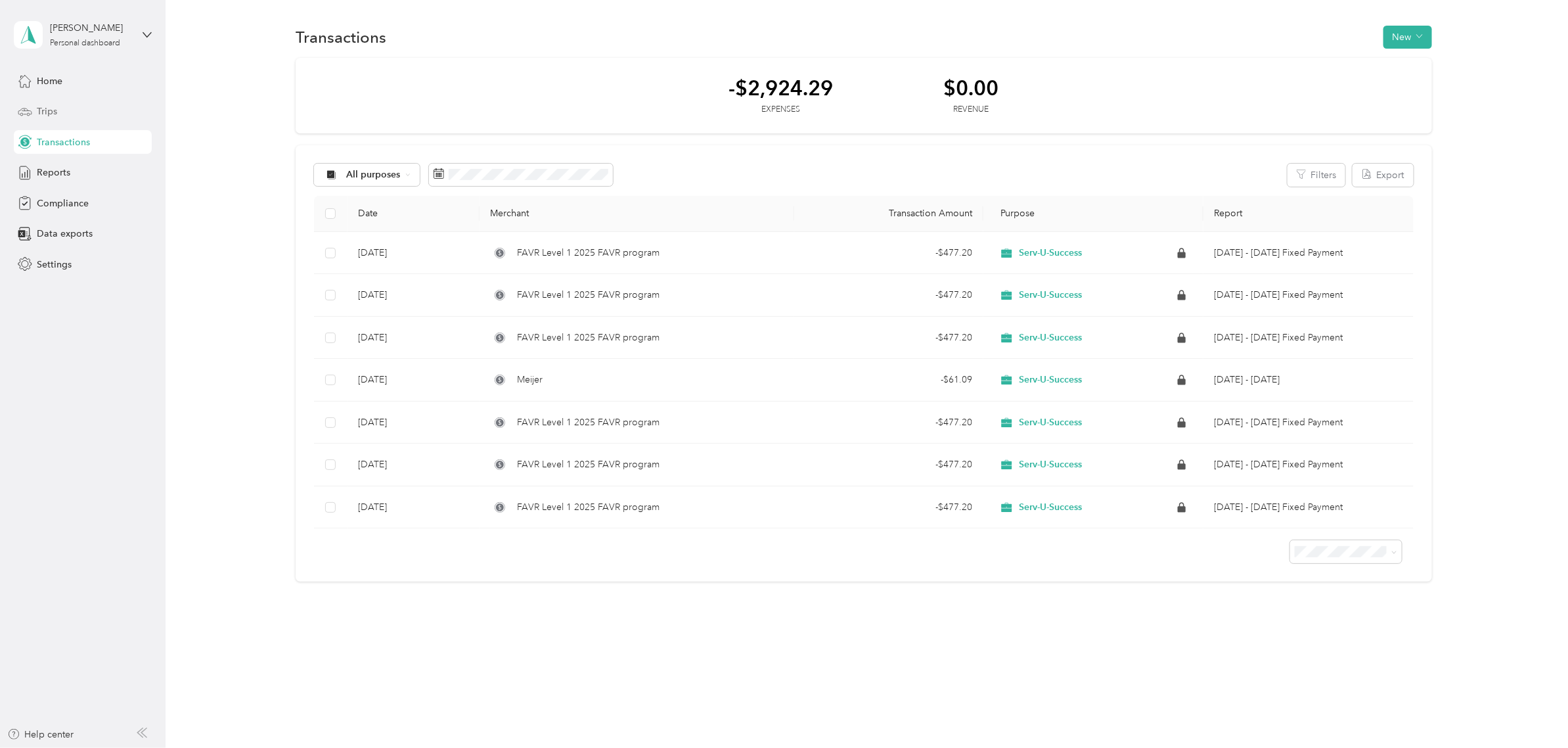
click at [51, 111] on span "Trips" at bounding box center [47, 111] width 21 height 14
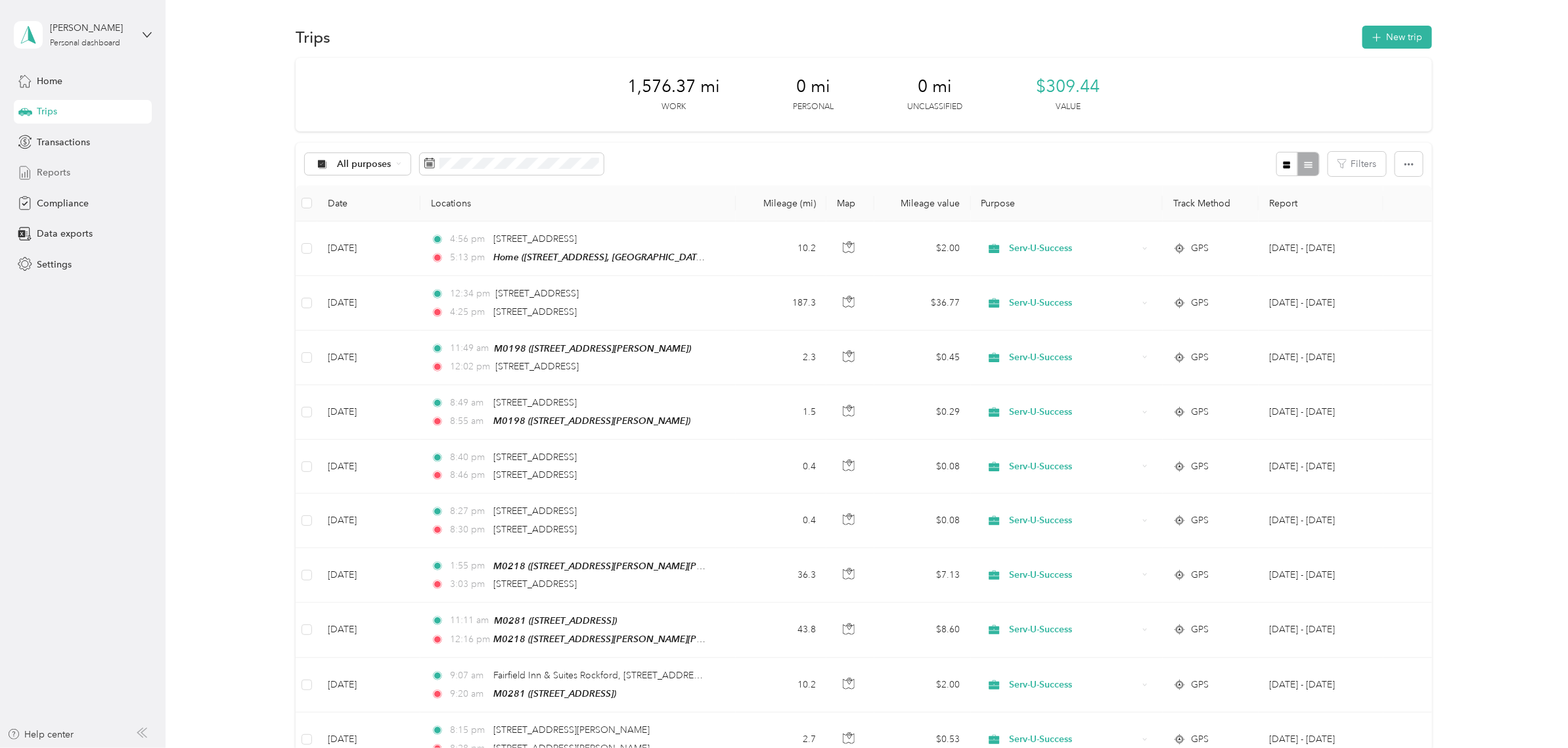
click at [59, 176] on span "Reports" at bounding box center [54, 172] width 34 height 14
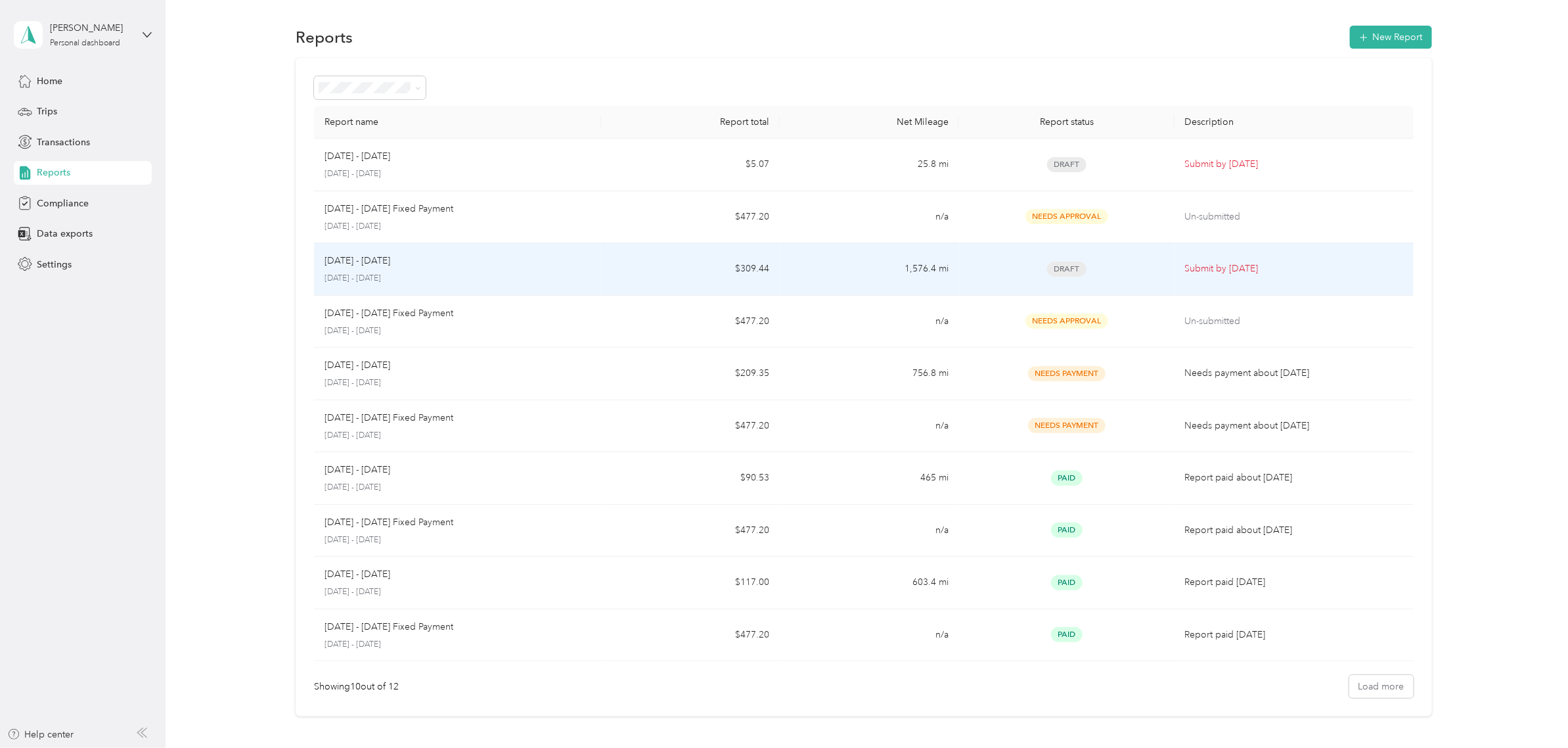
click at [454, 273] on p "[DATE] - [DATE]" at bounding box center [458, 279] width 266 height 12
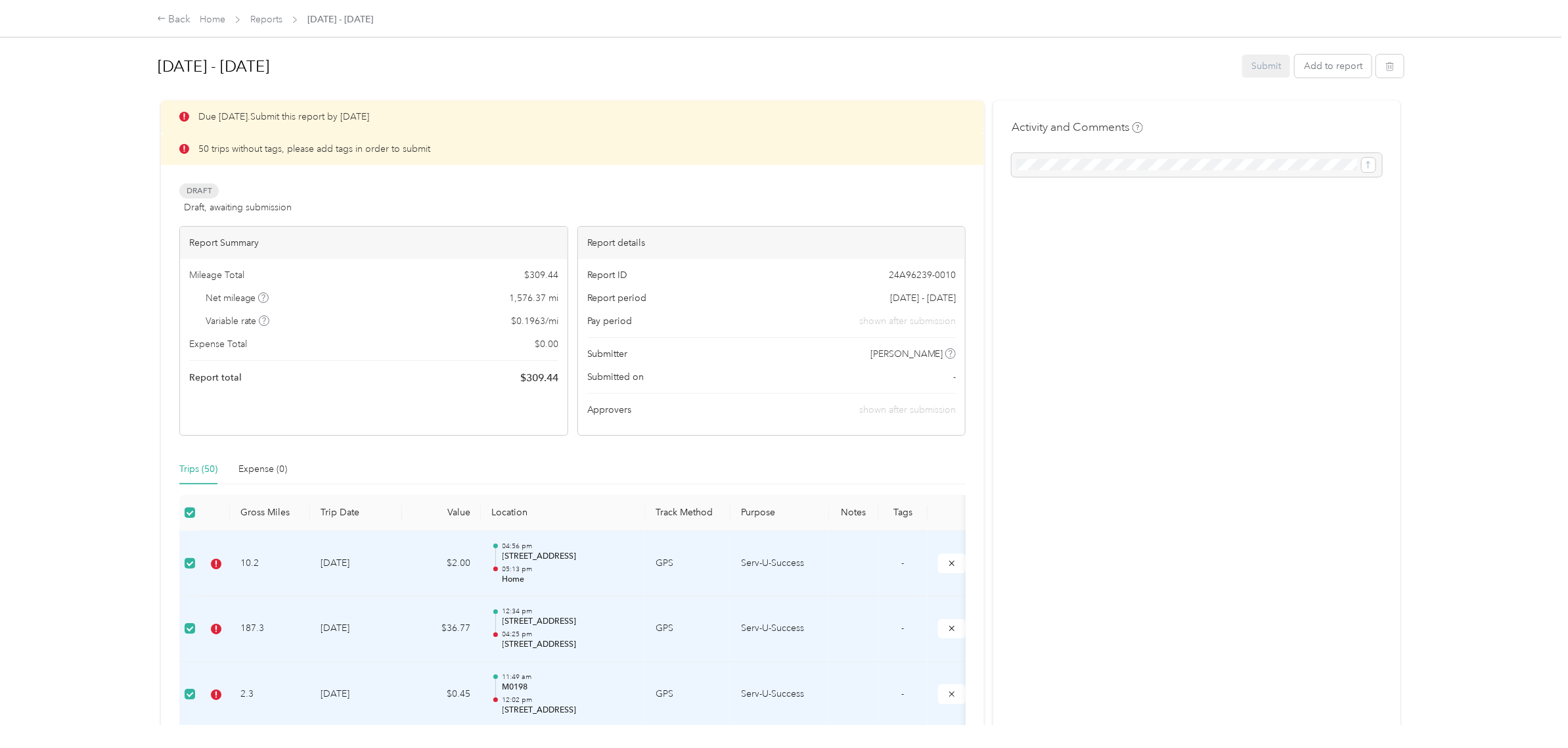
click at [904, 564] on span "-" at bounding box center [903, 563] width 3 height 11
click at [177, 18] on div "Back" at bounding box center [174, 20] width 34 height 16
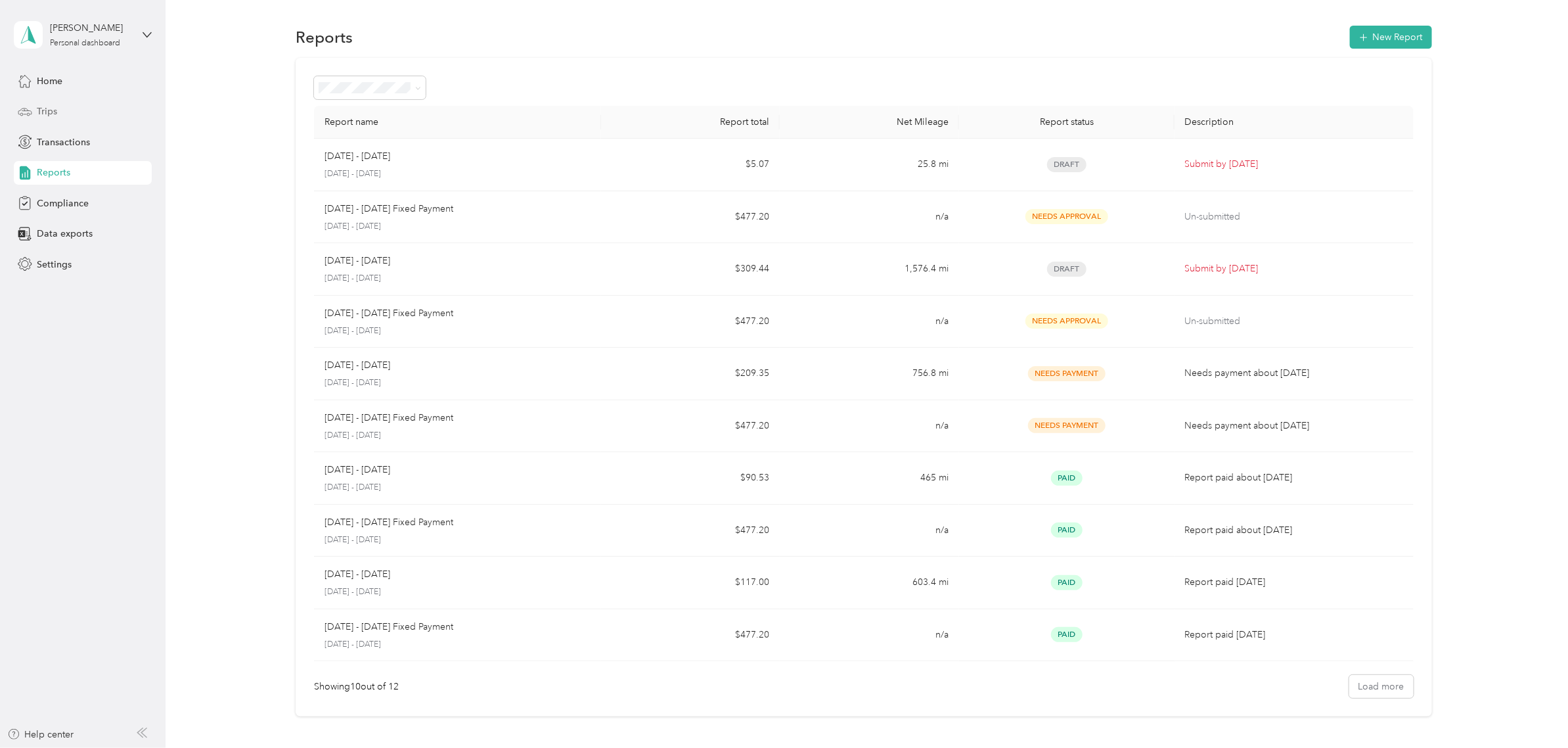
click at [51, 111] on span "Trips" at bounding box center [47, 111] width 21 height 14
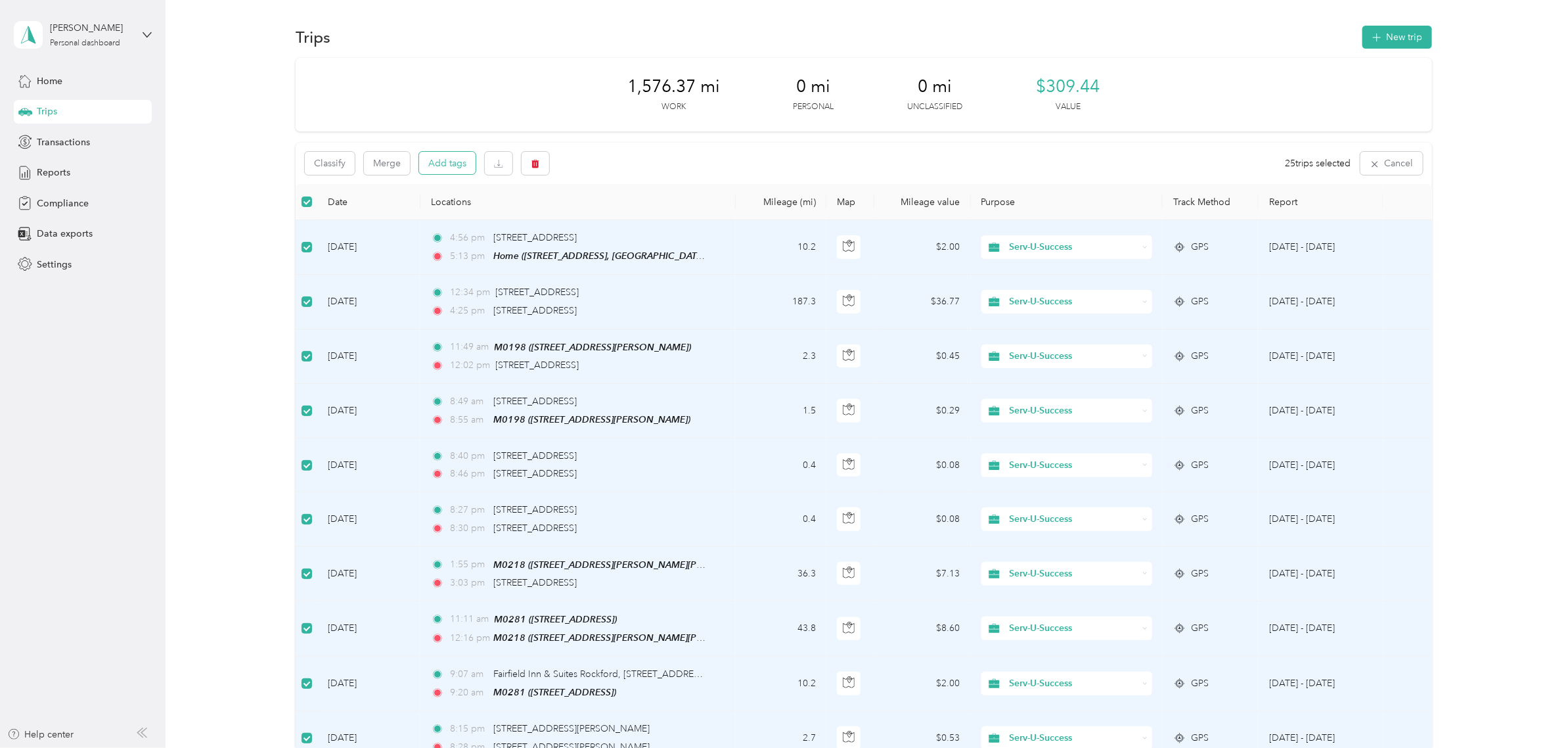
click at [441, 161] on button "Add tags" at bounding box center [447, 163] width 56 height 22
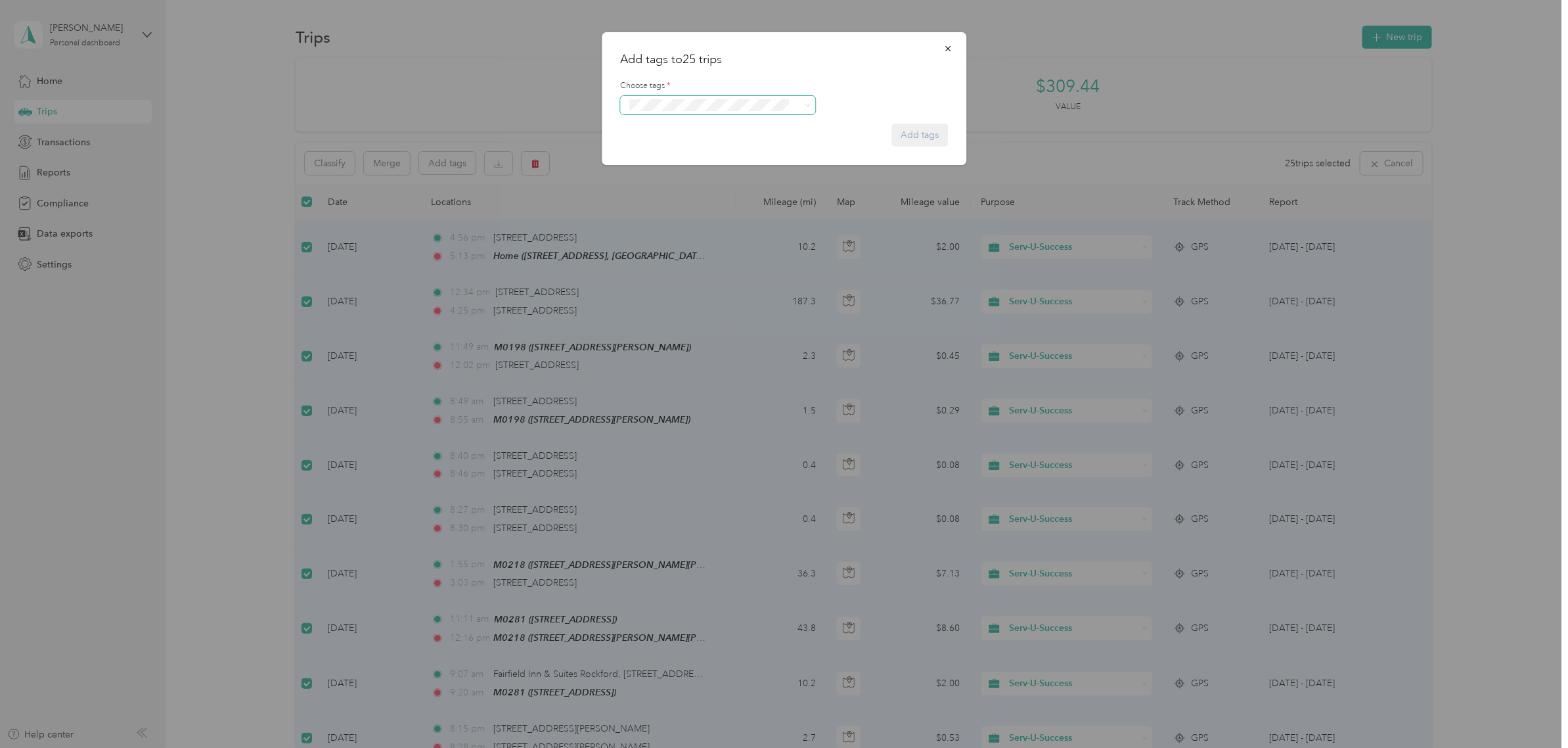
click at [803, 106] on span at bounding box center [806, 105] width 11 height 9
click at [700, 178] on div "Crp-corporate" at bounding box center [718, 179] width 177 height 16
click at [910, 152] on button "Add tags" at bounding box center [920, 154] width 56 height 23
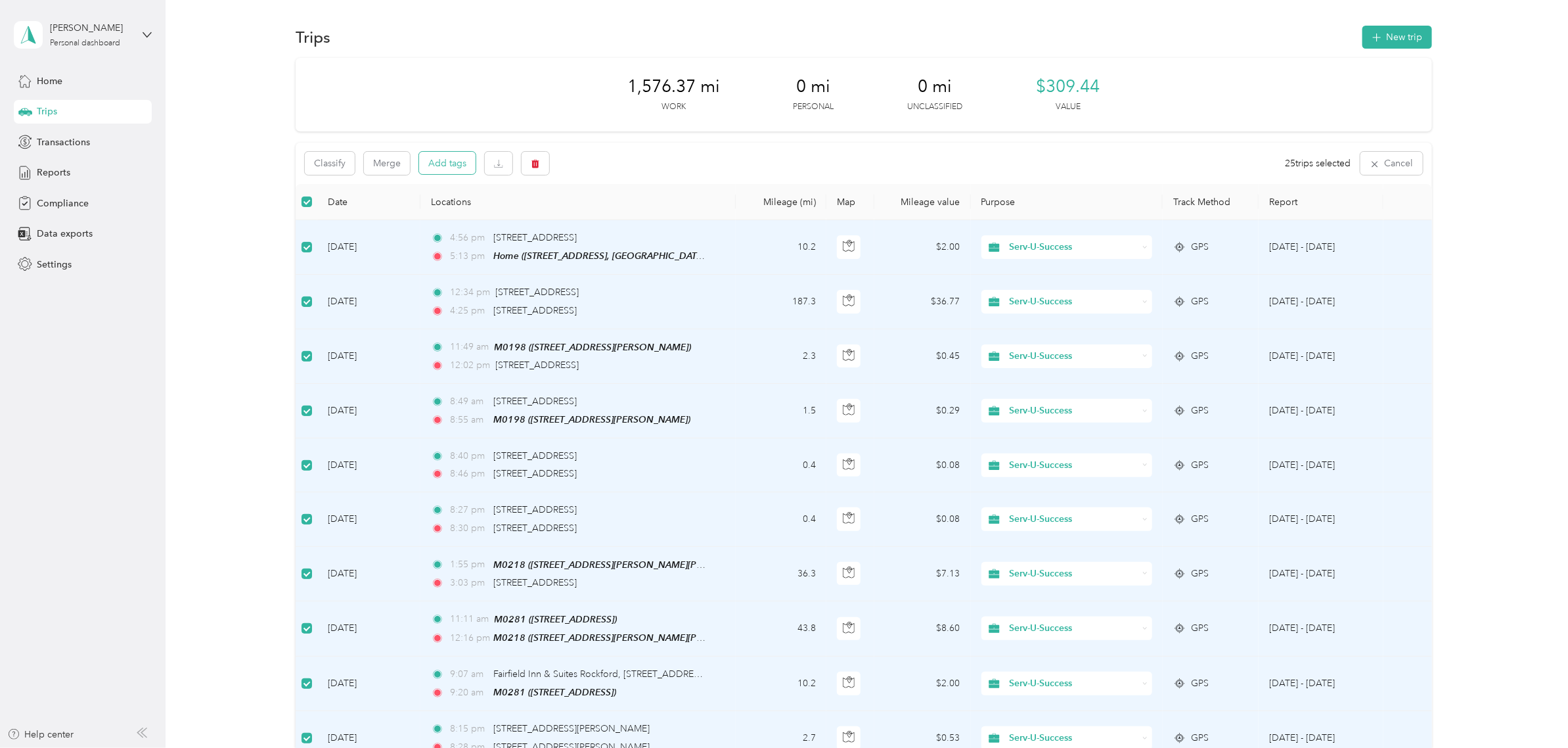
click at [453, 165] on button "Add tags" at bounding box center [447, 163] width 56 height 22
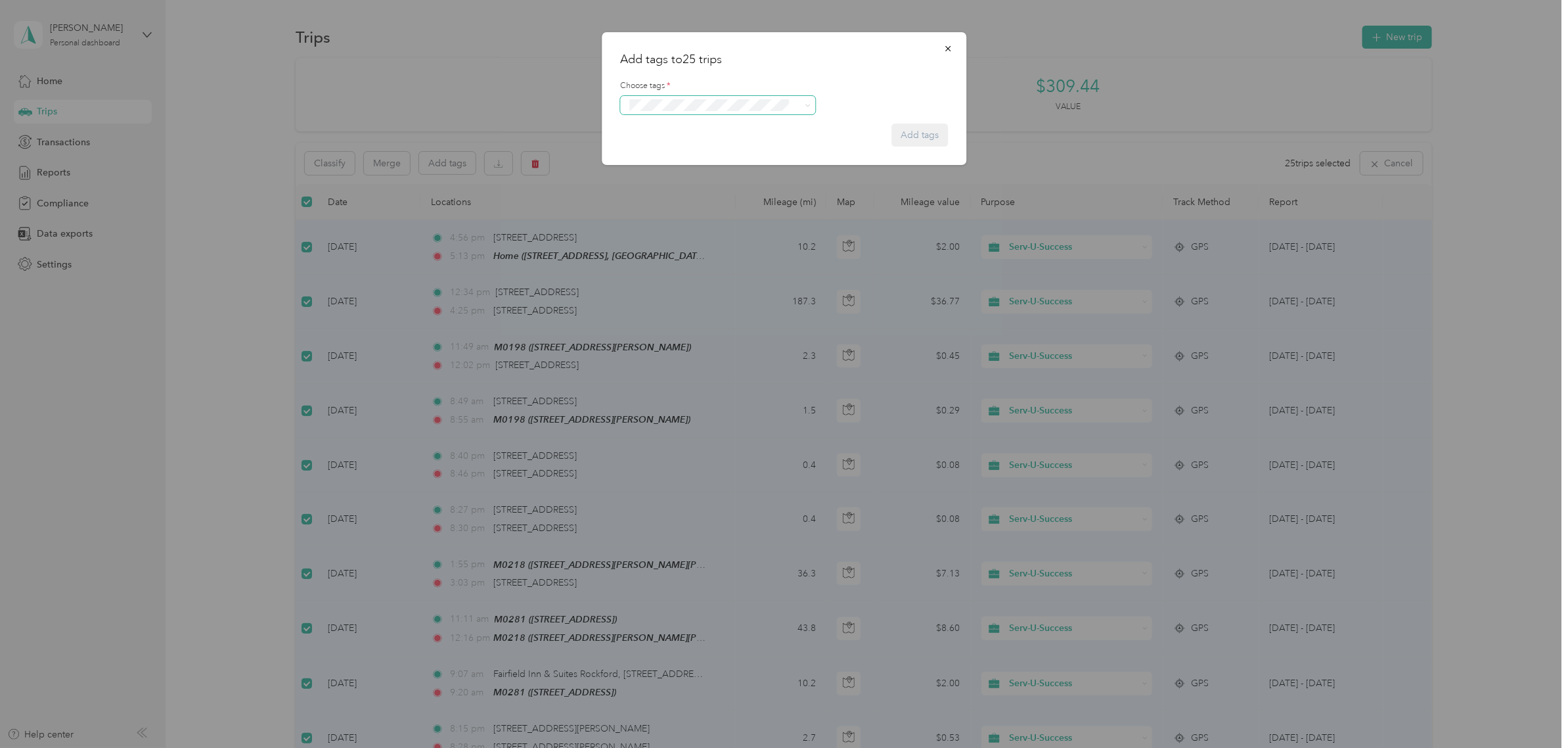
click at [692, 179] on button "Crp-corporate" at bounding box center [664, 176] width 70 height 16
click at [908, 153] on button "Add tags" at bounding box center [920, 154] width 56 height 23
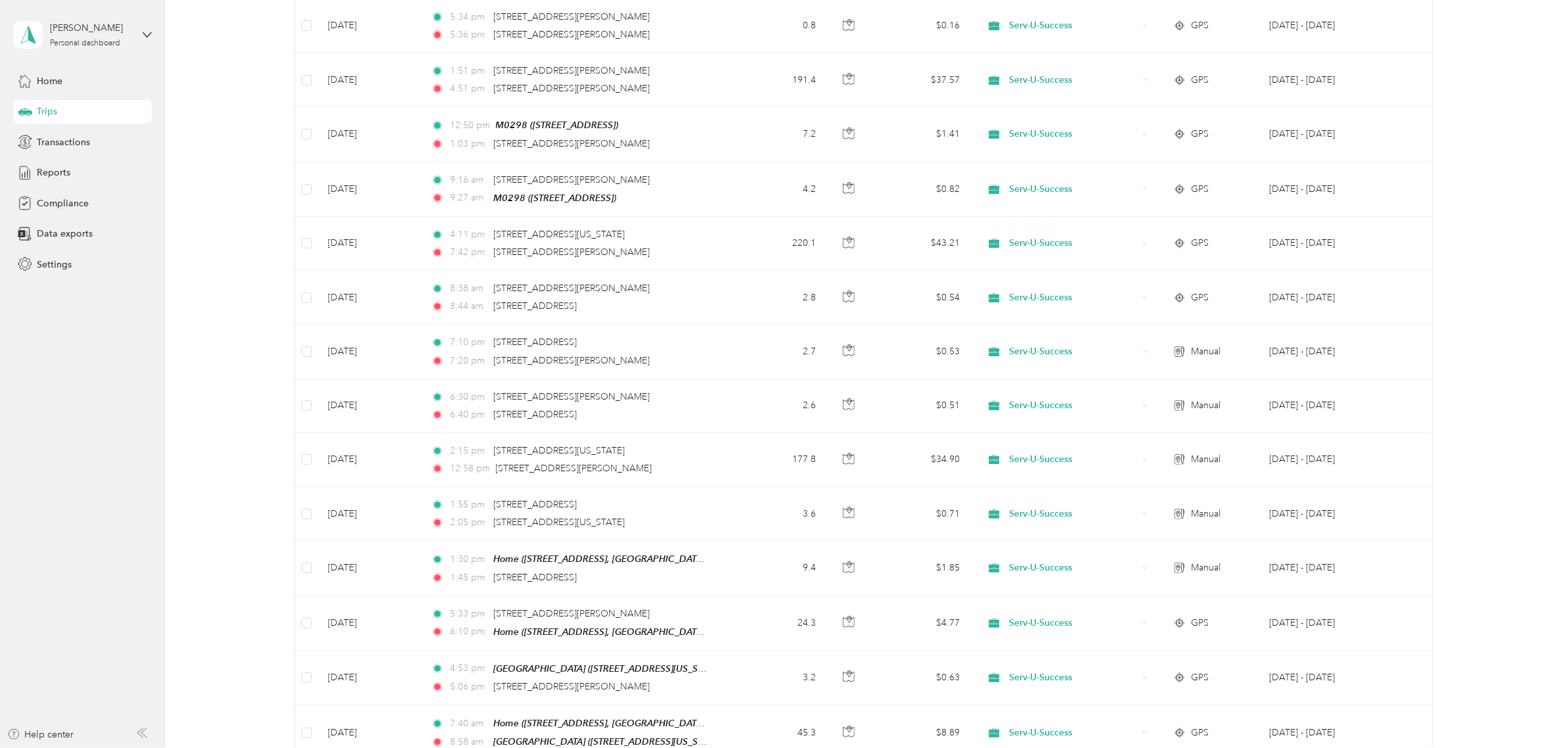
scroll to position [1056, 0]
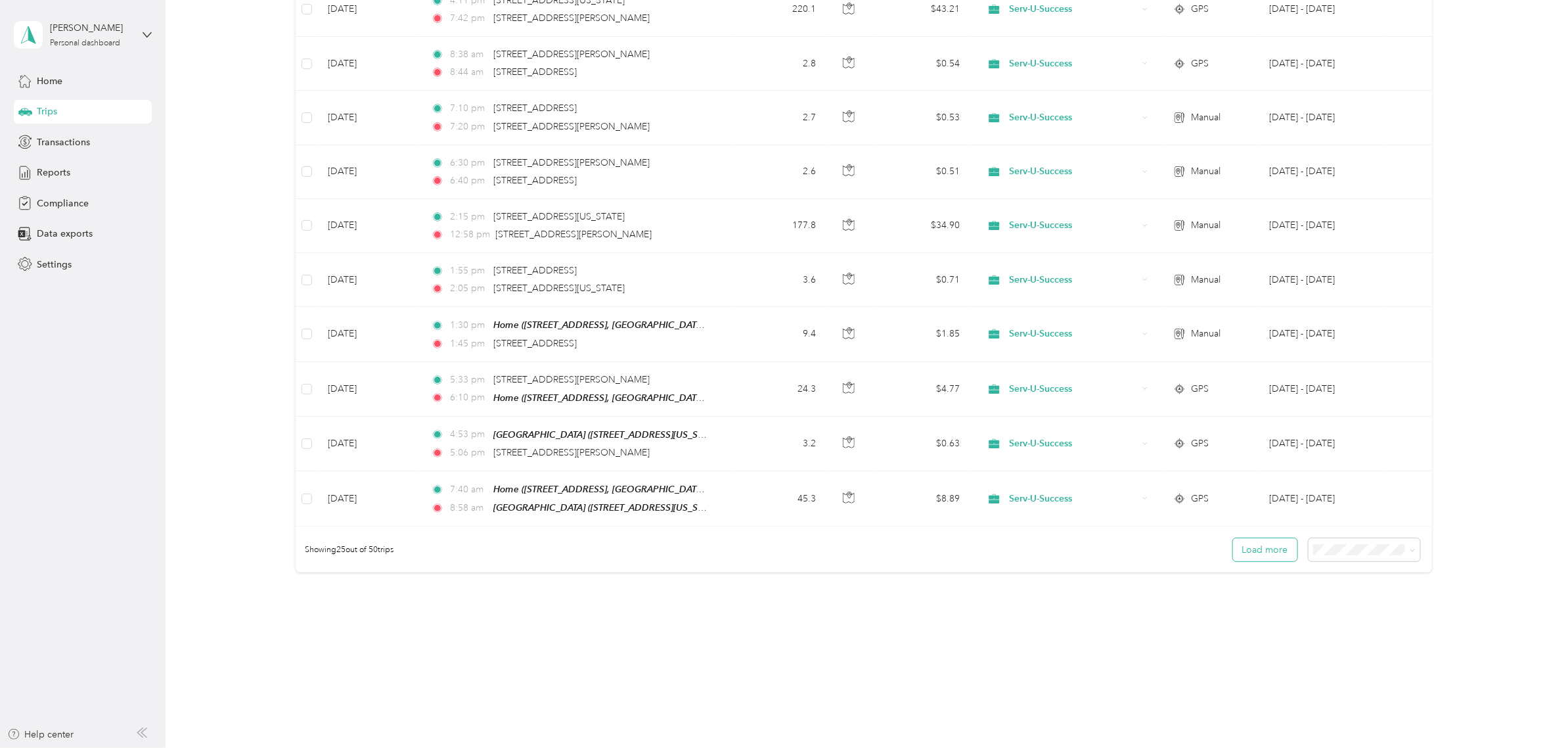
click at [1268, 544] on button "Load more" at bounding box center [1265, 550] width 64 height 23
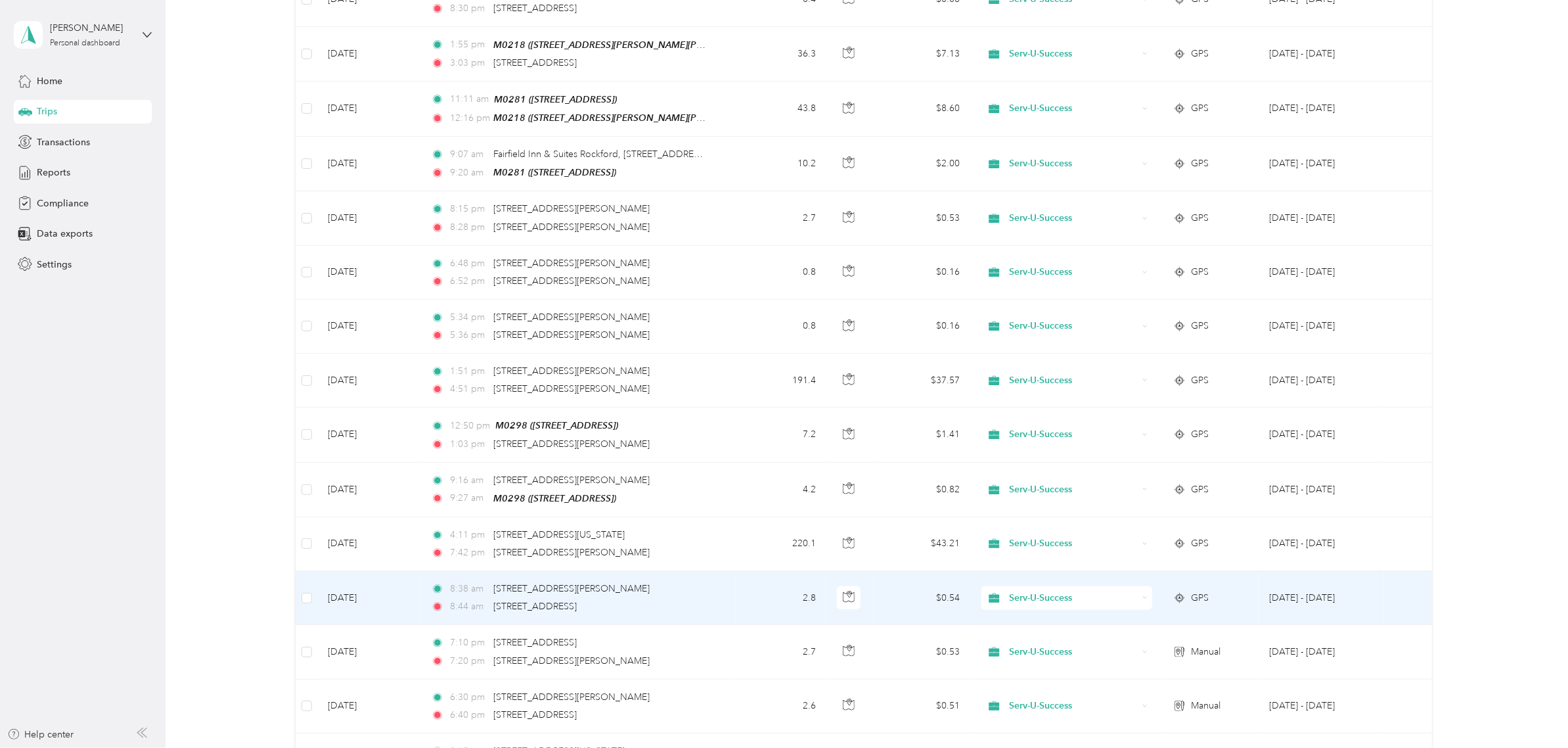
scroll to position [0, 0]
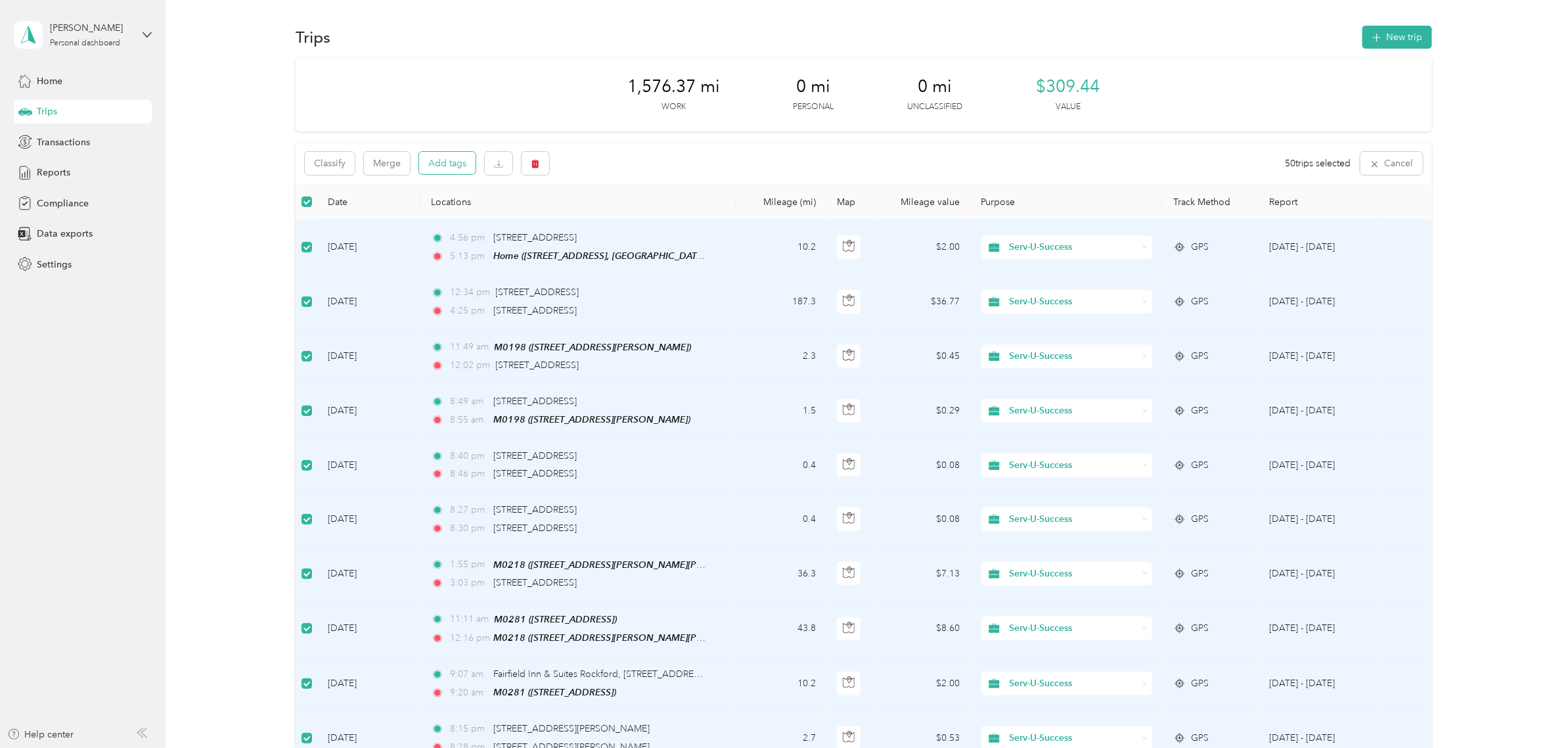
click at [448, 166] on button "Add tags" at bounding box center [447, 163] width 56 height 22
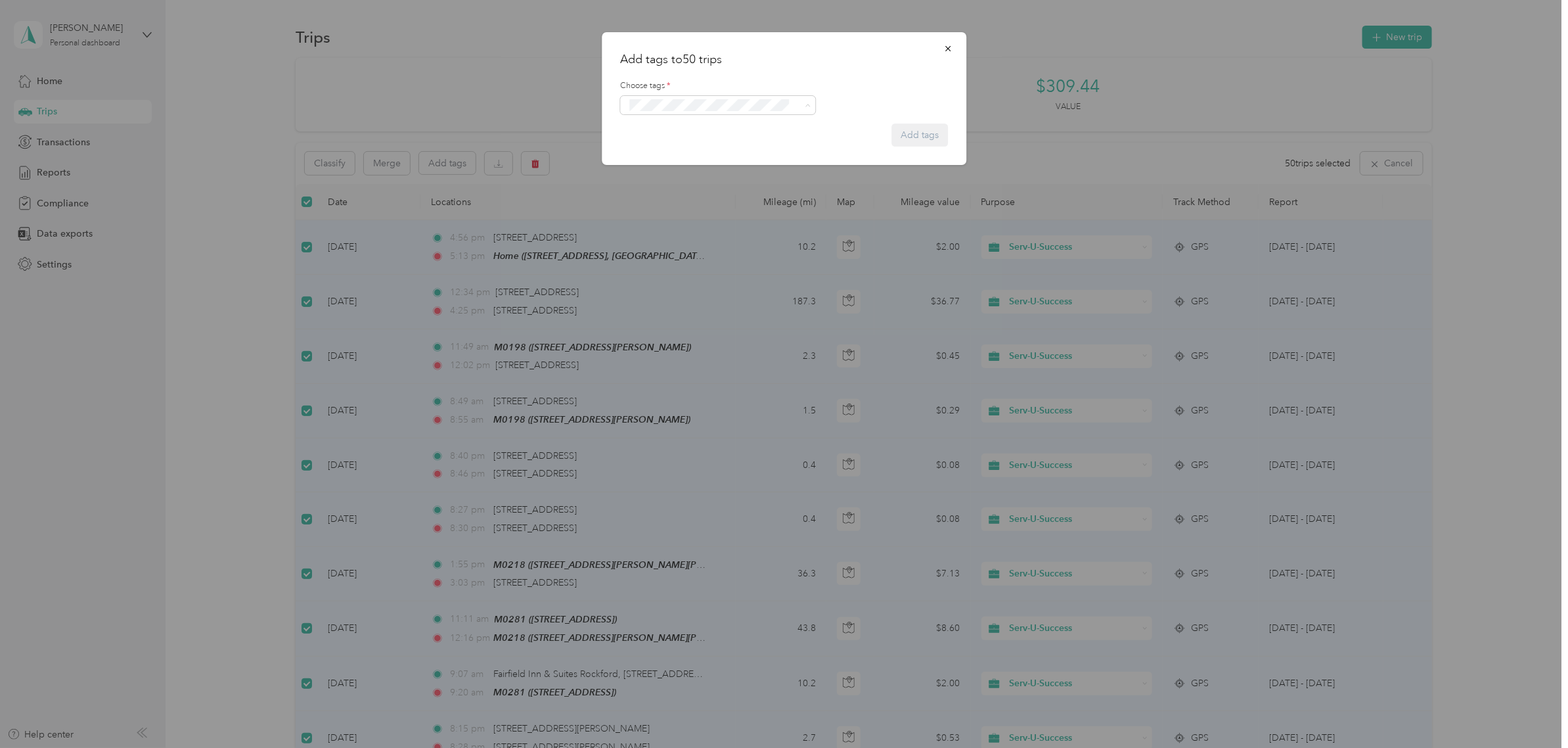
click at [671, 182] on li "Crp-corporate" at bounding box center [718, 180] width 196 height 26
click at [915, 151] on button "Add tags" at bounding box center [920, 154] width 56 height 23
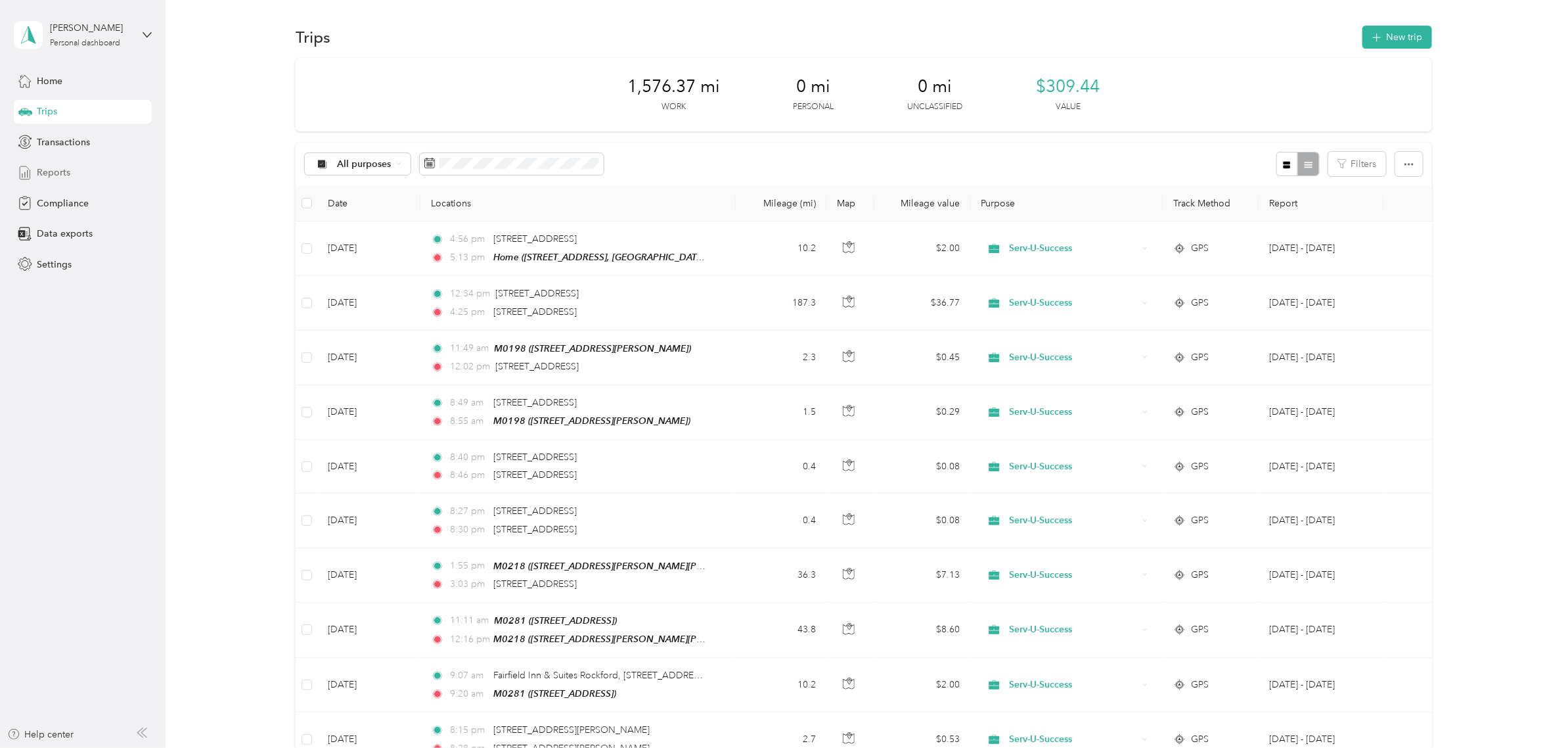
click at [62, 175] on span "Reports" at bounding box center [54, 172] width 34 height 14
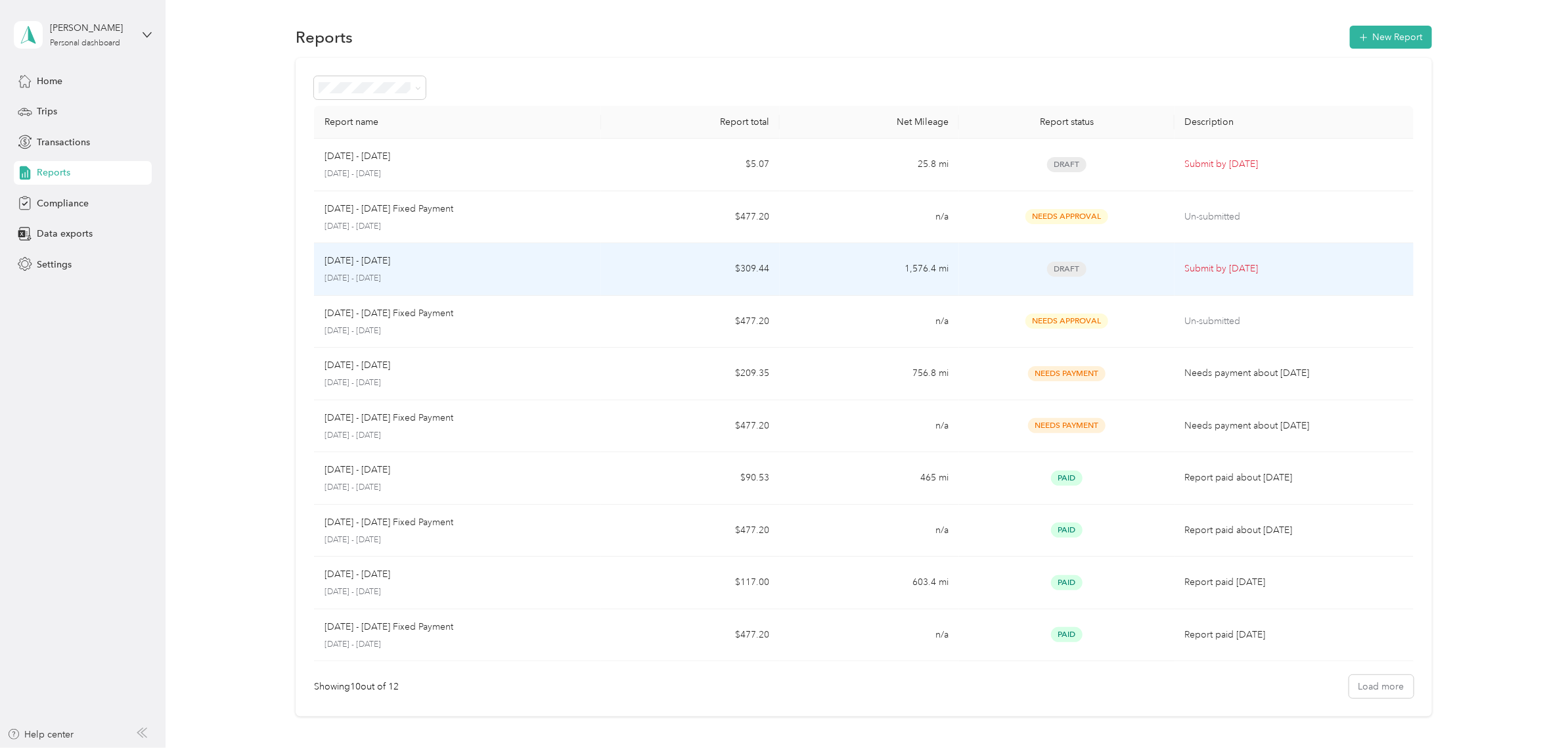
click at [363, 275] on p "[DATE] - [DATE]" at bounding box center [458, 279] width 266 height 12
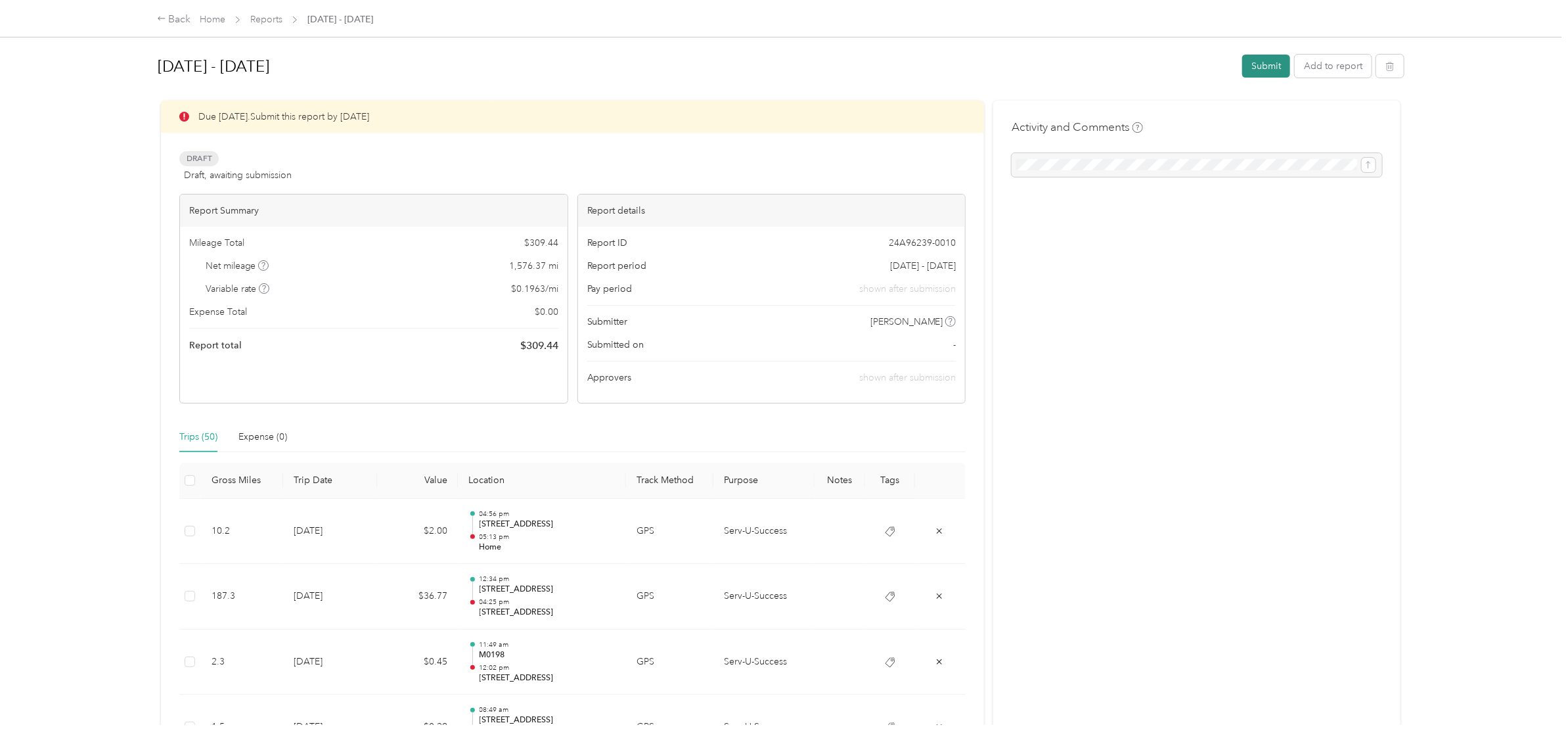
click at [1260, 68] on button "Submit" at bounding box center [1266, 66] width 48 height 23
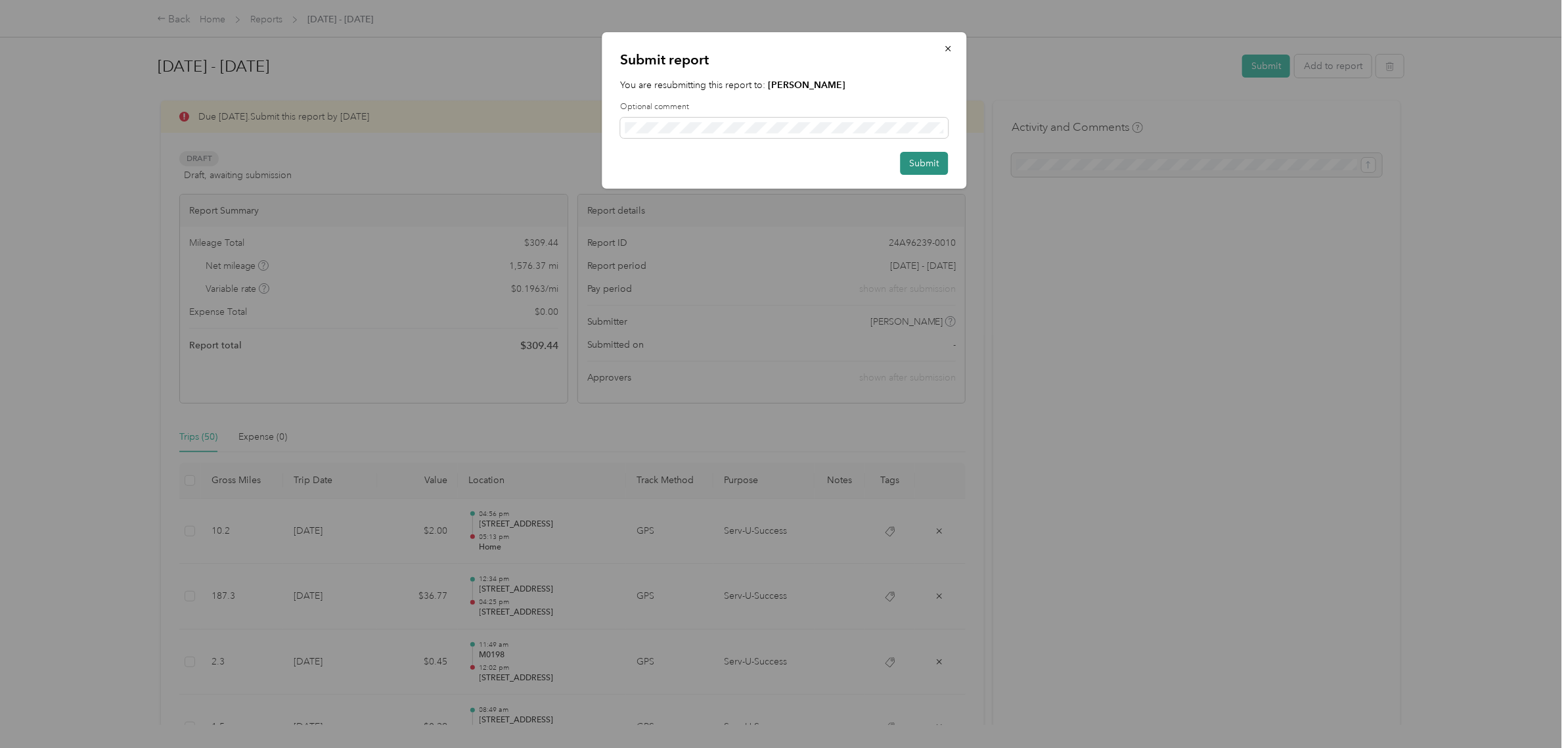
click at [930, 160] on button "Submit" at bounding box center [924, 164] width 48 height 23
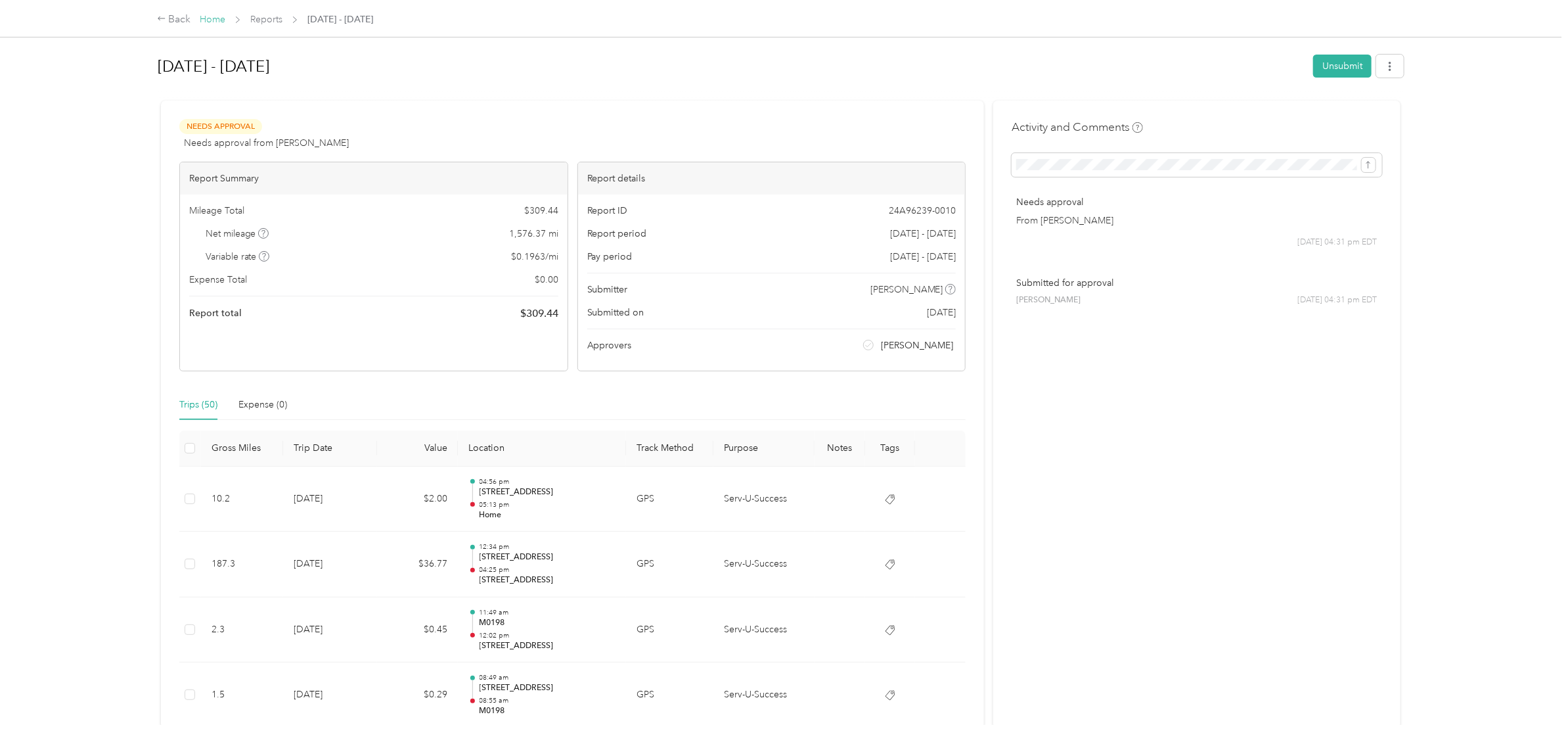
click at [206, 21] on link "Home" at bounding box center [213, 19] width 26 height 11
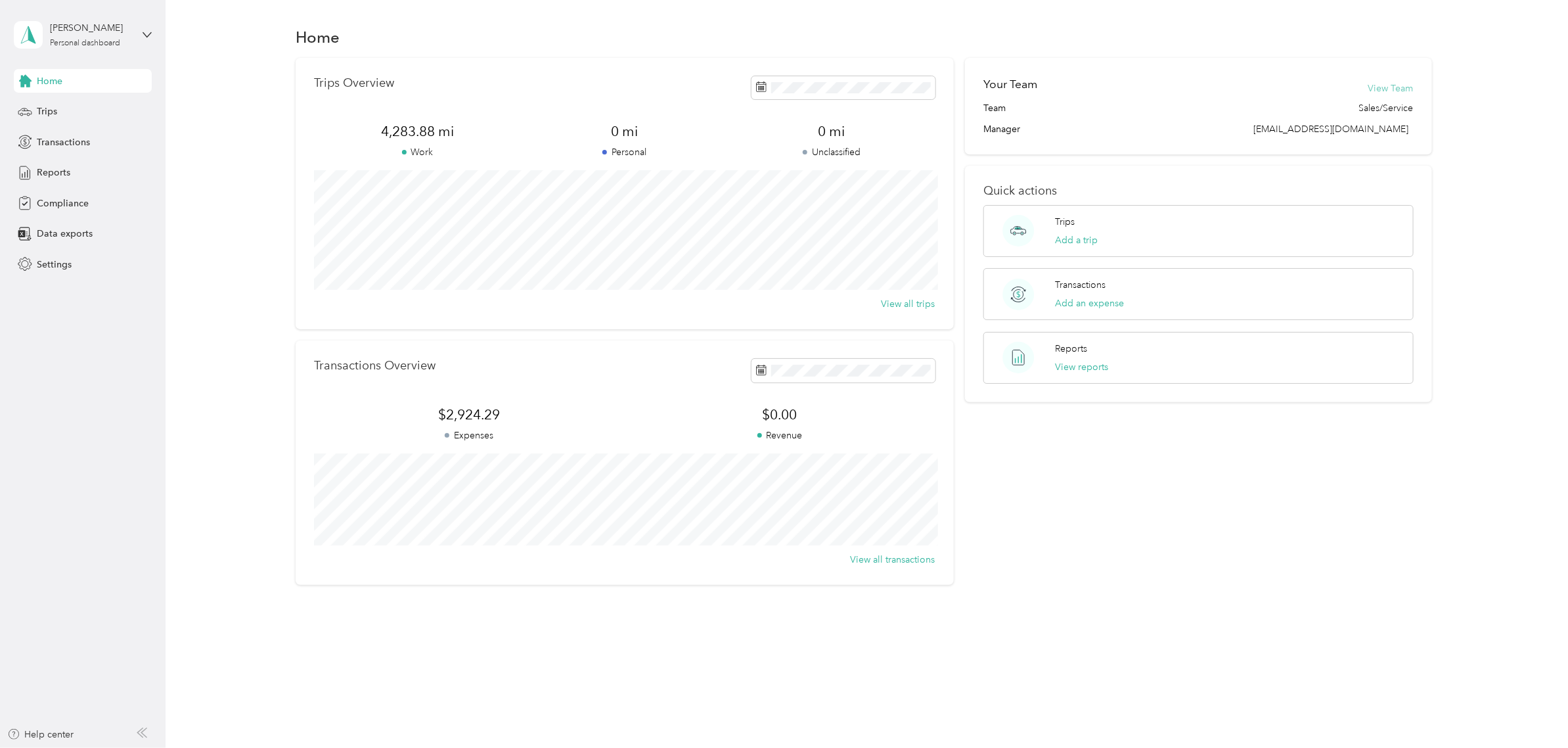
click at [1409, 89] on button "View Team" at bounding box center [1391, 88] width 45 height 14
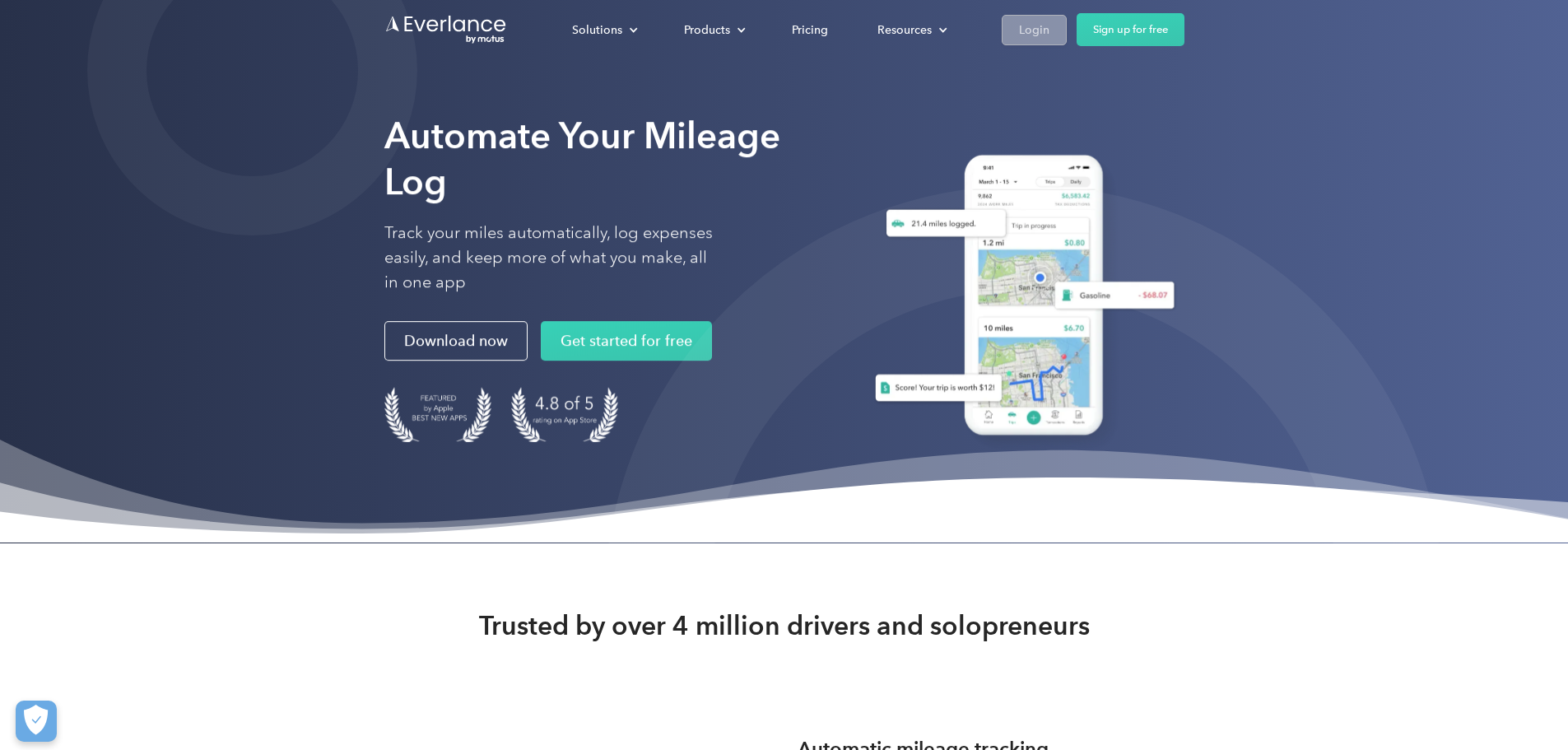
click at [1049, 36] on div "Login" at bounding box center [1034, 30] width 30 height 21
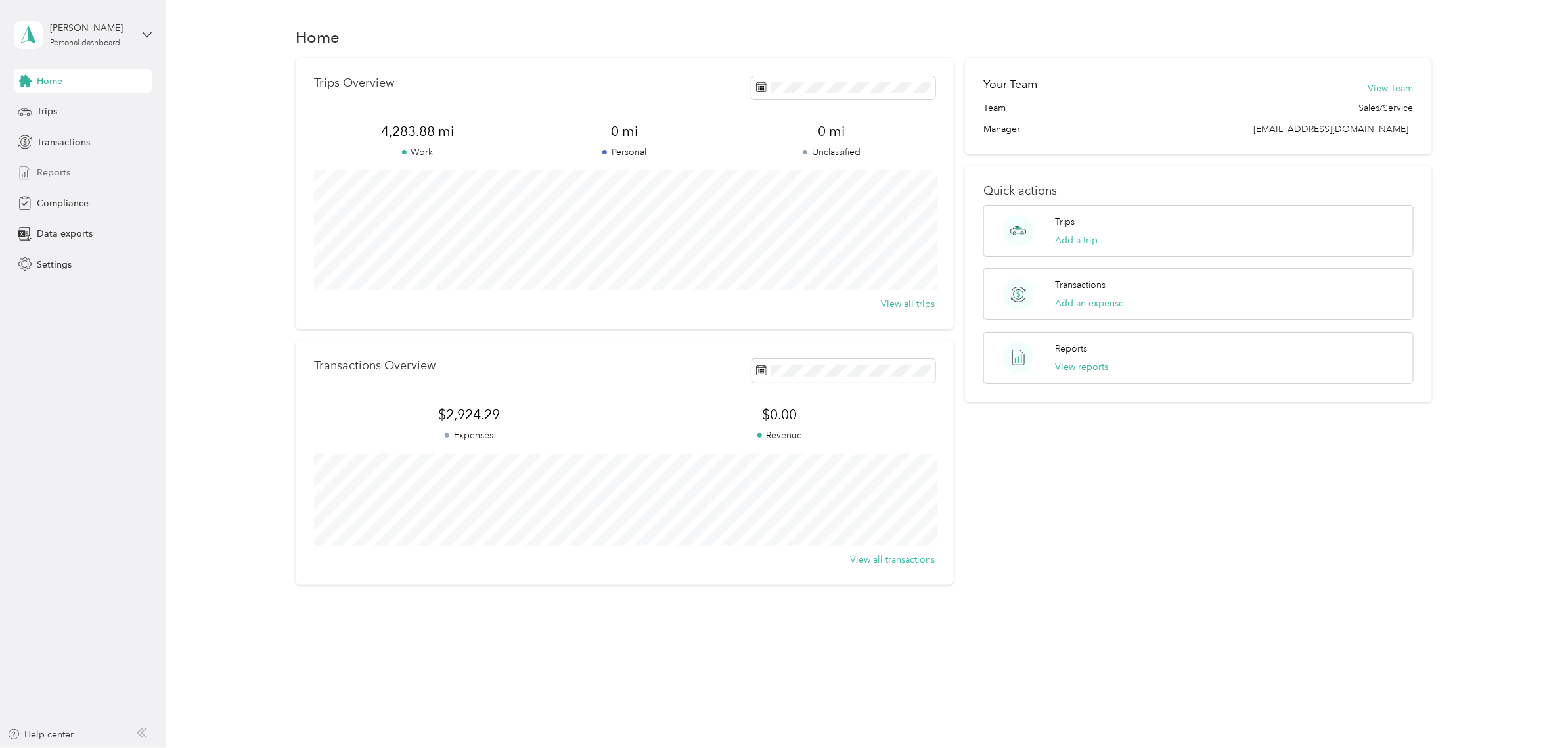
click at [54, 172] on span "Reports" at bounding box center [54, 172] width 34 height 14
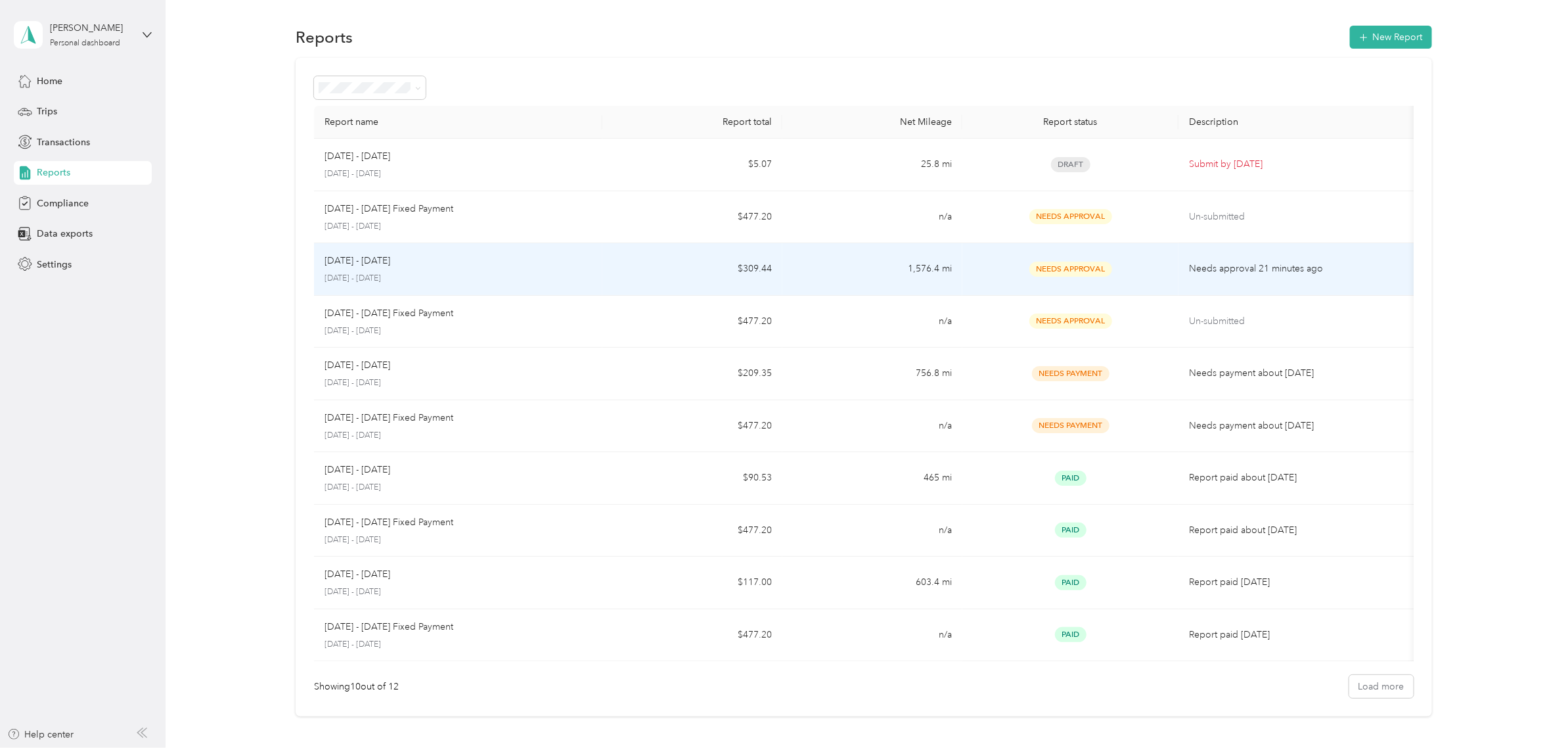
click at [1210, 268] on p "Needs approval 21 minutes ago" at bounding box center [1298, 269] width 219 height 14
